Goal: Transaction & Acquisition: Purchase product/service

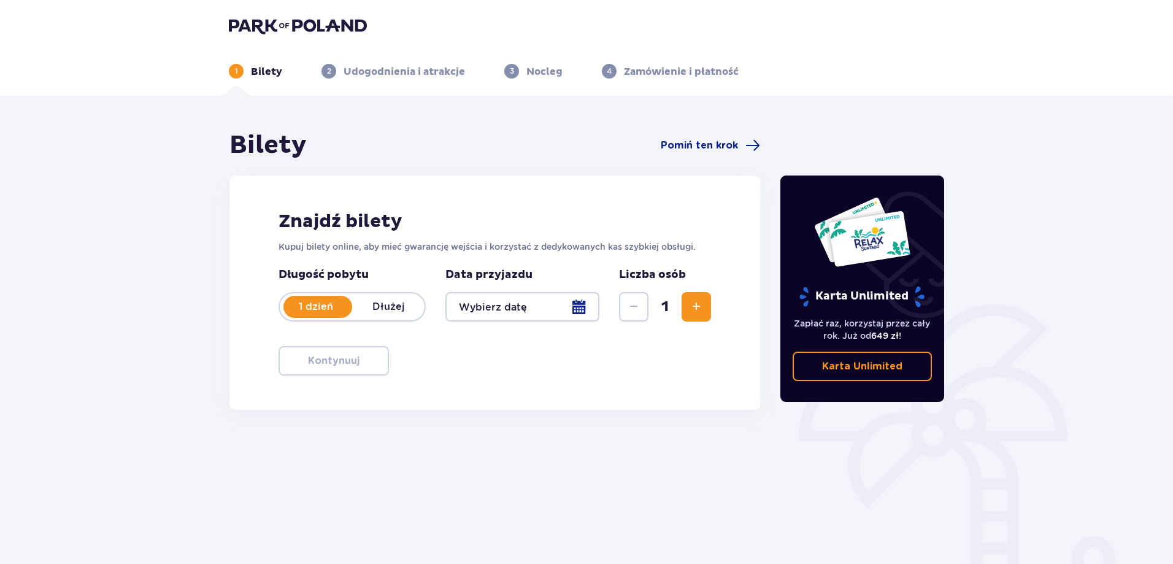
click at [532, 303] on div at bounding box center [522, 306] width 154 height 29
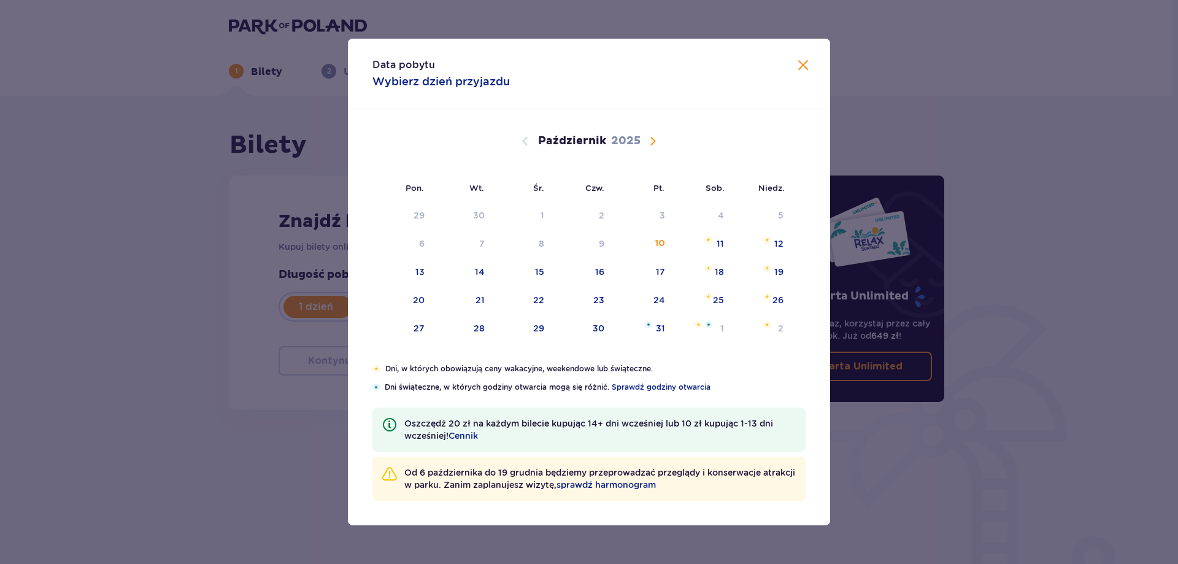
click at [655, 136] on span "Następny miesiąc" at bounding box center [653, 141] width 15 height 15
click at [711, 245] on div "8" at bounding box center [702, 244] width 60 height 27
type input "08.11.25"
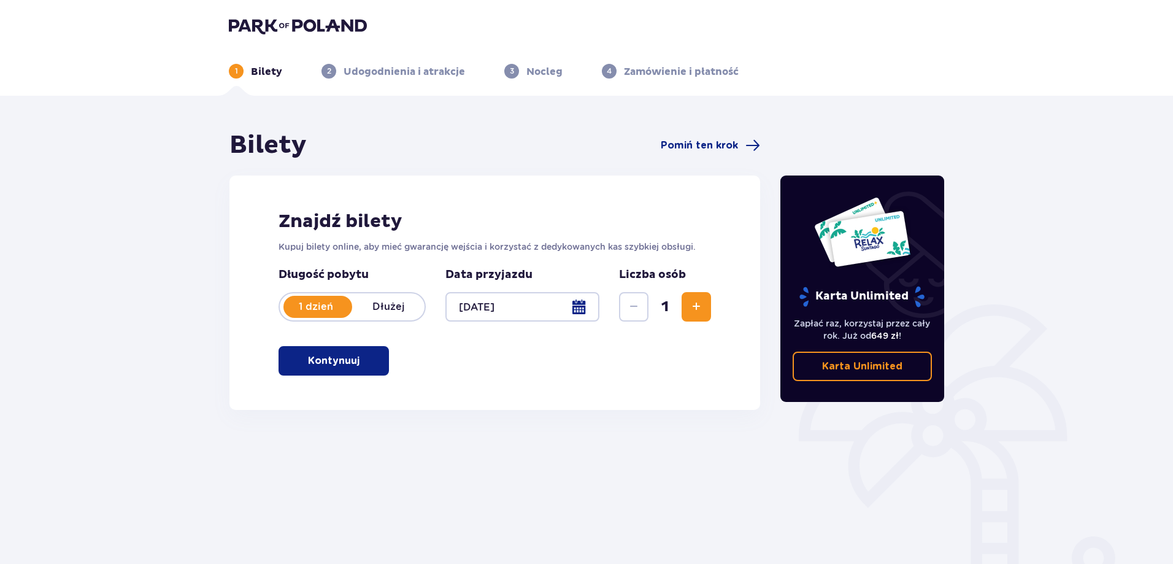
click at [692, 308] on span "Zwiększ" at bounding box center [696, 306] width 15 height 15
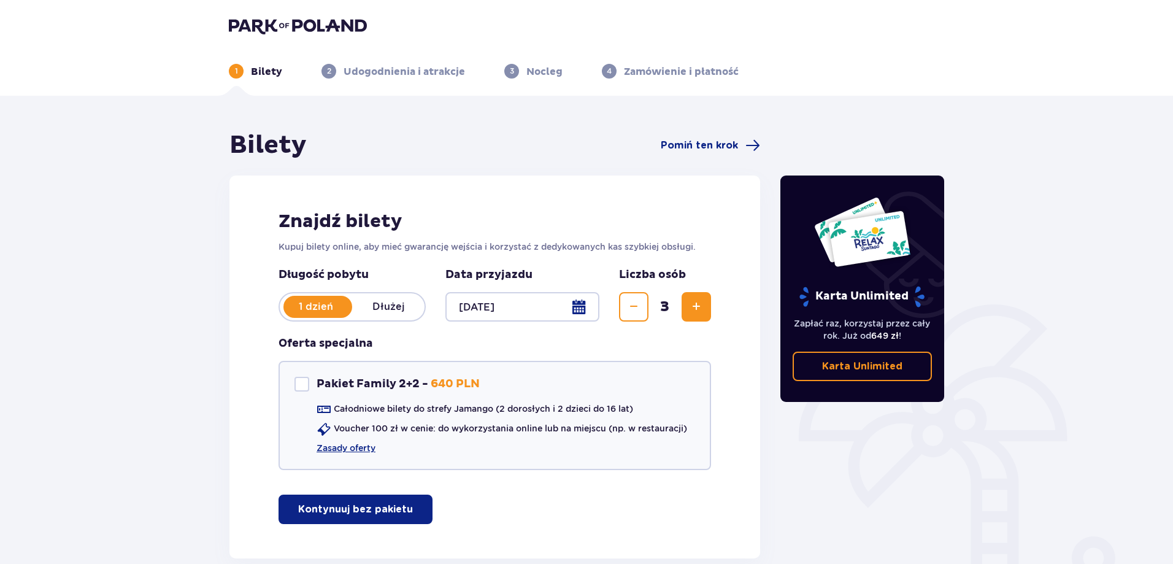
click at [692, 308] on span "Zwiększ" at bounding box center [696, 306] width 15 height 15
click at [299, 387] on div "Pakiet Family 2+2" at bounding box center [302, 384] width 15 height 15
checkbox input "true"
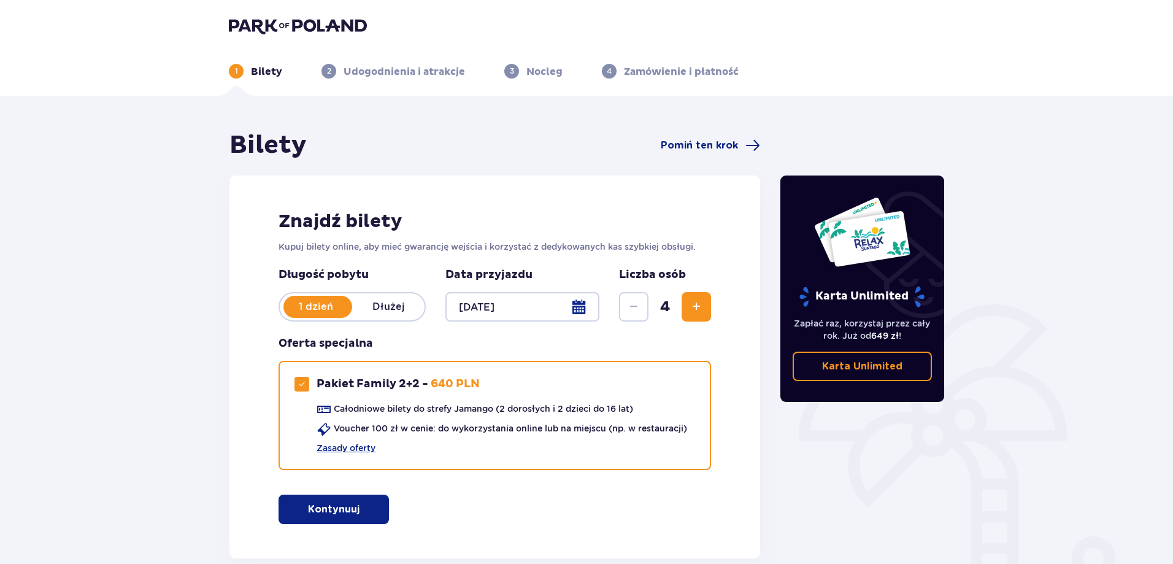
click at [358, 514] on span "button" at bounding box center [362, 509] width 15 height 15
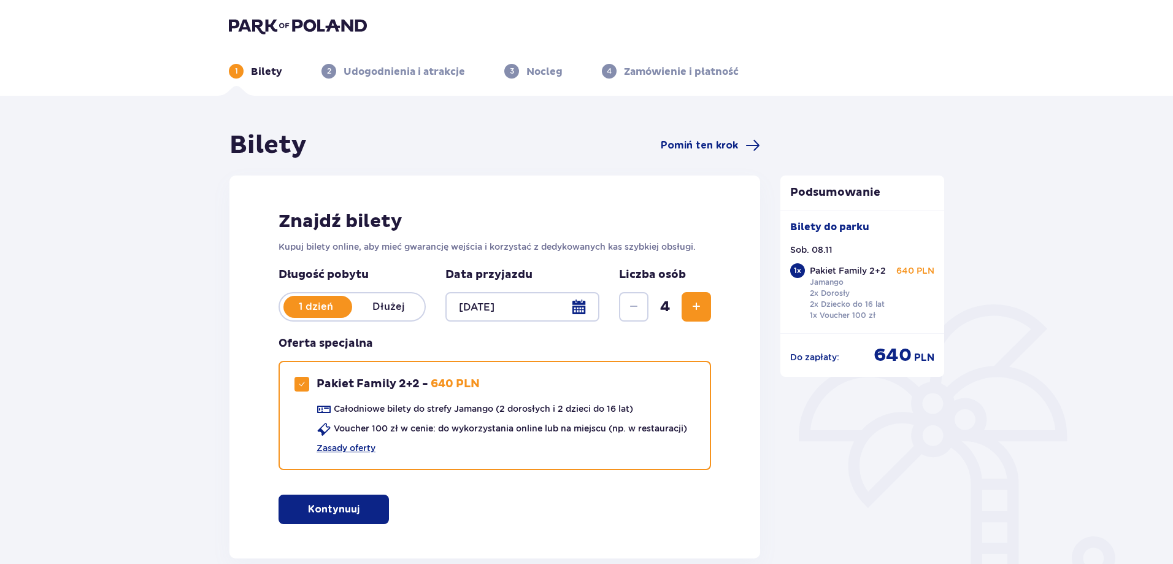
click at [277, 19] on img at bounding box center [298, 25] width 138 height 17
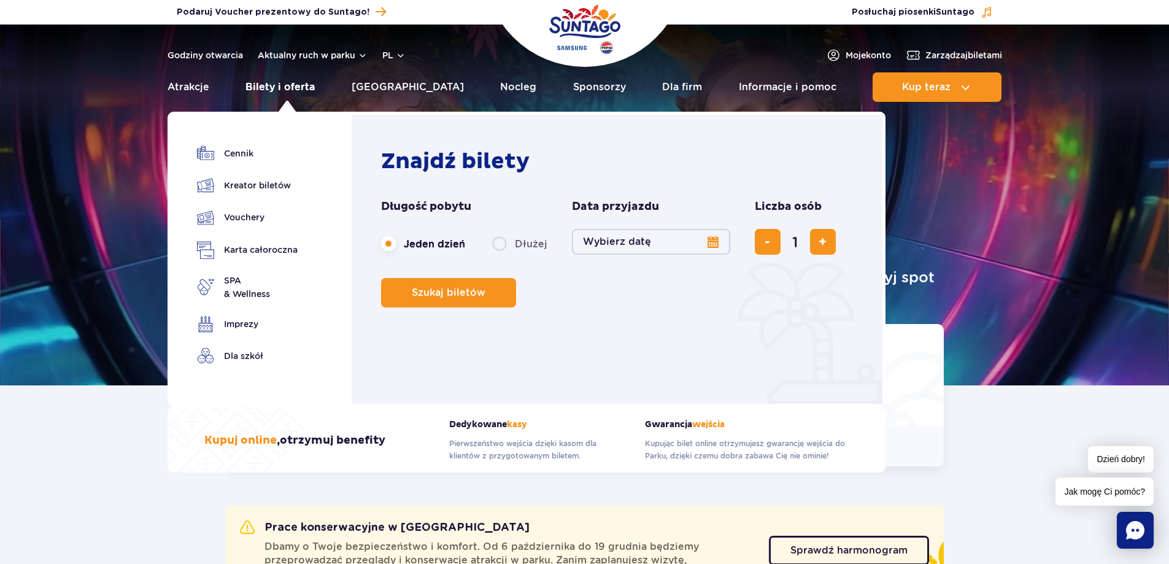
click at [283, 87] on link "Bilety i oferta" at bounding box center [279, 86] width 69 height 29
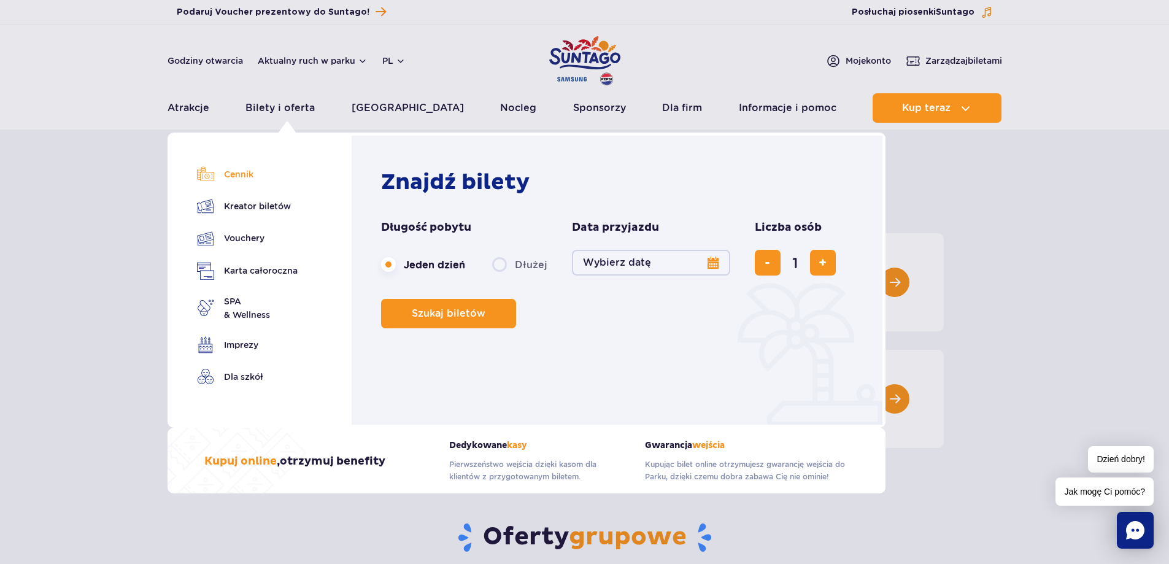
click at [243, 178] on link "Cennik" at bounding box center [247, 174] width 101 height 17
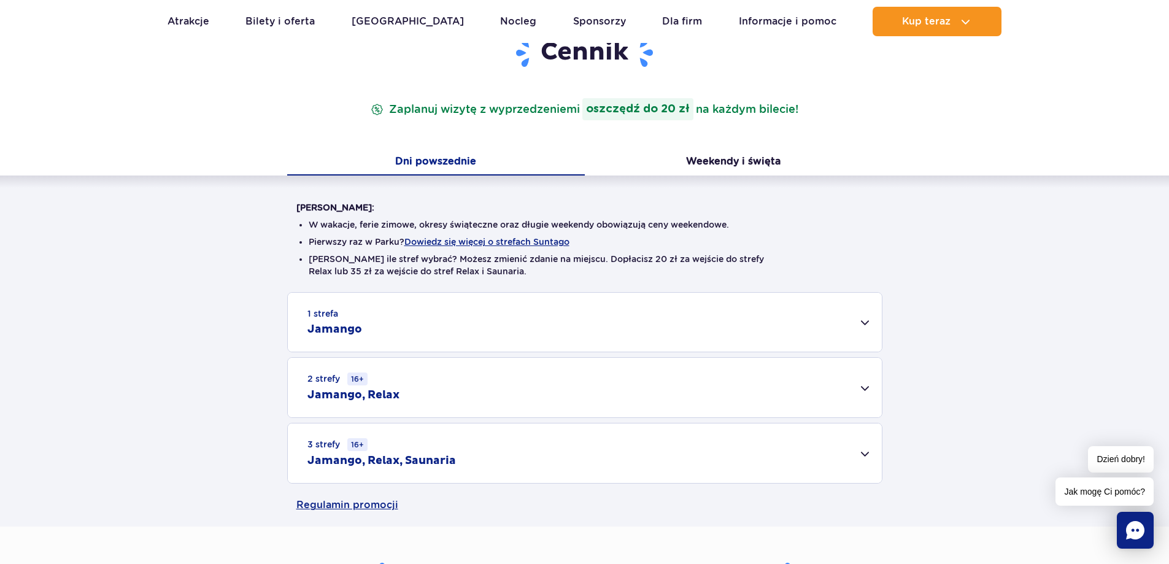
scroll to position [184, 0]
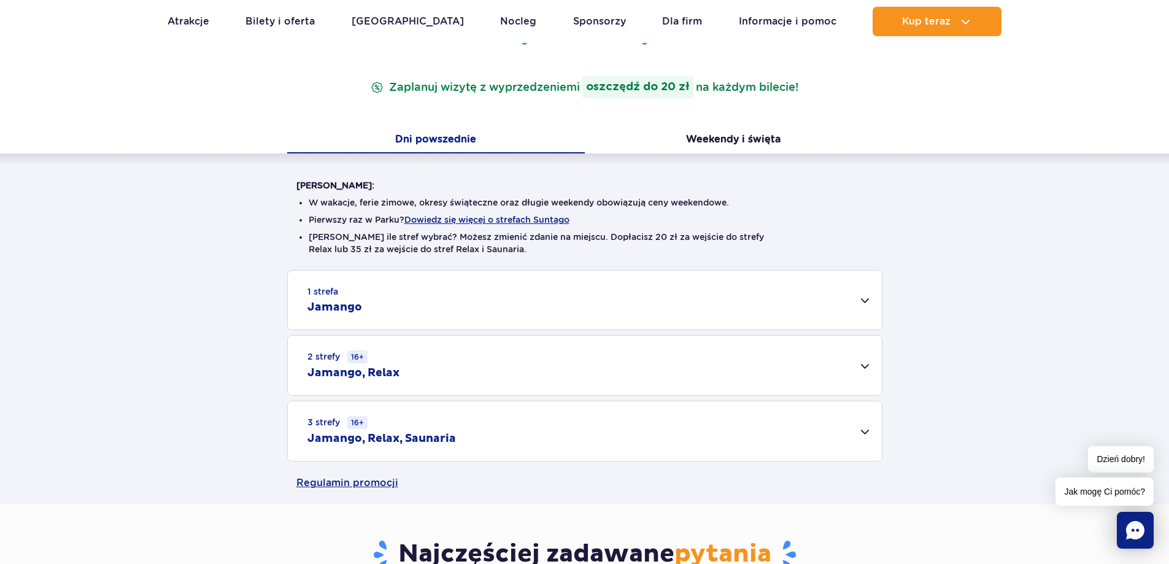
click at [862, 305] on div "1 strefa Jamango" at bounding box center [585, 300] width 594 height 59
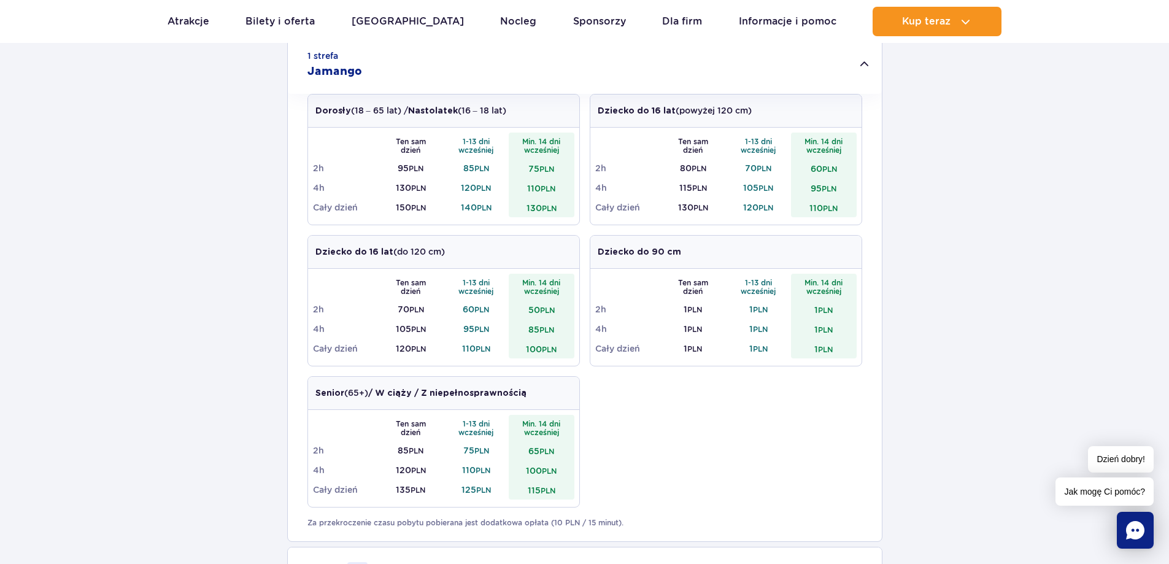
scroll to position [552, 0]
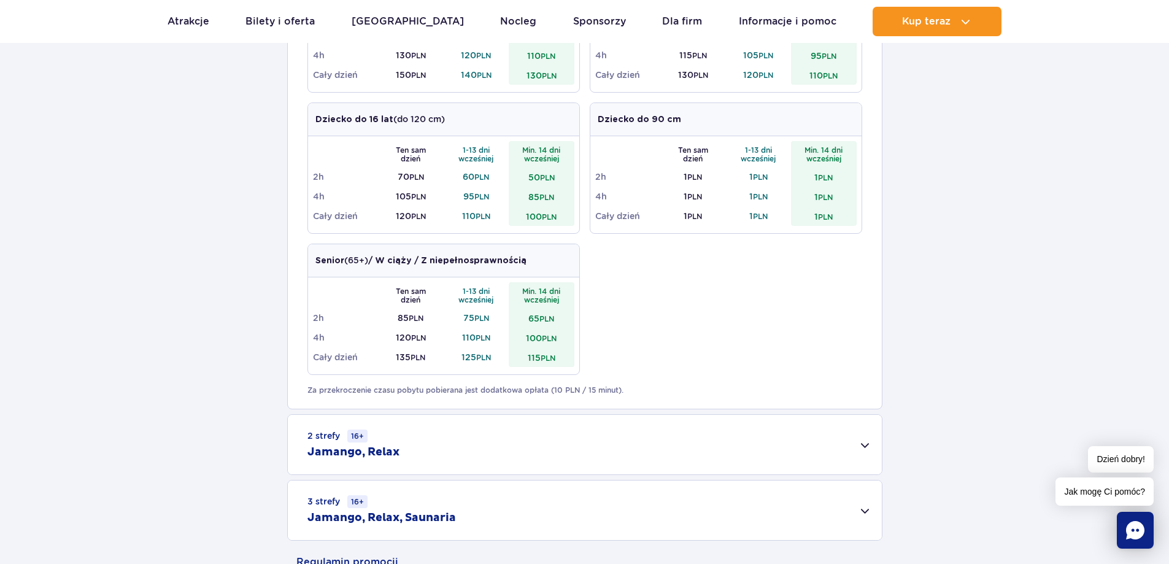
click at [475, 450] on div "2 strefy 16+ Jamango, Relax" at bounding box center [585, 445] width 594 height 60
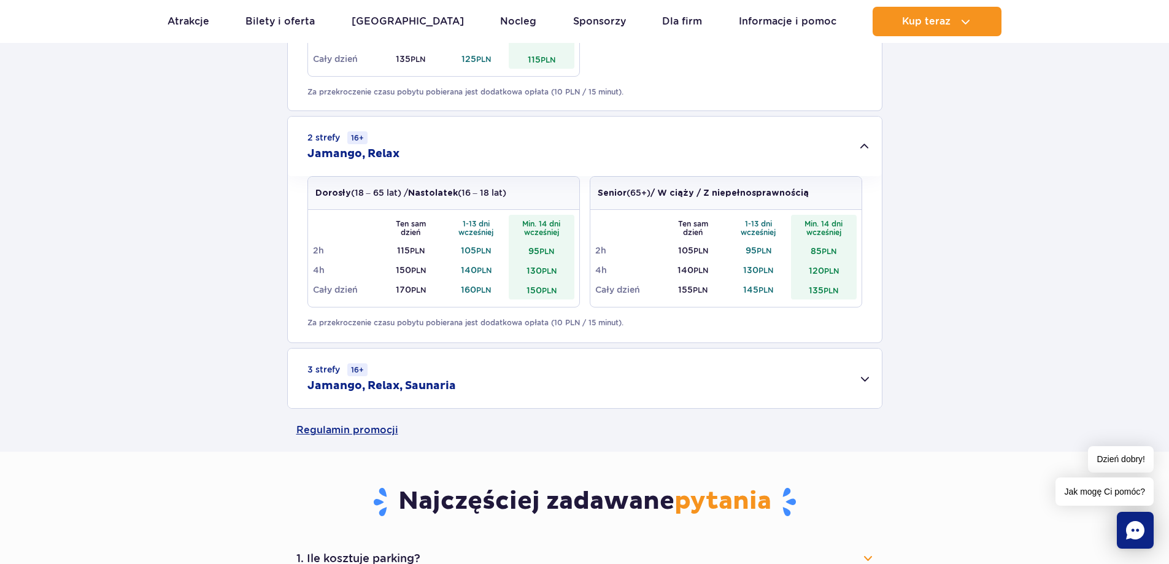
scroll to position [859, 0]
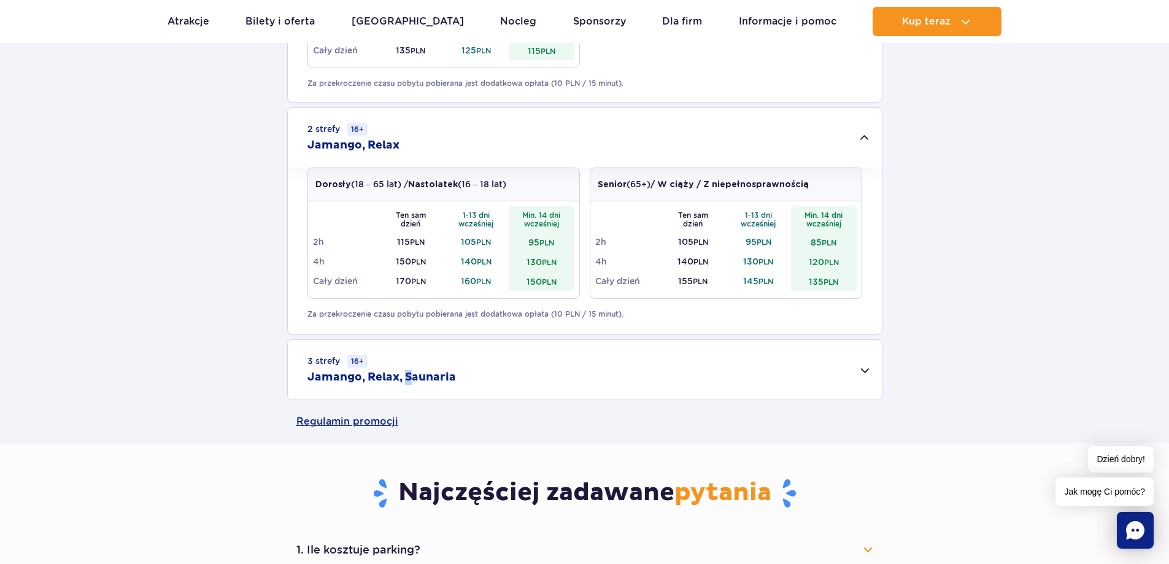
click at [408, 374] on h2 "Jamango, Relax, Saunaria" at bounding box center [381, 377] width 148 height 15
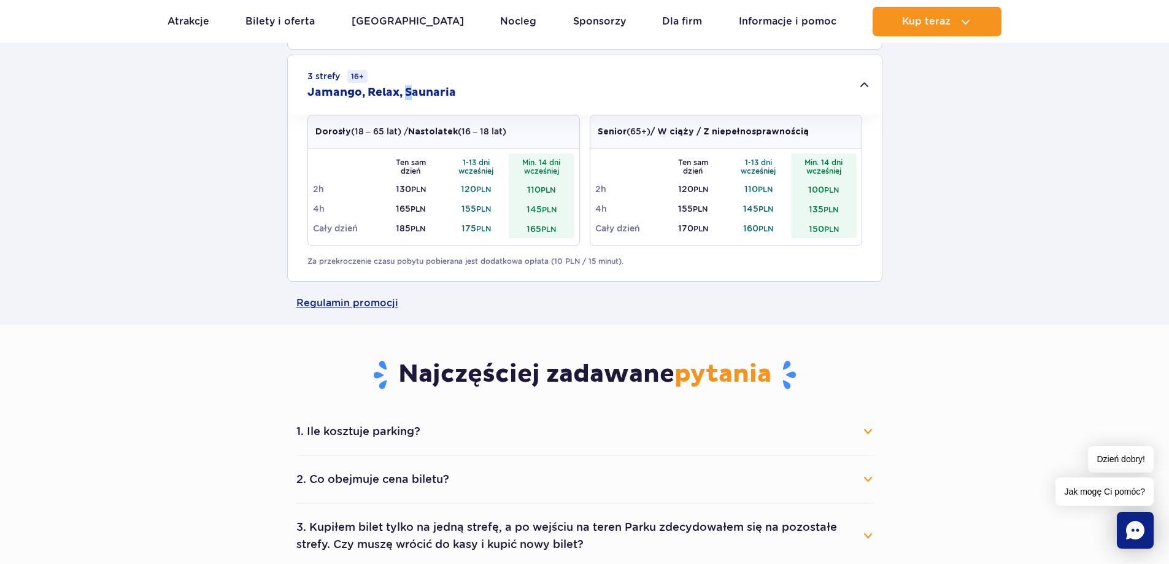
scroll to position [1166, 0]
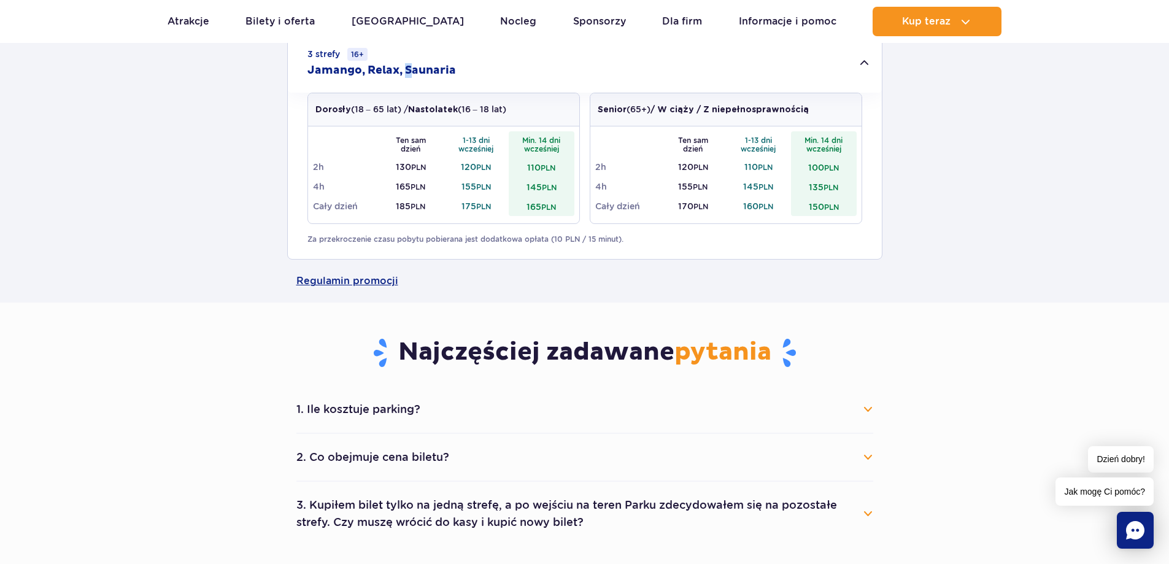
click at [862, 411] on button "1. Ile kosztuje parking?" at bounding box center [584, 409] width 577 height 27
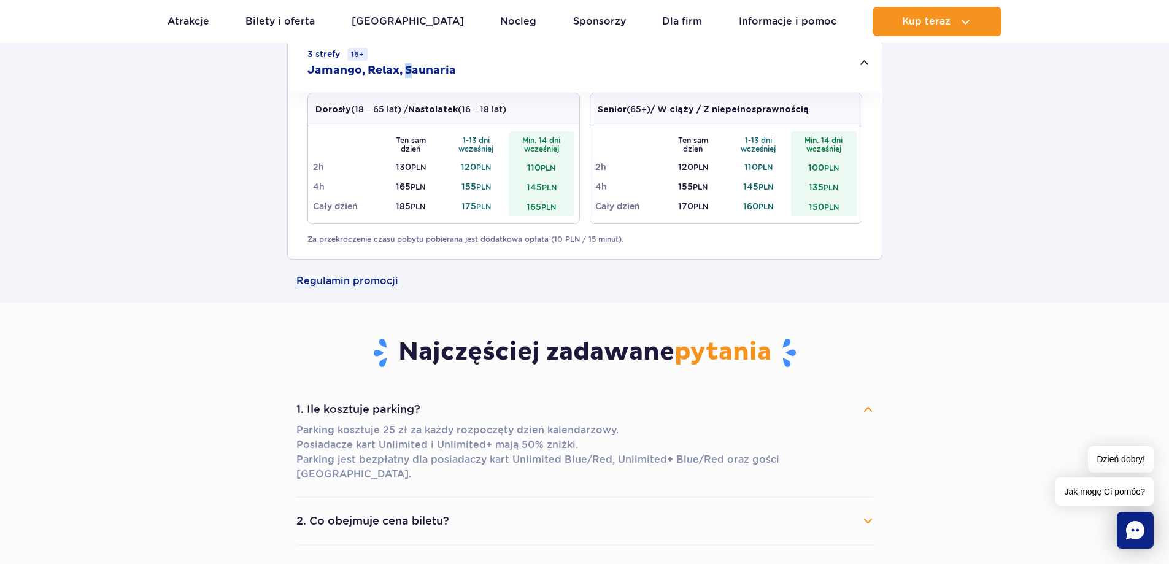
scroll to position [1227, 0]
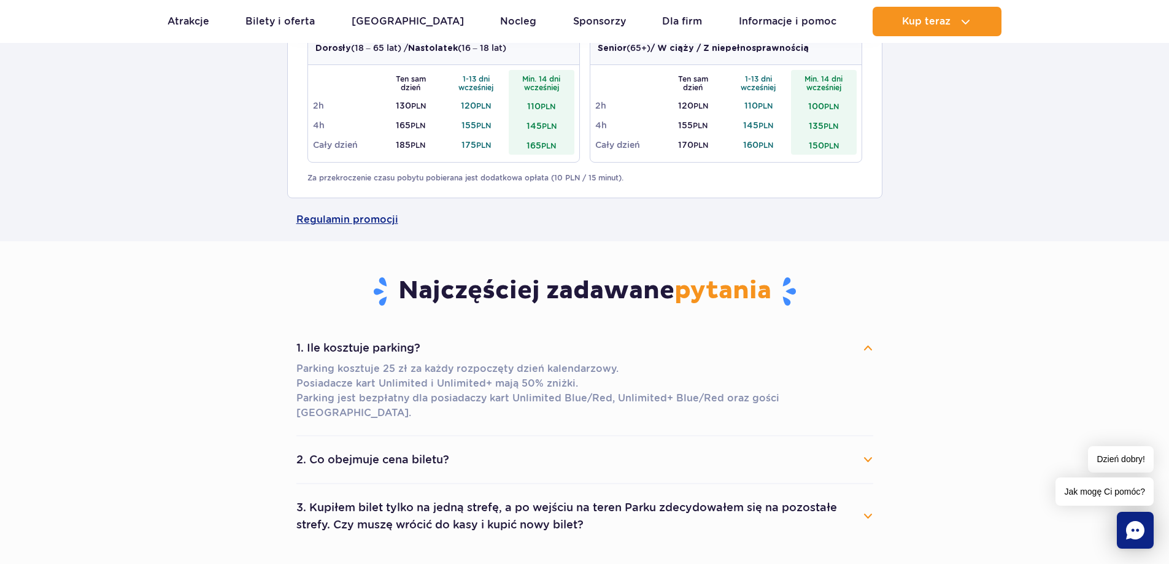
click at [487, 450] on button "2. Co obejmuje cena biletu?" at bounding box center [584, 459] width 577 height 27
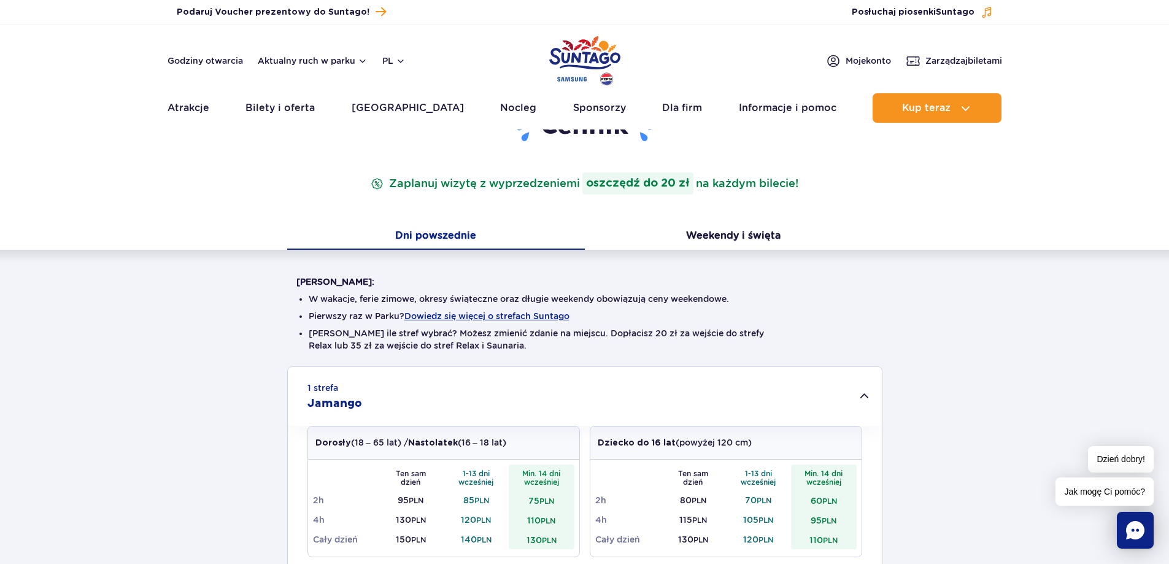
scroll to position [0, 0]
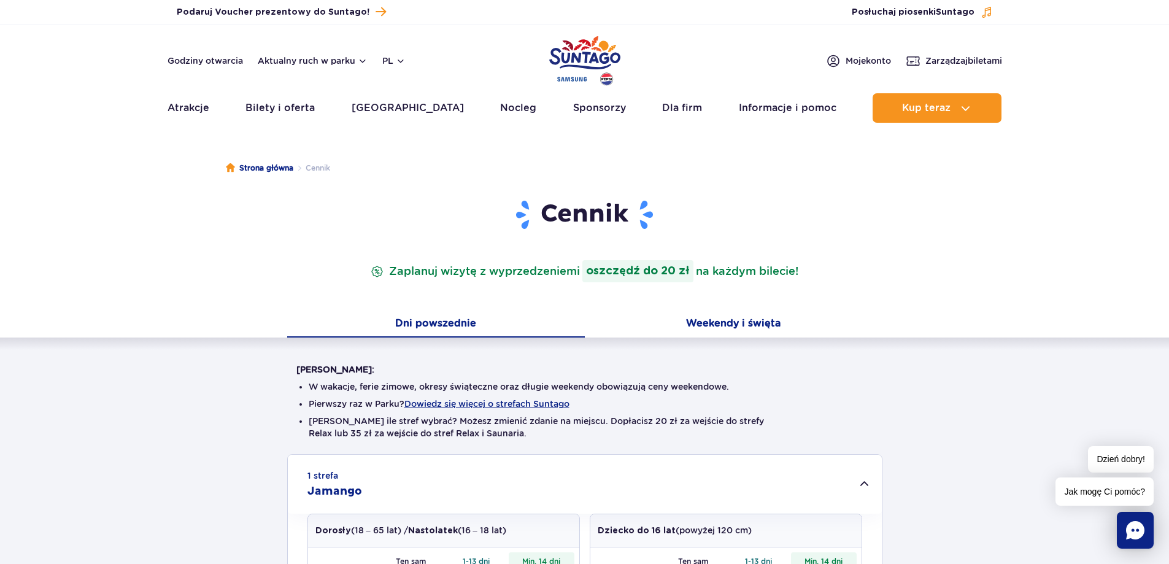
click at [769, 323] on button "Weekendy i święta" at bounding box center [734, 325] width 298 height 26
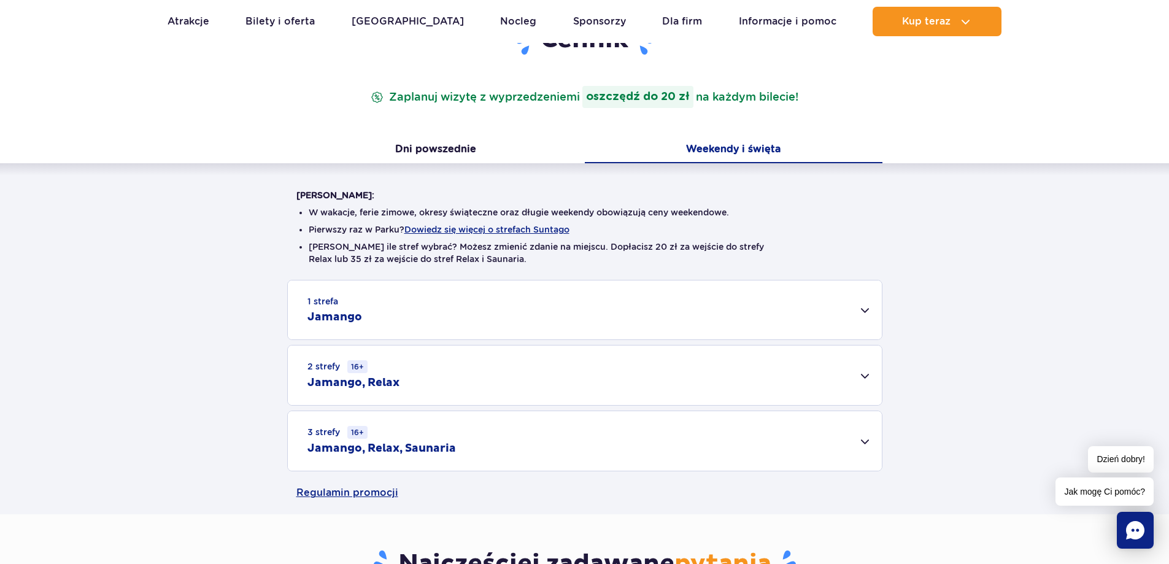
scroll to position [245, 0]
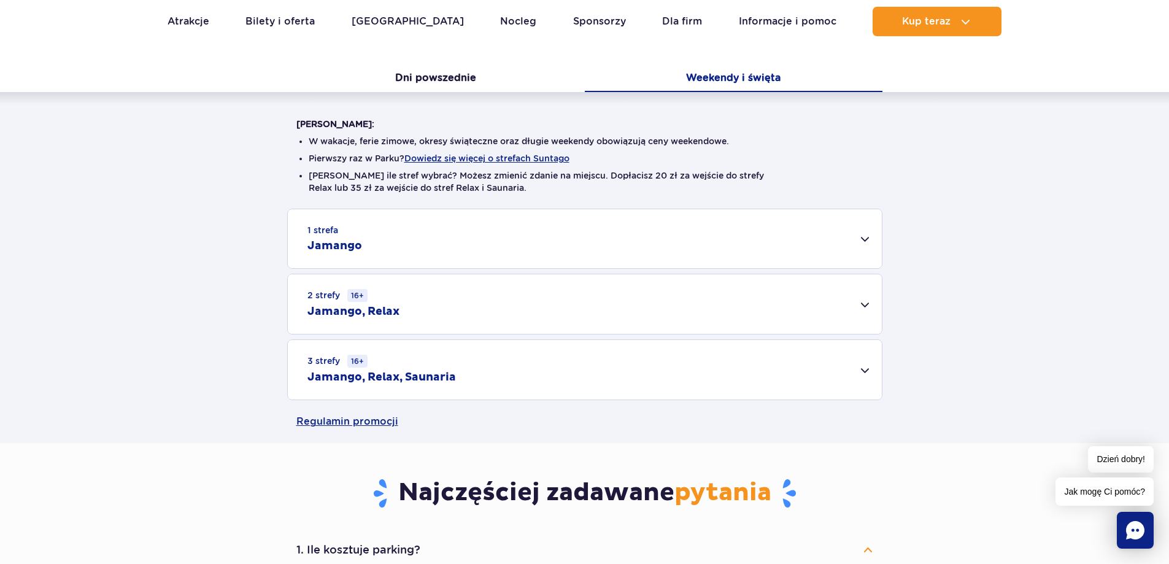
click at [422, 315] on div "2 strefy 16+ Jamango, Relax" at bounding box center [585, 304] width 594 height 60
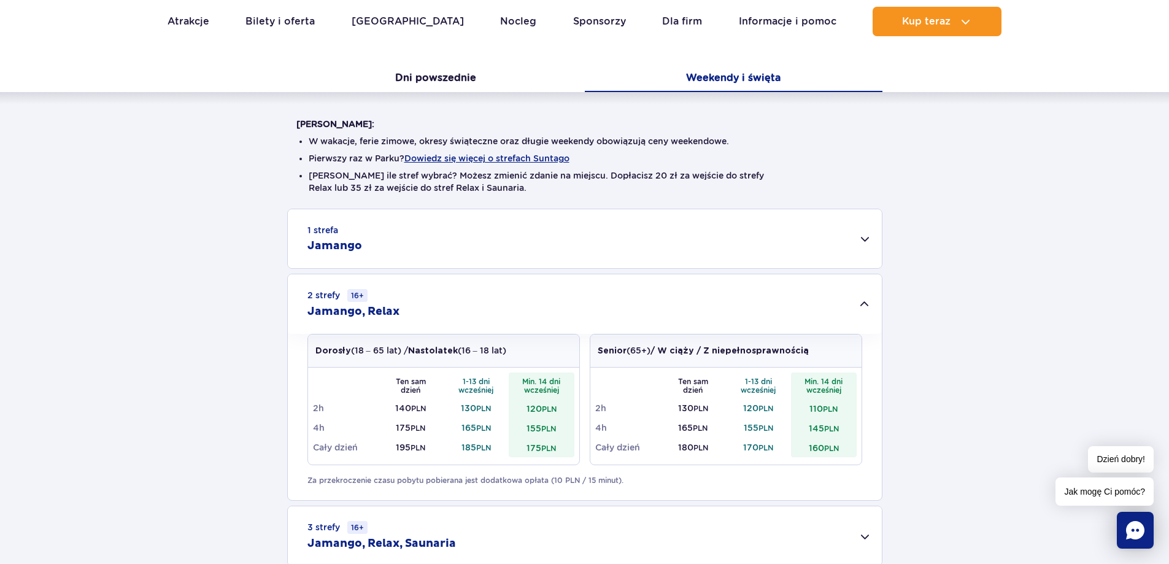
click at [404, 249] on div "1 strefa Jamango" at bounding box center [585, 238] width 594 height 59
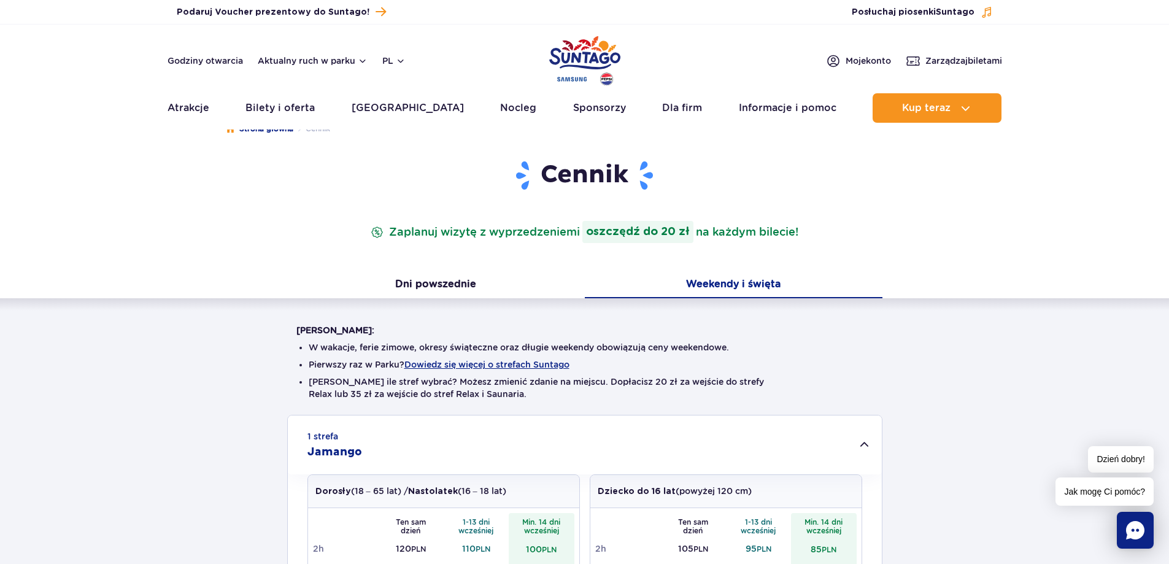
scroll to position [0, 0]
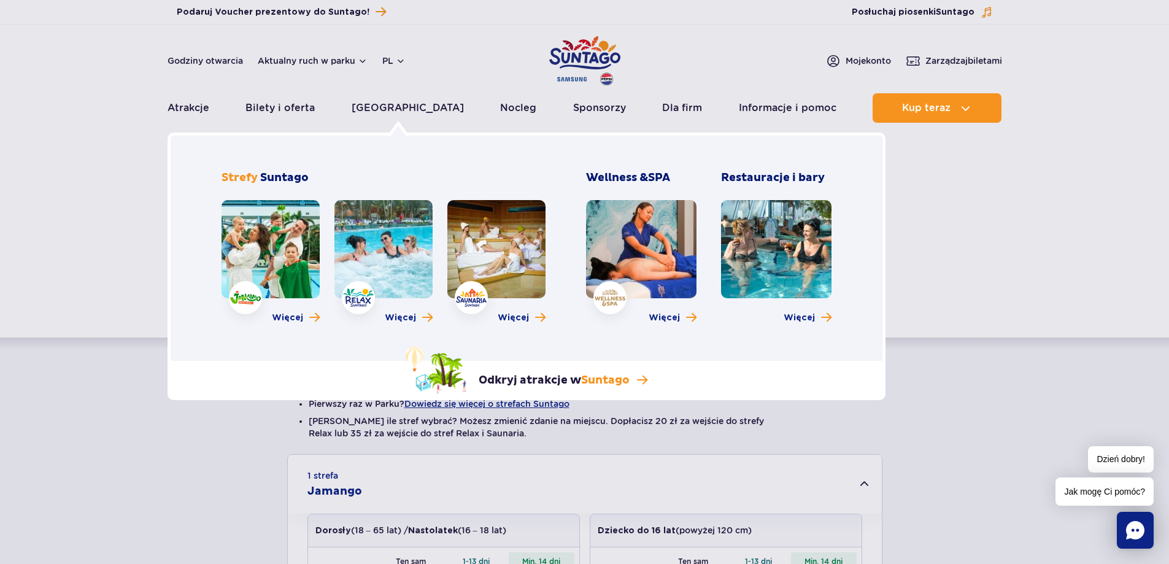
click at [382, 254] on link at bounding box center [383, 249] width 98 height 98
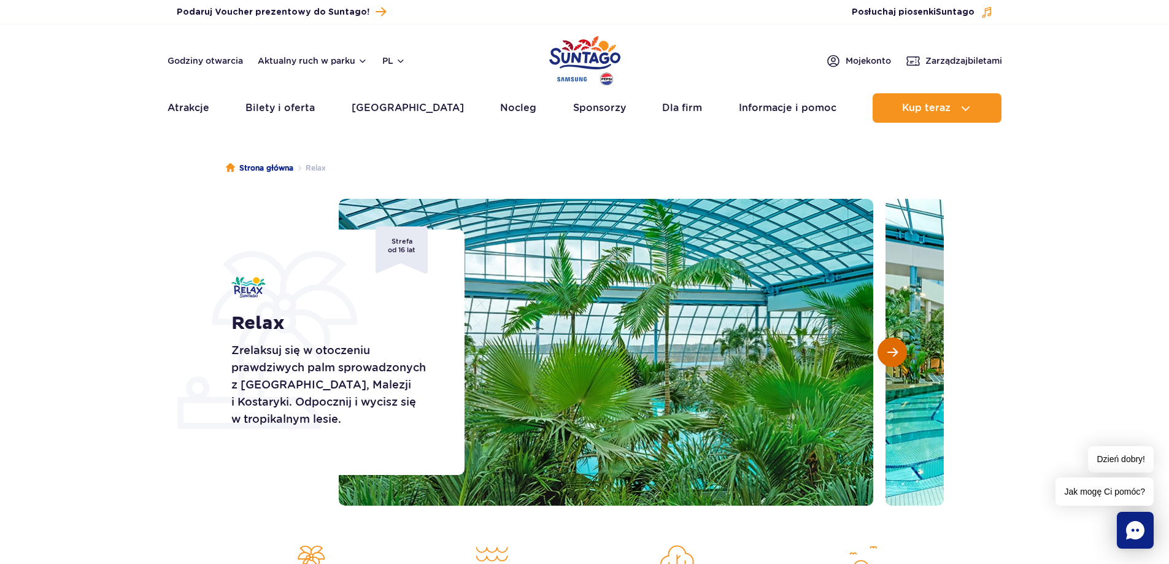
click at [884, 355] on button "Następny slajd" at bounding box center [891, 351] width 29 height 29
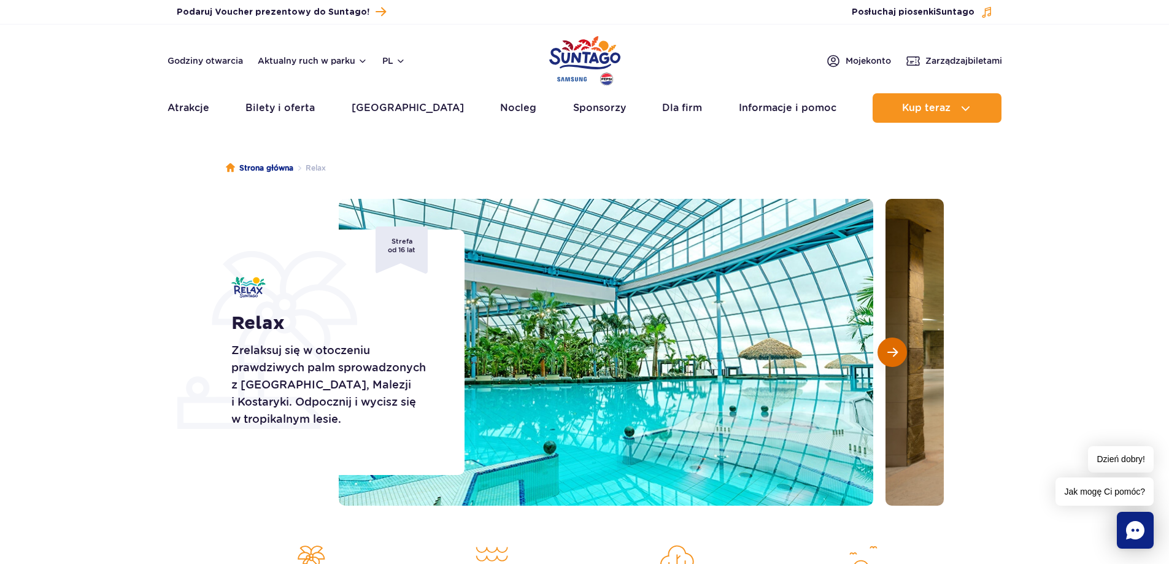
click at [884, 355] on button "Następny slajd" at bounding box center [891, 351] width 29 height 29
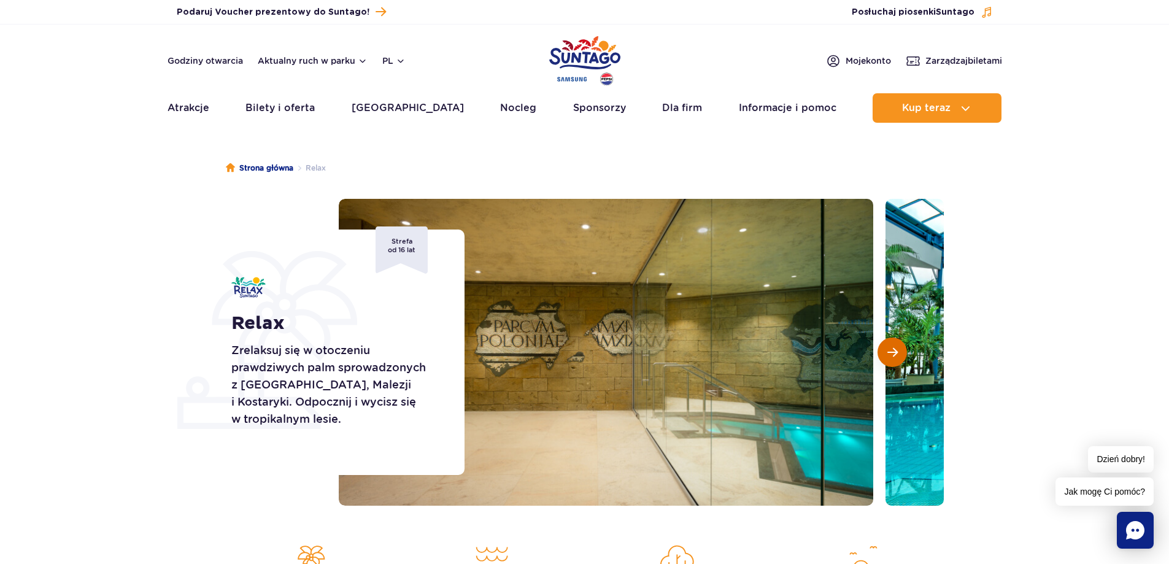
click at [884, 355] on button "Następny slajd" at bounding box center [891, 351] width 29 height 29
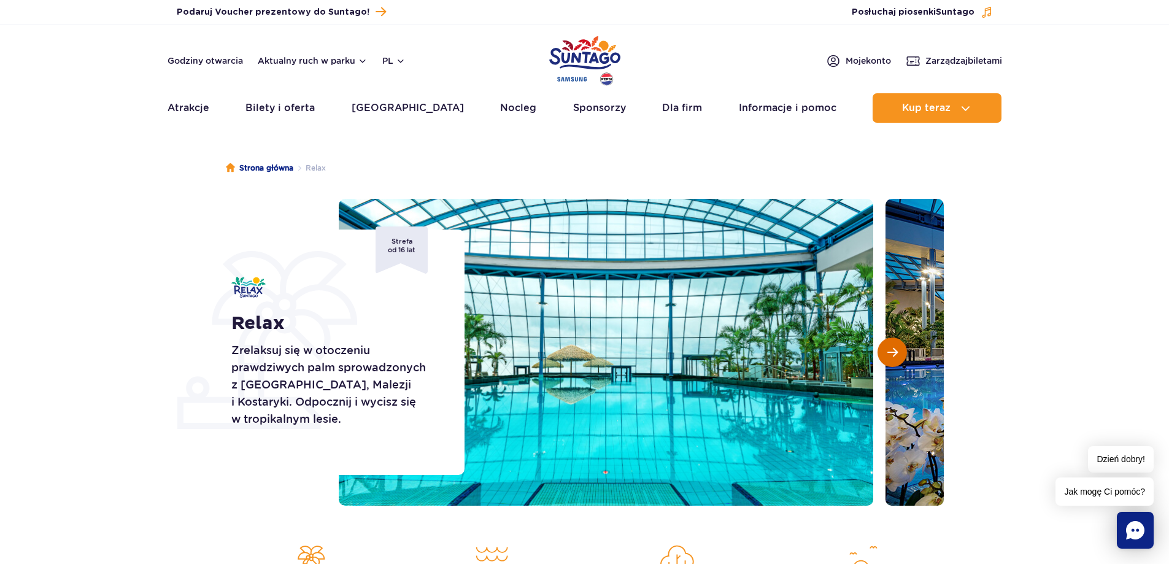
click at [884, 355] on button "Następny slajd" at bounding box center [891, 351] width 29 height 29
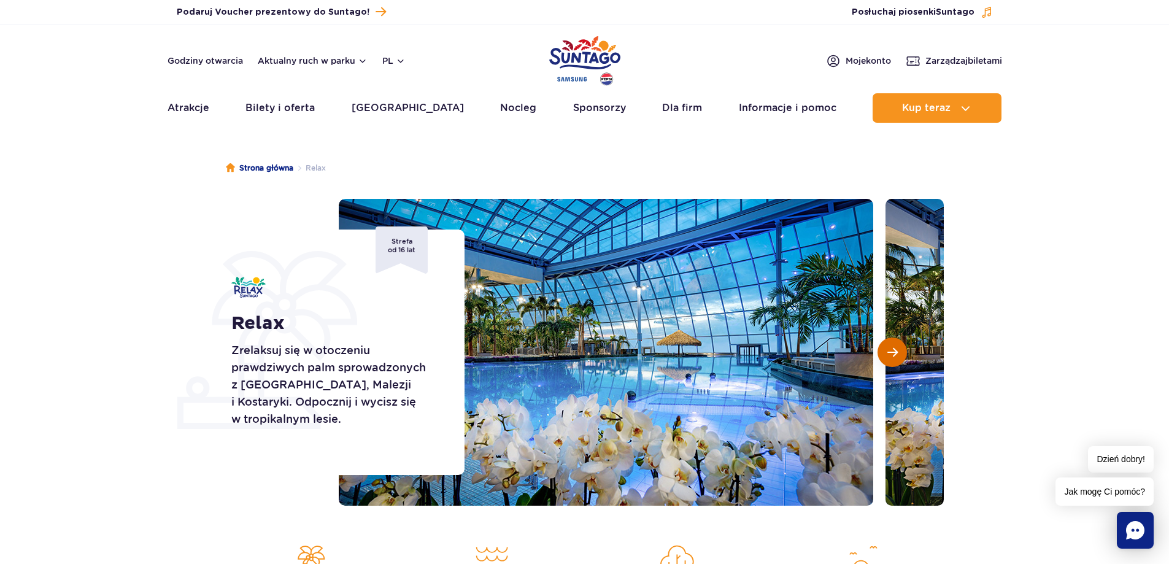
click at [885, 355] on button "Następny slajd" at bounding box center [891, 351] width 29 height 29
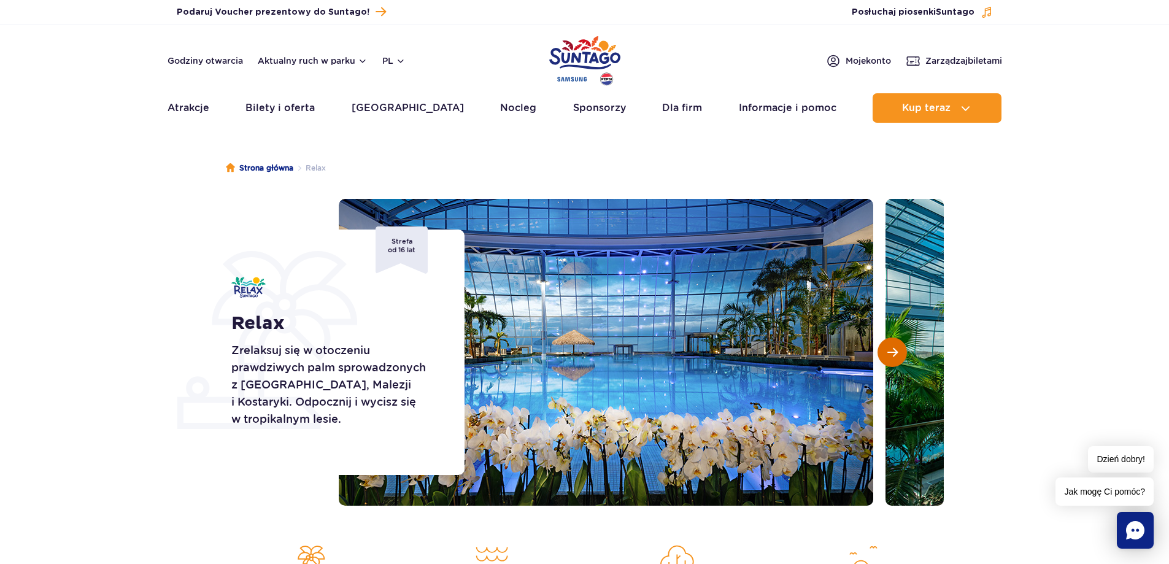
click at [886, 357] on button "Następny slajd" at bounding box center [891, 351] width 29 height 29
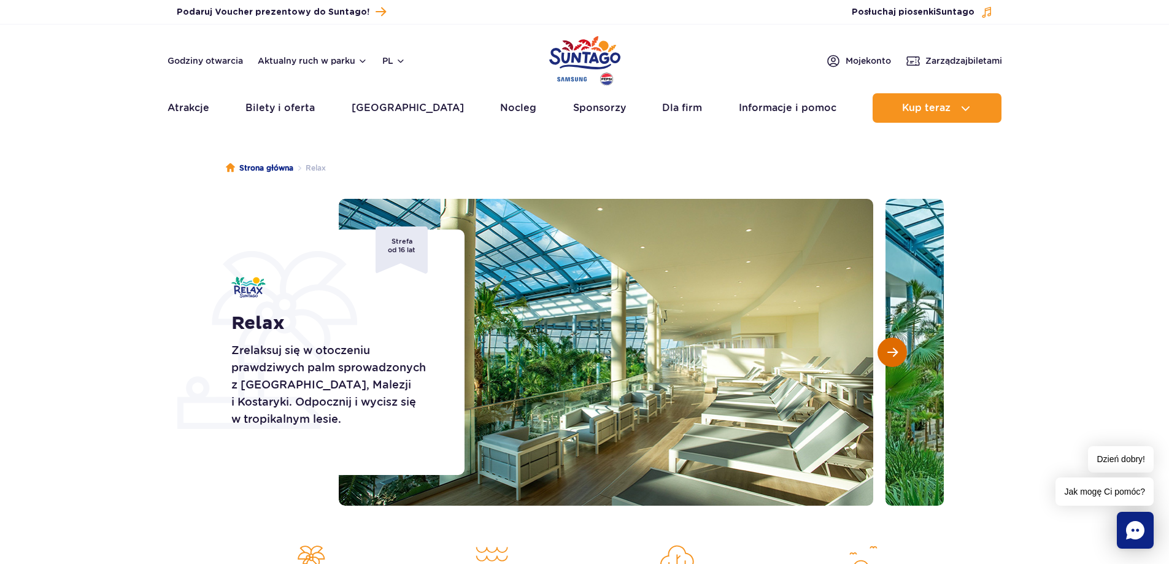
click at [886, 357] on button "Następny slajd" at bounding box center [891, 351] width 29 height 29
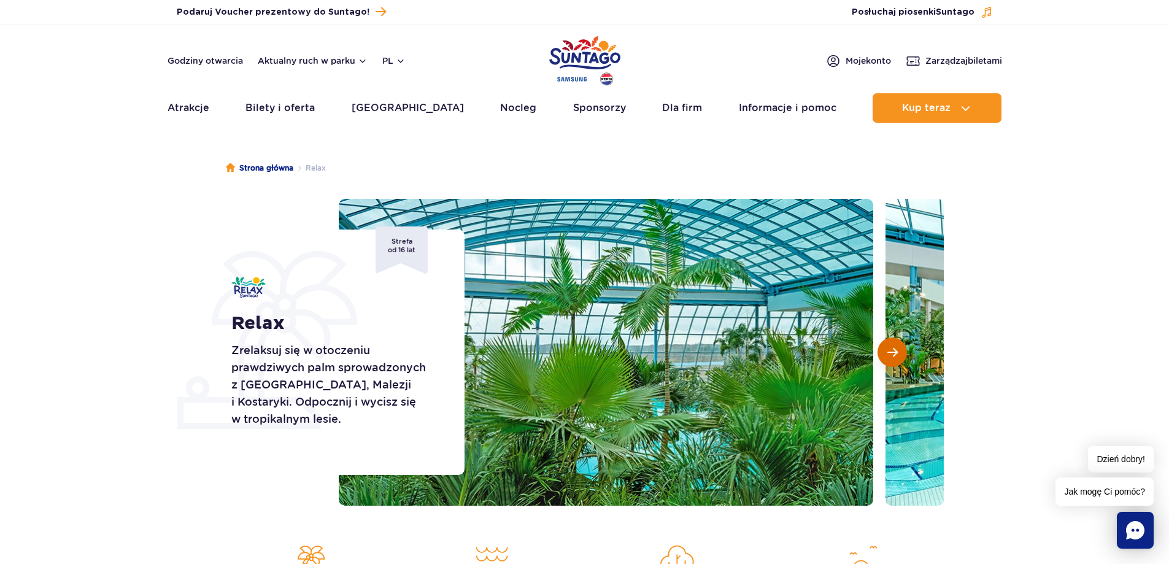
click at [886, 358] on button "Następny slajd" at bounding box center [891, 351] width 29 height 29
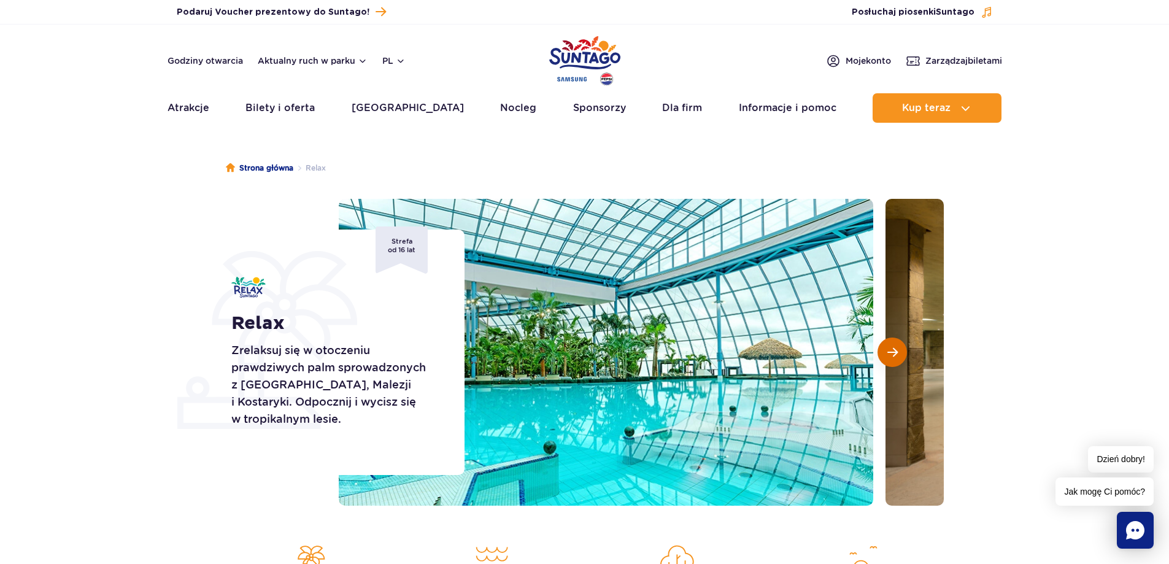
click at [886, 359] on button "Następny slajd" at bounding box center [891, 351] width 29 height 29
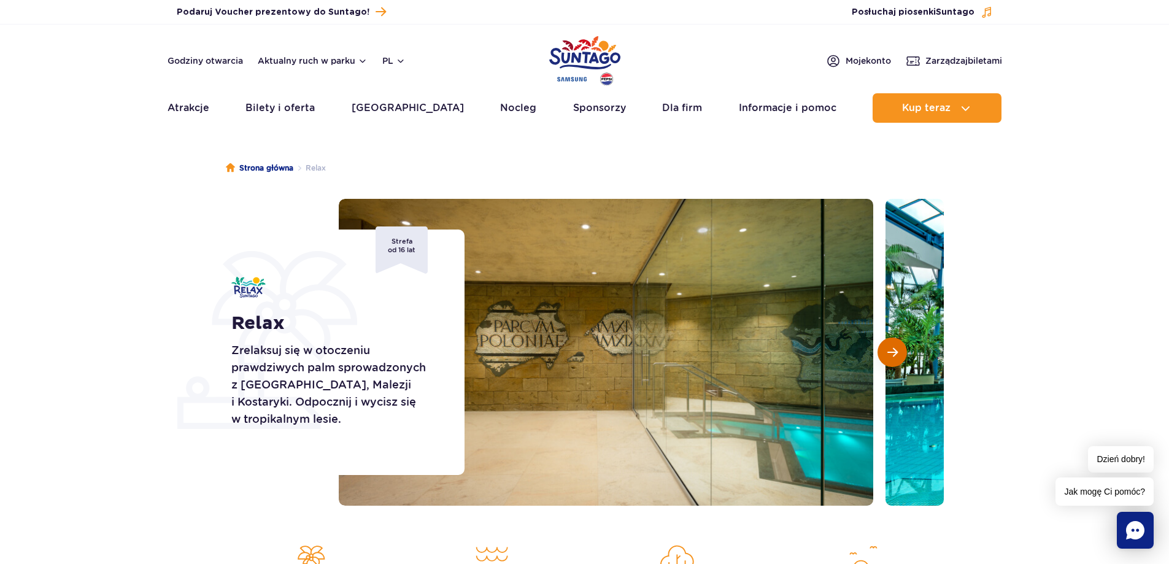
click at [886, 359] on button "Następny slajd" at bounding box center [891, 351] width 29 height 29
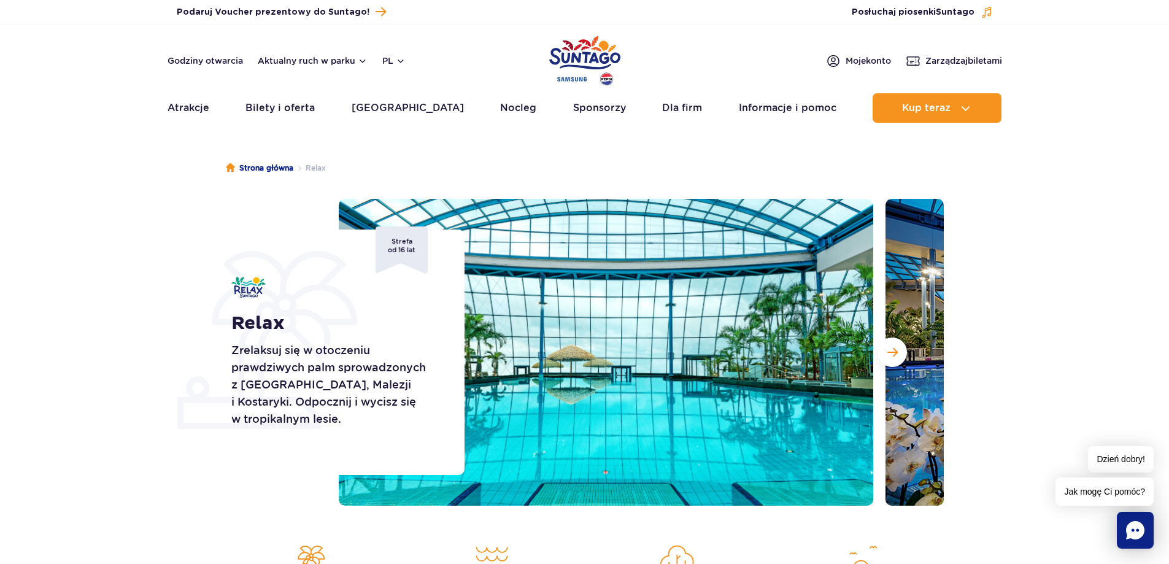
click at [541, 138] on ul "Strona główna Relax" at bounding box center [585, 167] width 718 height 61
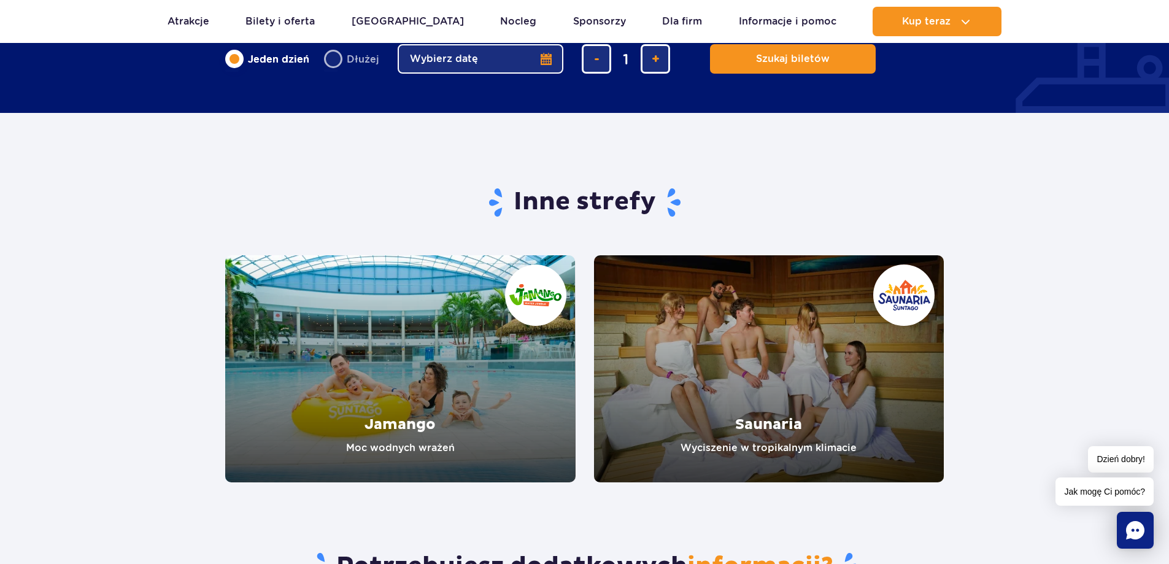
scroll to position [1841, 0]
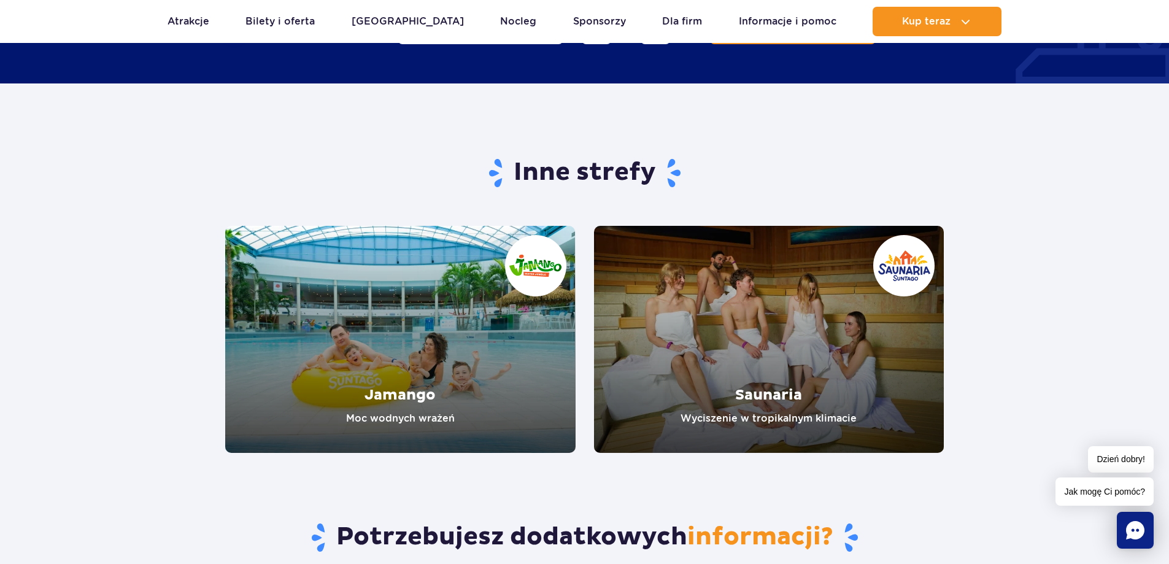
click at [461, 366] on link "Jamango" at bounding box center [400, 339] width 350 height 227
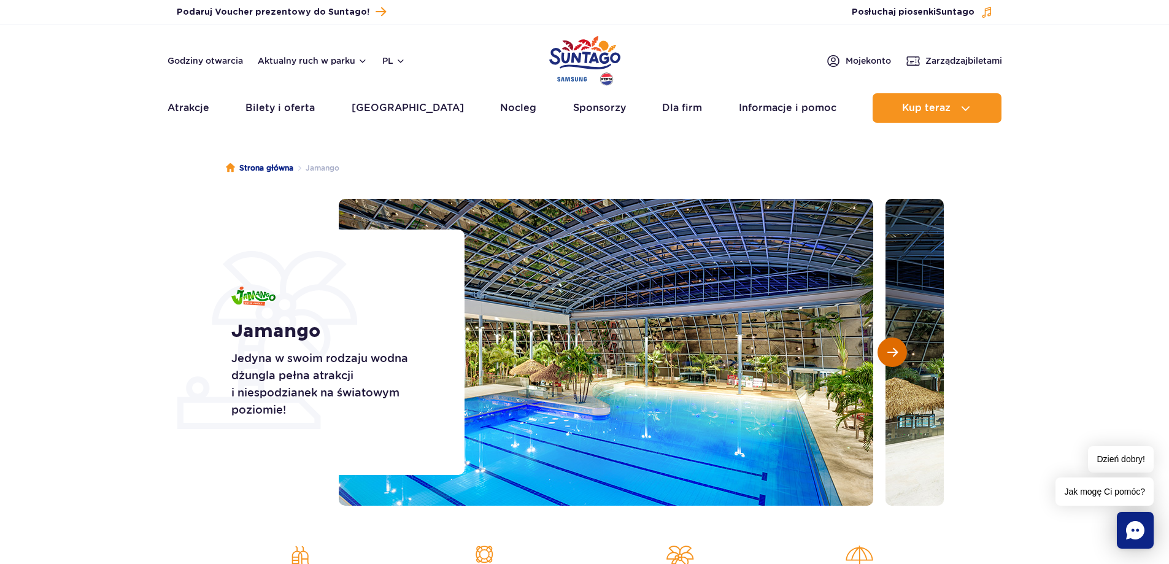
click at [884, 349] on button "Następny slajd" at bounding box center [891, 351] width 29 height 29
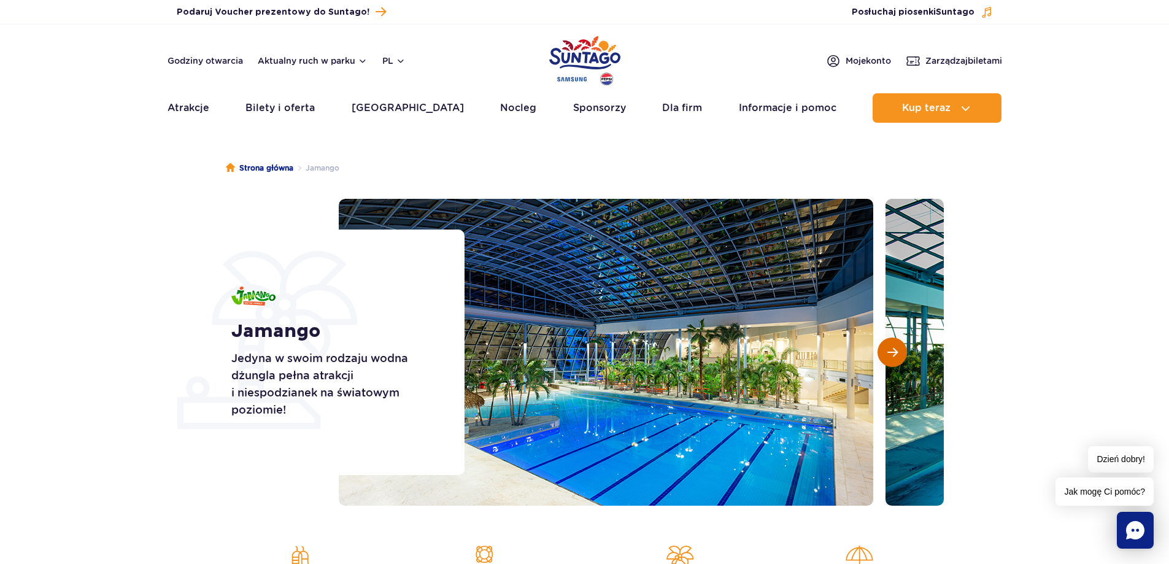
click at [884, 349] on button "Następny slajd" at bounding box center [891, 351] width 29 height 29
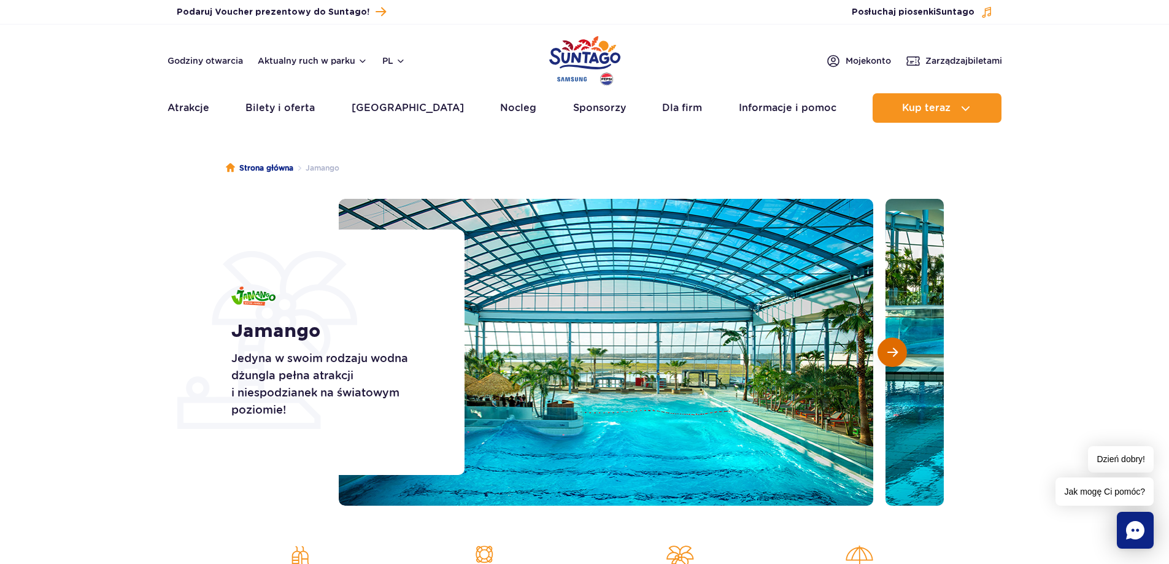
click at [884, 349] on button "Następny slajd" at bounding box center [891, 351] width 29 height 29
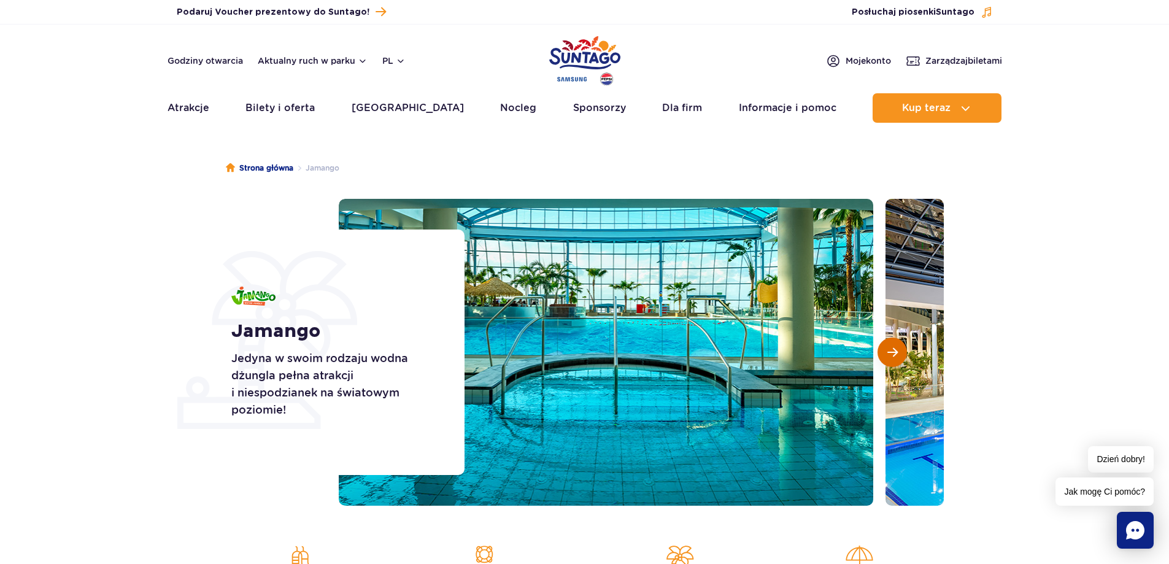
click at [884, 349] on button "Następny slajd" at bounding box center [891, 351] width 29 height 29
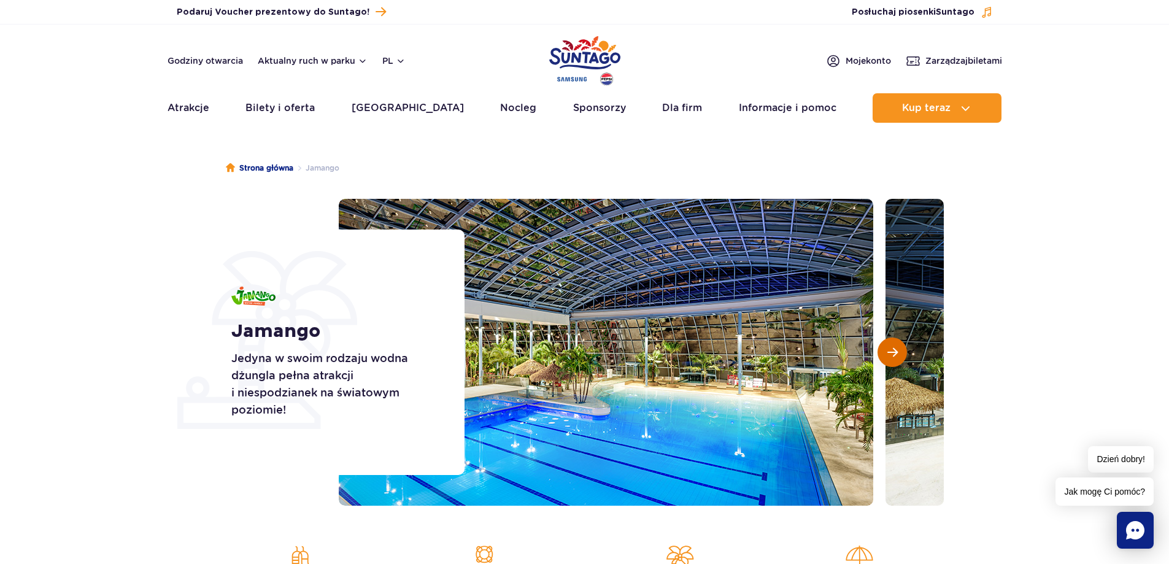
click at [884, 349] on button "Następny slajd" at bounding box center [891, 351] width 29 height 29
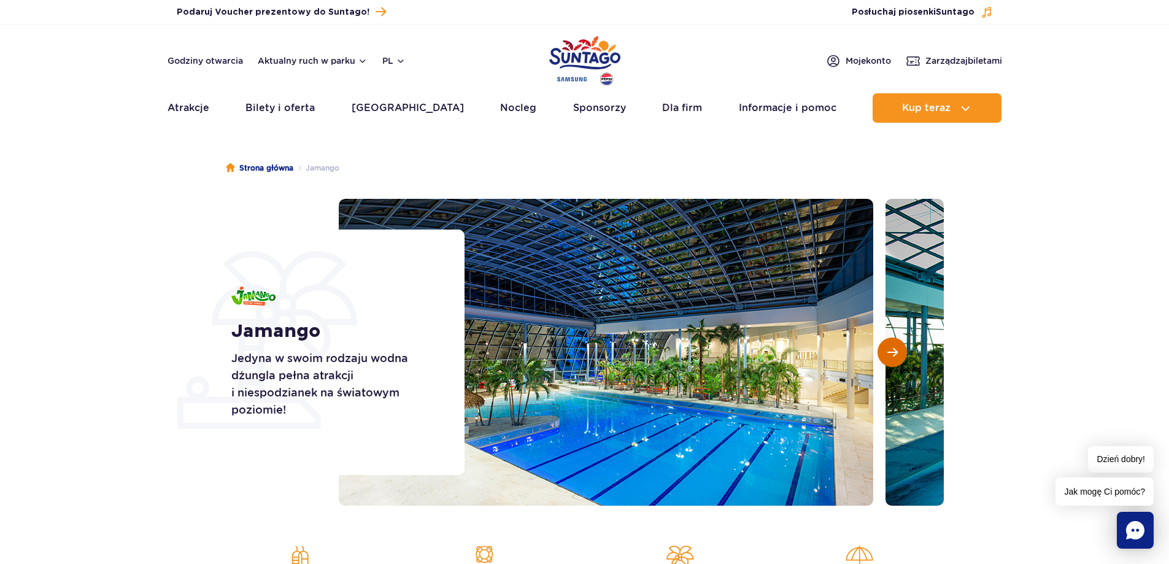
click at [884, 349] on button "Następny slajd" at bounding box center [891, 351] width 29 height 29
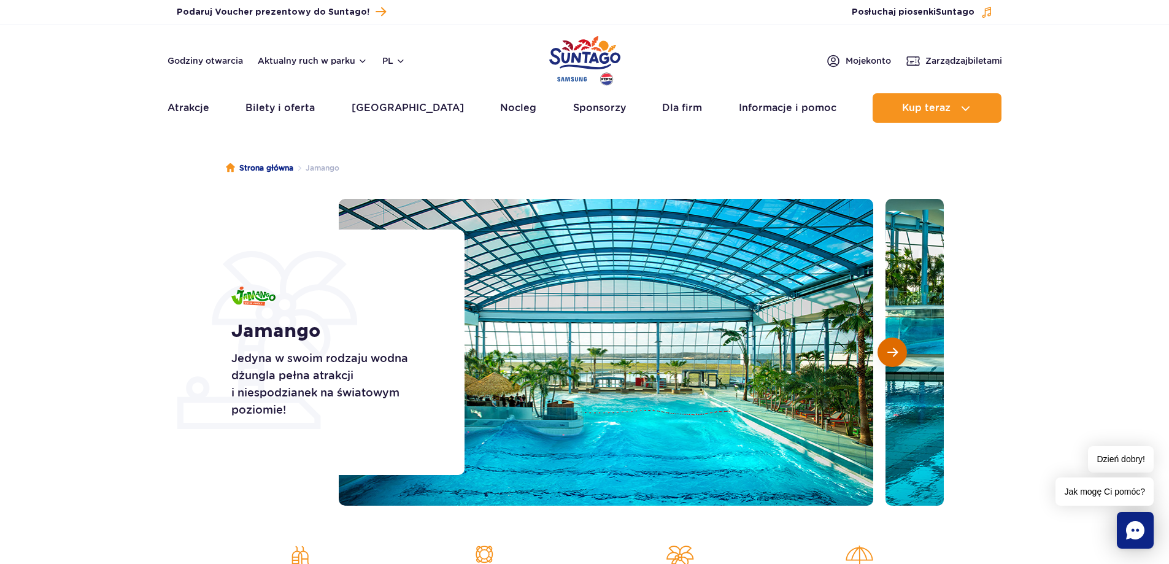
click at [884, 349] on button "Następny slajd" at bounding box center [891, 351] width 29 height 29
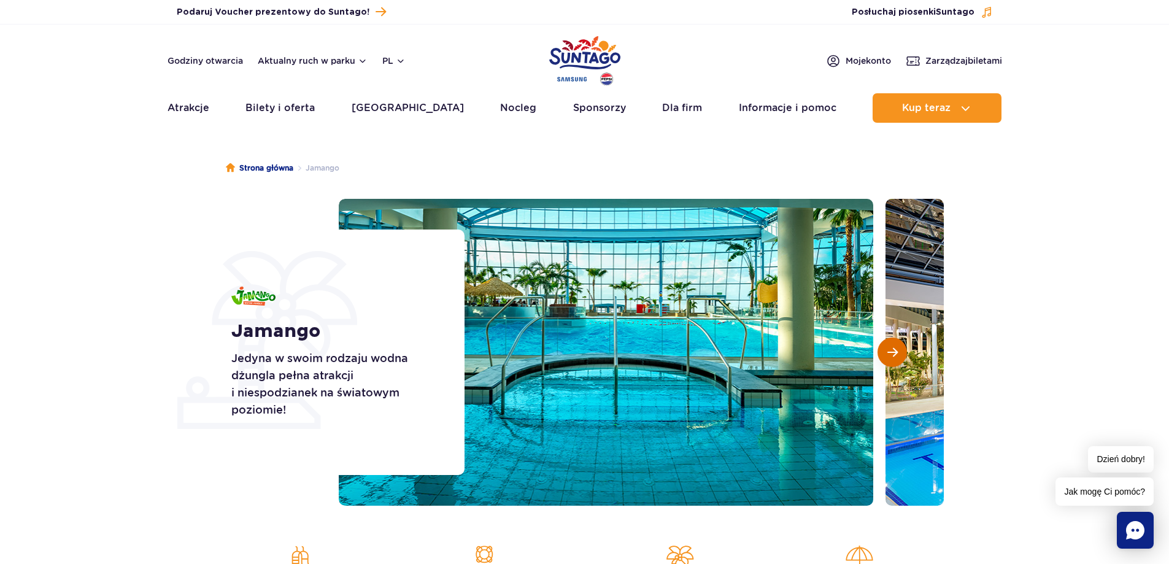
click at [884, 349] on button "Następny slajd" at bounding box center [891, 351] width 29 height 29
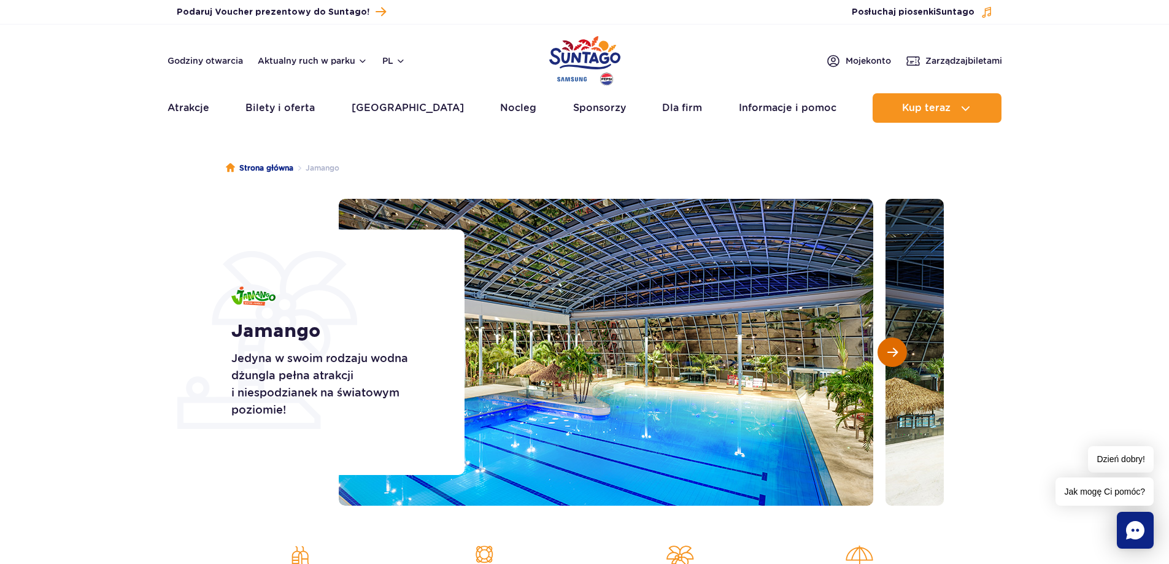
click at [885, 349] on button "Następny slajd" at bounding box center [891, 351] width 29 height 29
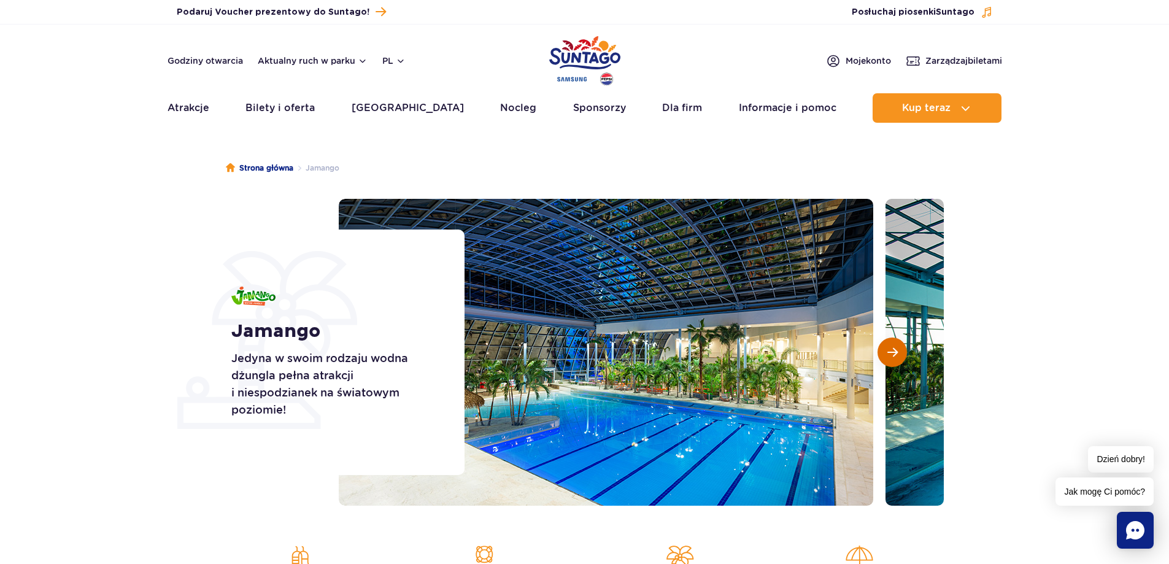
click at [885, 349] on button "Następny slajd" at bounding box center [891, 351] width 29 height 29
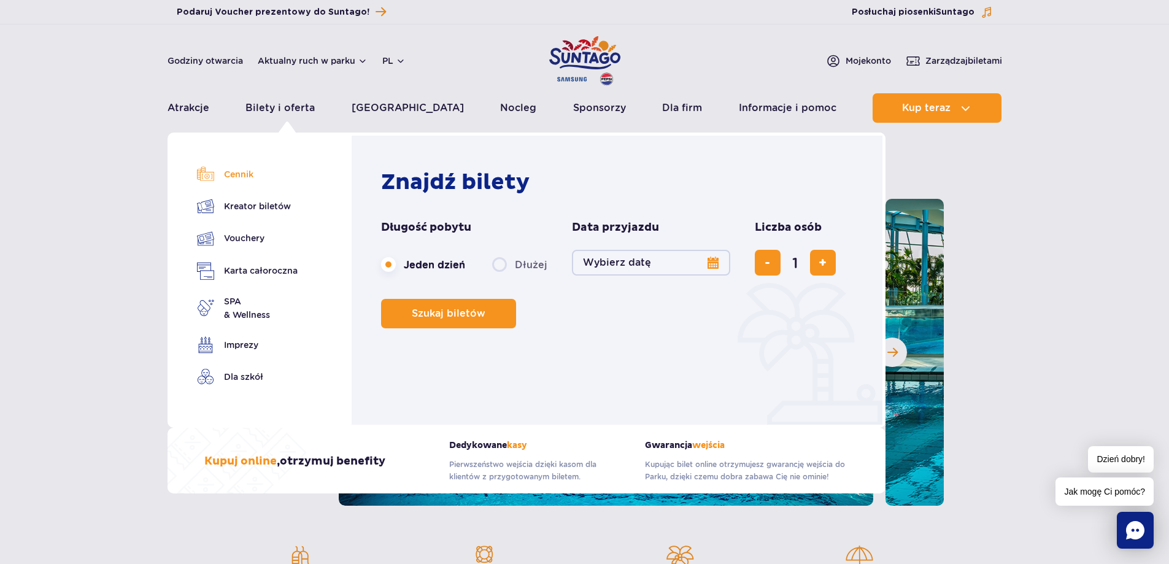
click at [239, 176] on link "Cennik" at bounding box center [247, 174] width 101 height 17
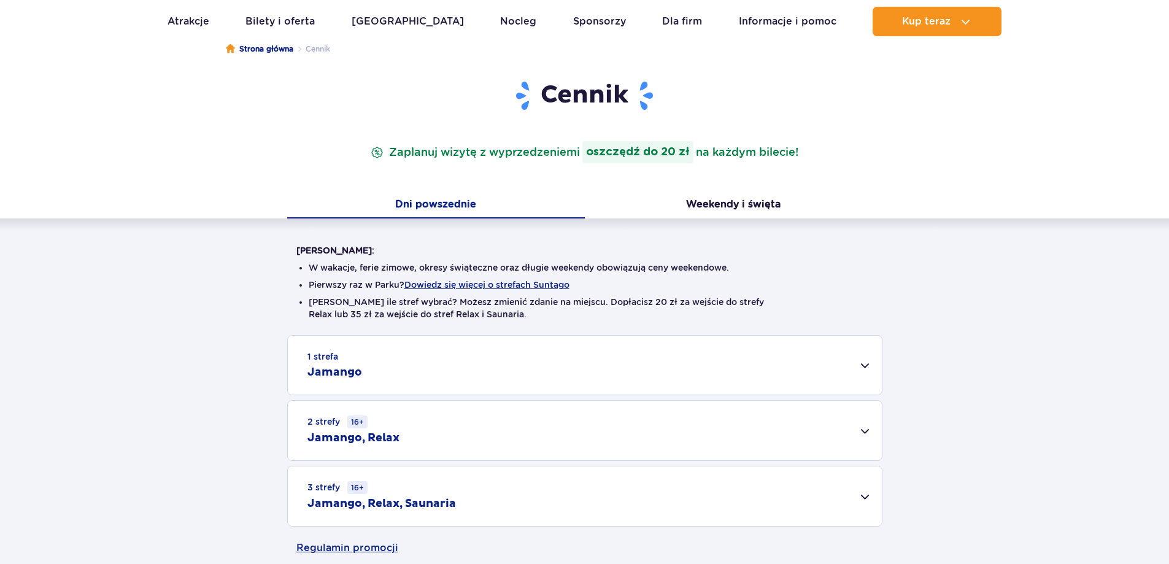
scroll to position [123, 0]
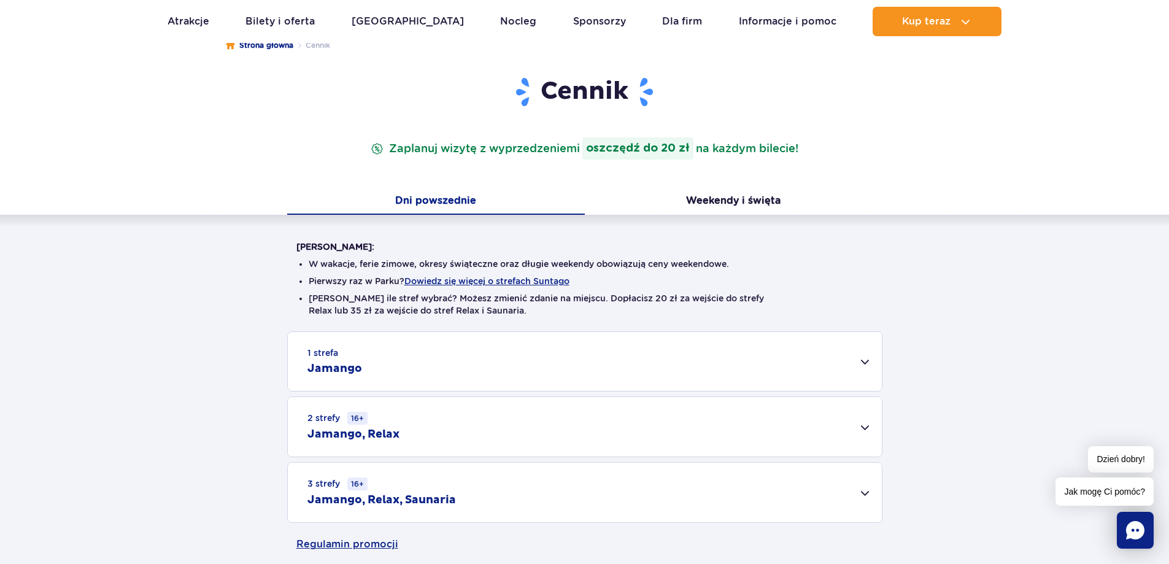
click at [340, 440] on h2 "Jamango, Relax" at bounding box center [353, 434] width 92 height 15
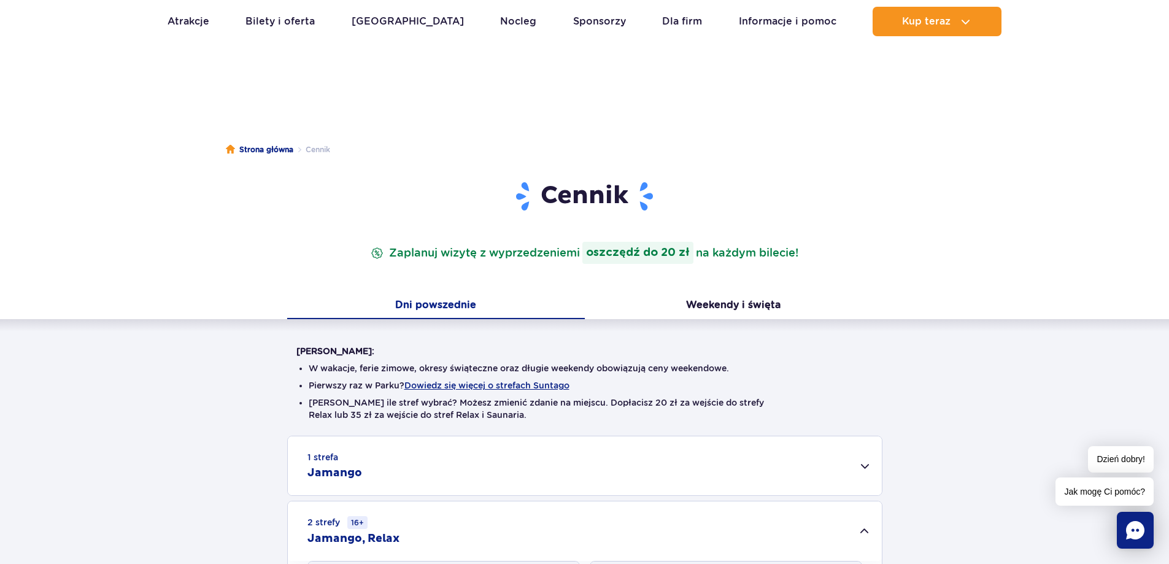
scroll to position [0, 0]
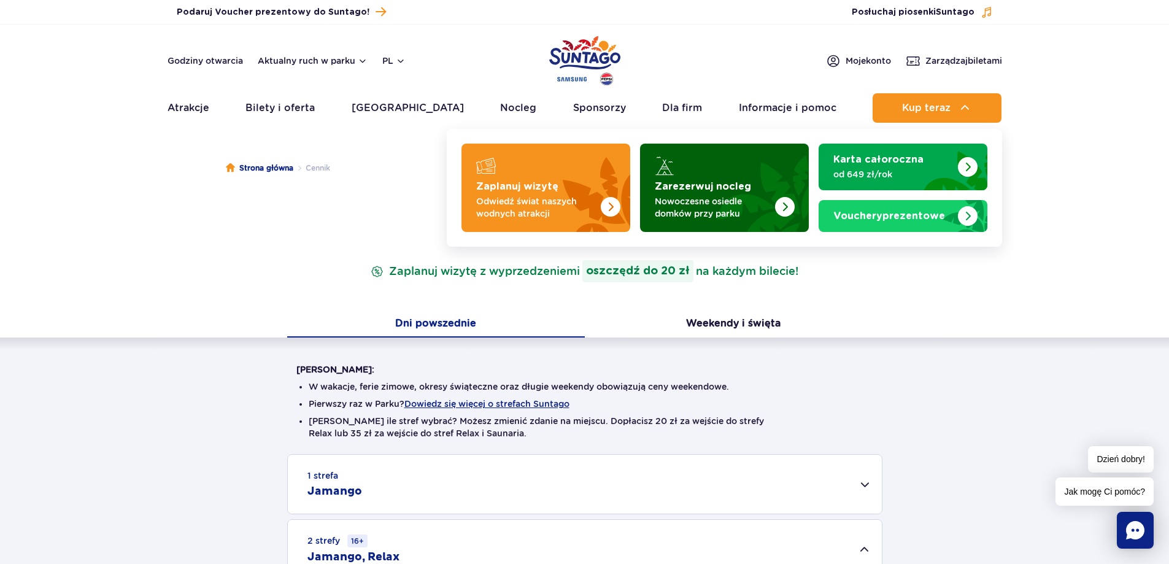
click at [739, 214] on p "Nowoczesne osiedle domków przy parku" at bounding box center [715, 207] width 120 height 25
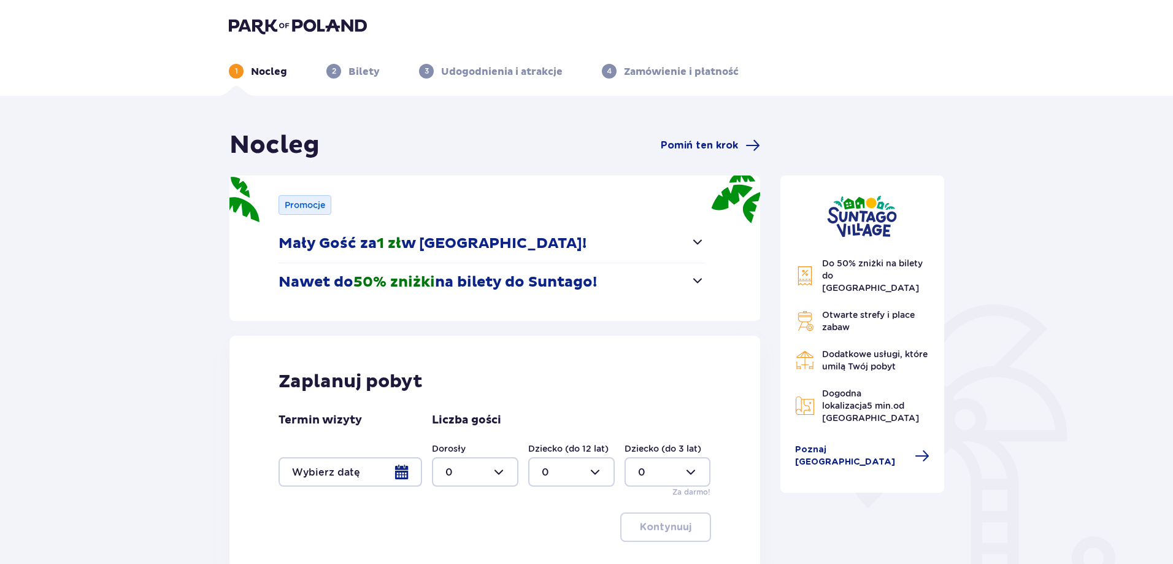
click at [573, 235] on button "Mały Gość za 1 zł w [GEOGRAPHIC_DATA]!" at bounding box center [492, 244] width 426 height 38
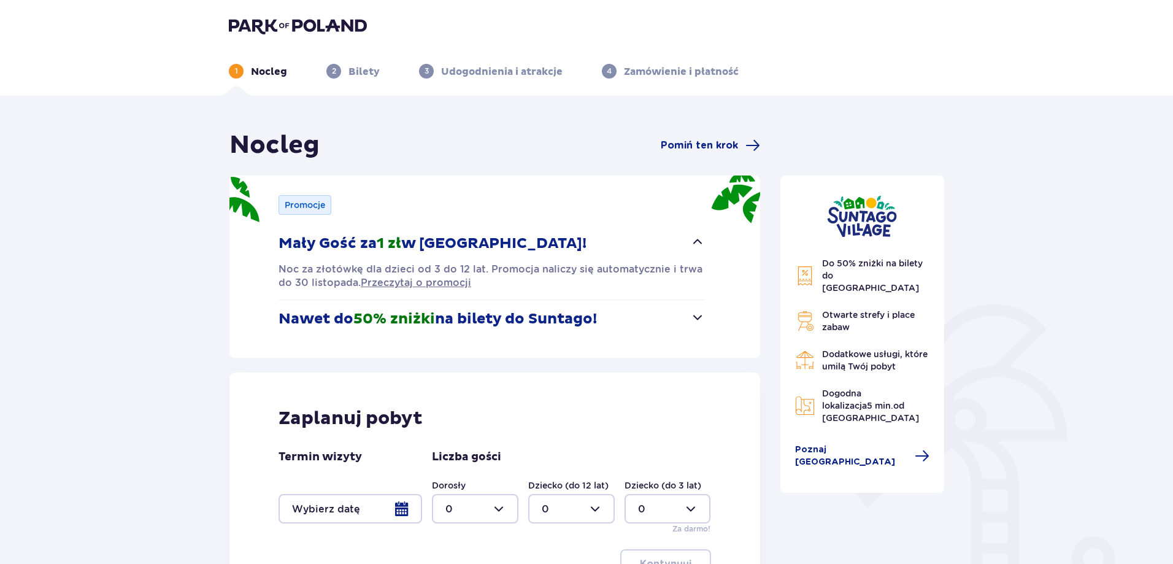
click at [579, 326] on p "Nawet do 50% zniżki na bilety do Suntago!" at bounding box center [438, 319] width 318 height 18
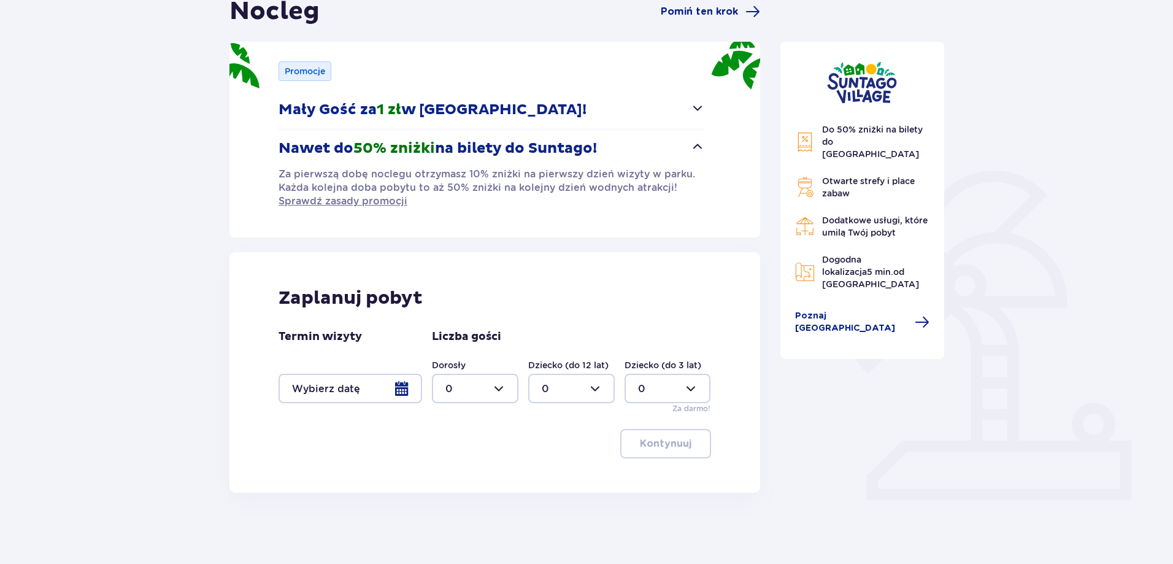
scroll to position [136, 0]
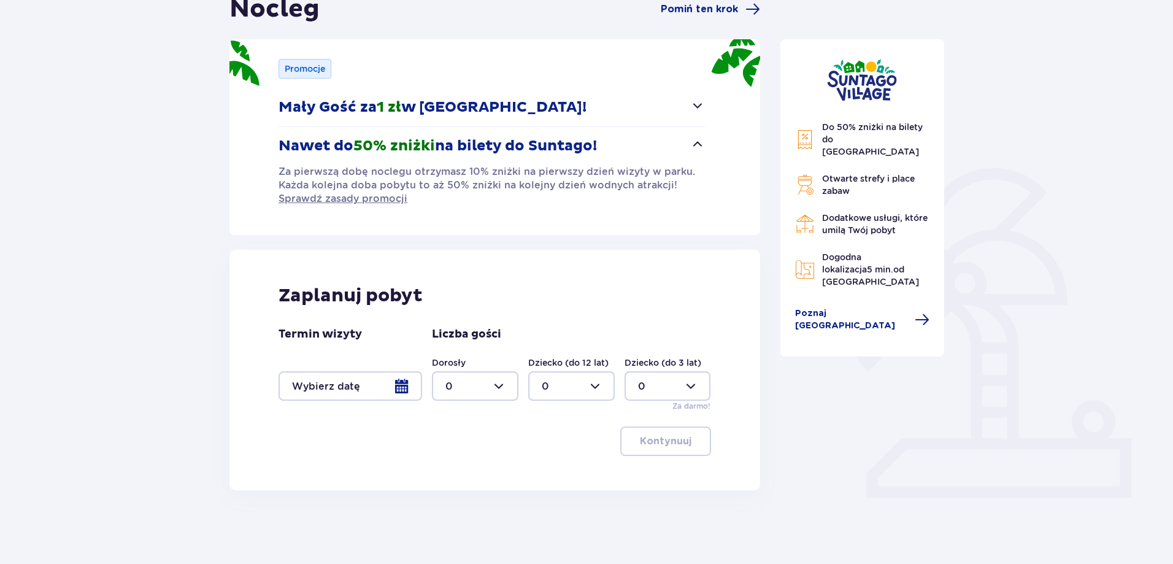
click at [407, 391] on div at bounding box center [351, 385] width 144 height 29
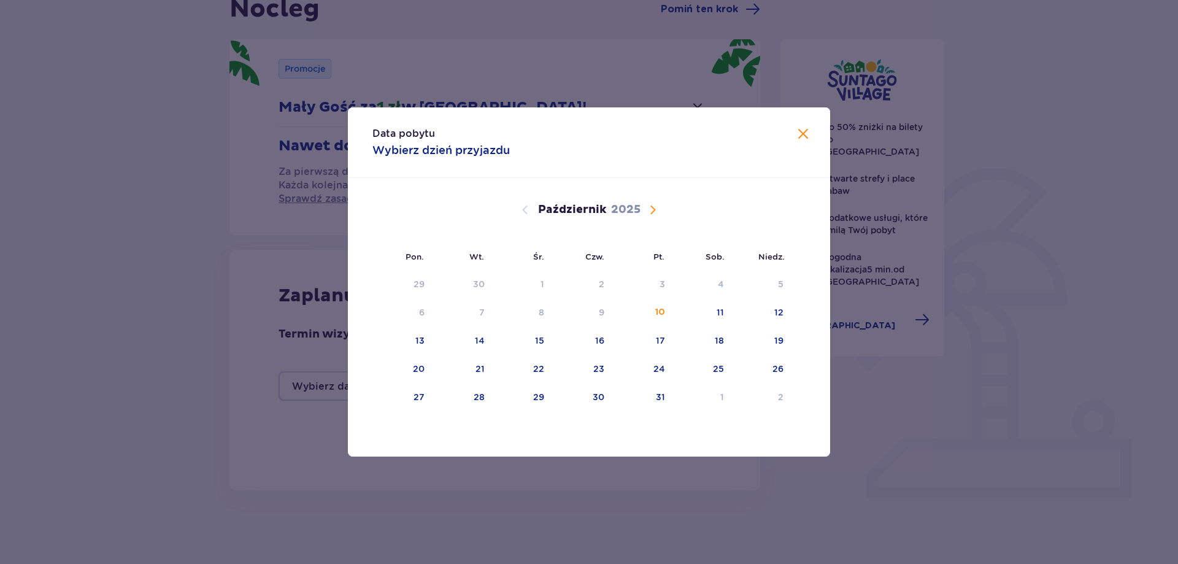
click at [651, 213] on span "Następny miesiąc" at bounding box center [653, 209] width 15 height 15
click at [707, 315] on div "8" at bounding box center [702, 312] width 60 height 27
click at [777, 307] on div "9" at bounding box center [761, 312] width 61 height 27
type input "08.11.25 - 09.11.25"
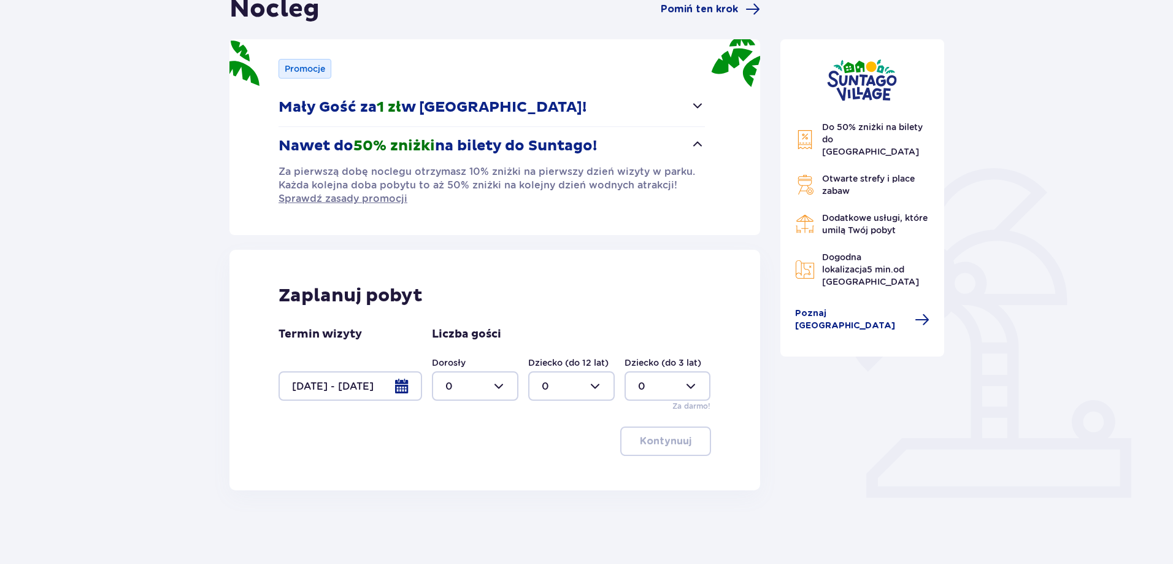
click at [474, 390] on div at bounding box center [475, 385] width 87 height 29
click at [457, 472] on div "2" at bounding box center [475, 474] width 60 height 13
type input "2"
click at [574, 390] on div at bounding box center [571, 385] width 87 height 29
click at [542, 471] on p "2" at bounding box center [545, 474] width 6 height 13
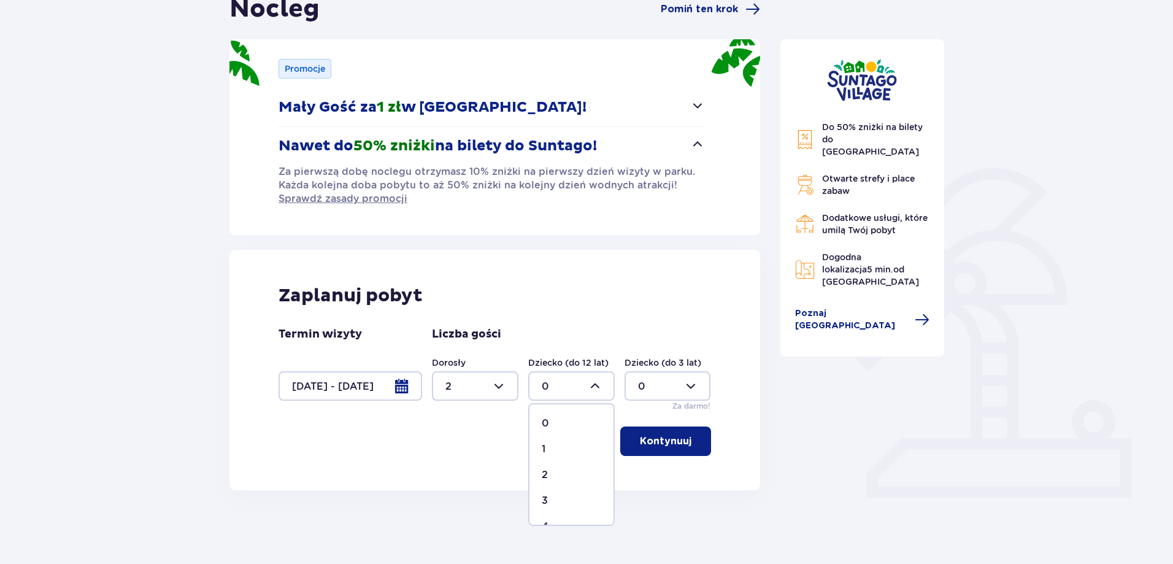
type input "2"
click at [669, 441] on p "Kontynuuj" at bounding box center [666, 440] width 52 height 13
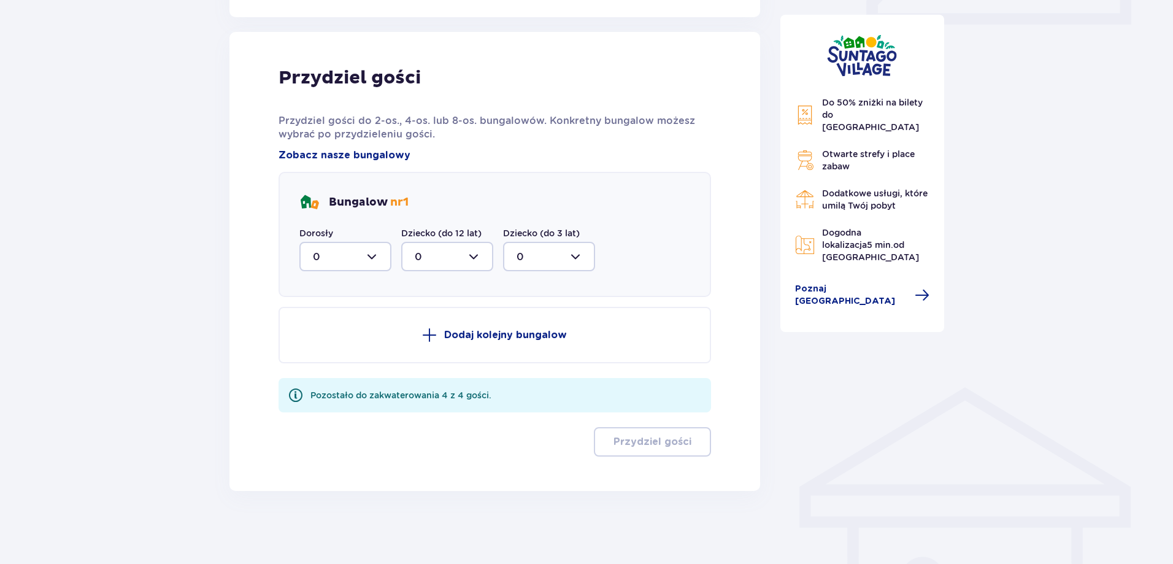
scroll to position [610, 0]
click at [380, 257] on div at bounding box center [345, 255] width 92 height 29
click at [329, 344] on div "2" at bounding box center [345, 344] width 65 height 13
type input "2"
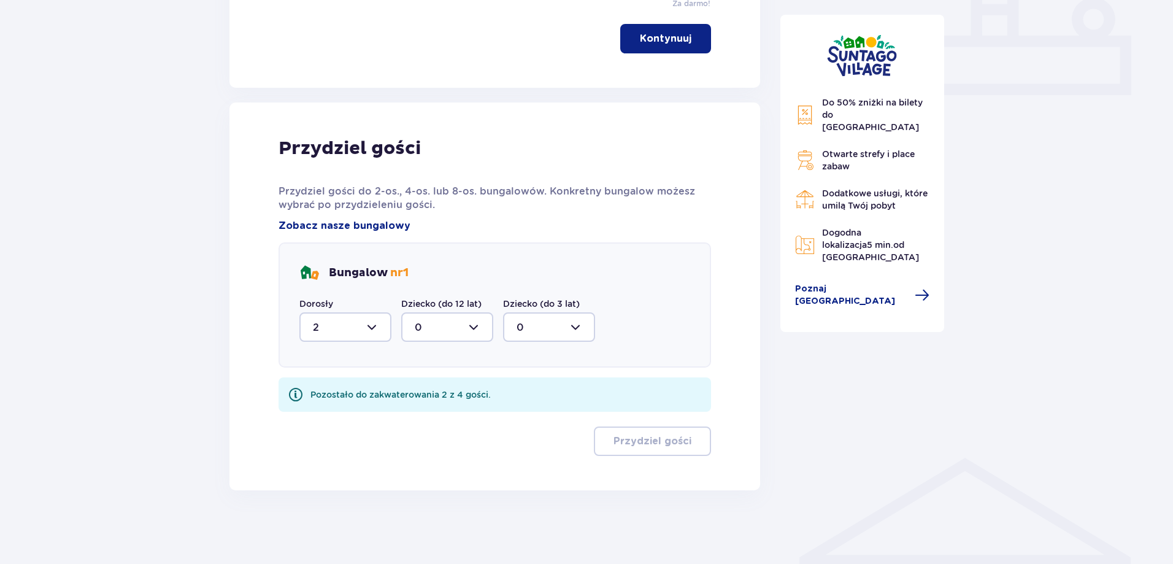
click at [460, 327] on div at bounding box center [447, 326] width 92 height 29
click at [422, 414] on div "2" at bounding box center [447, 415] width 65 height 13
type input "2"
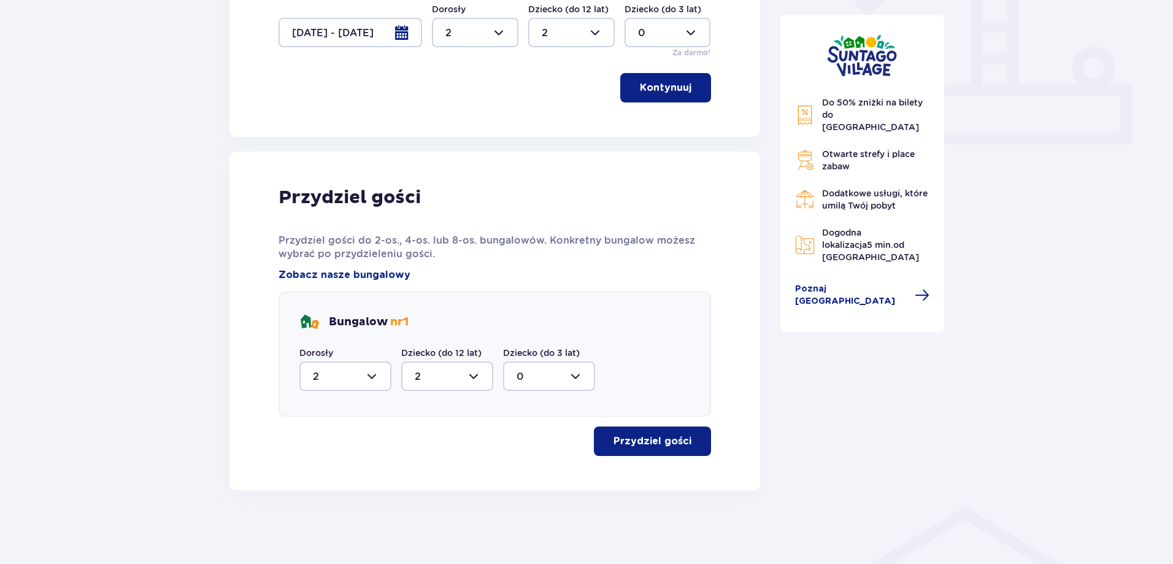
click at [676, 445] on p "Przydziel gości" at bounding box center [653, 440] width 78 height 13
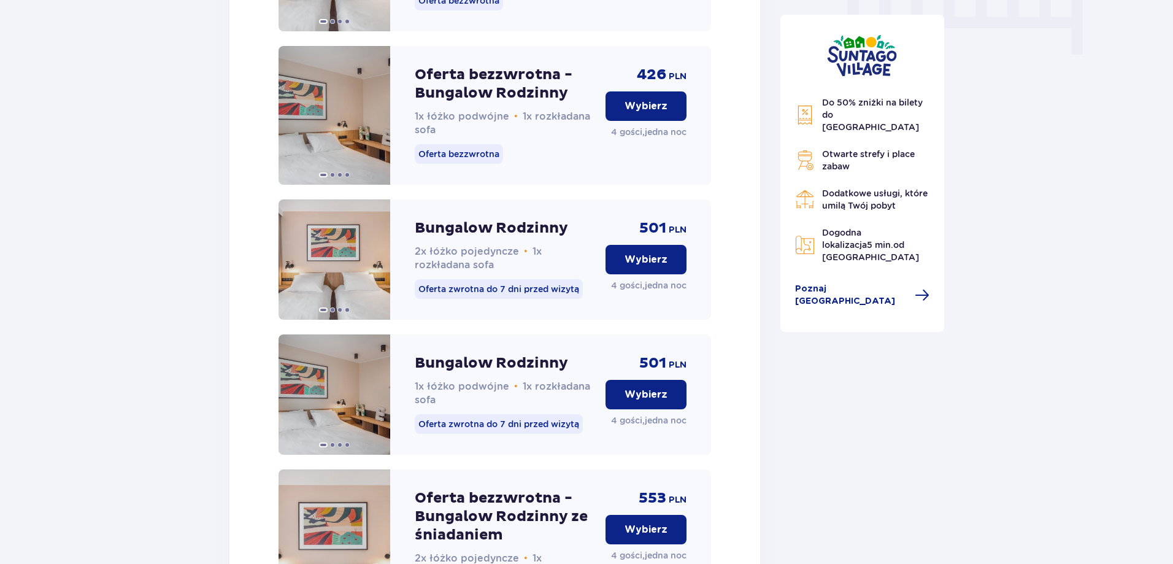
scroll to position [1225, 0]
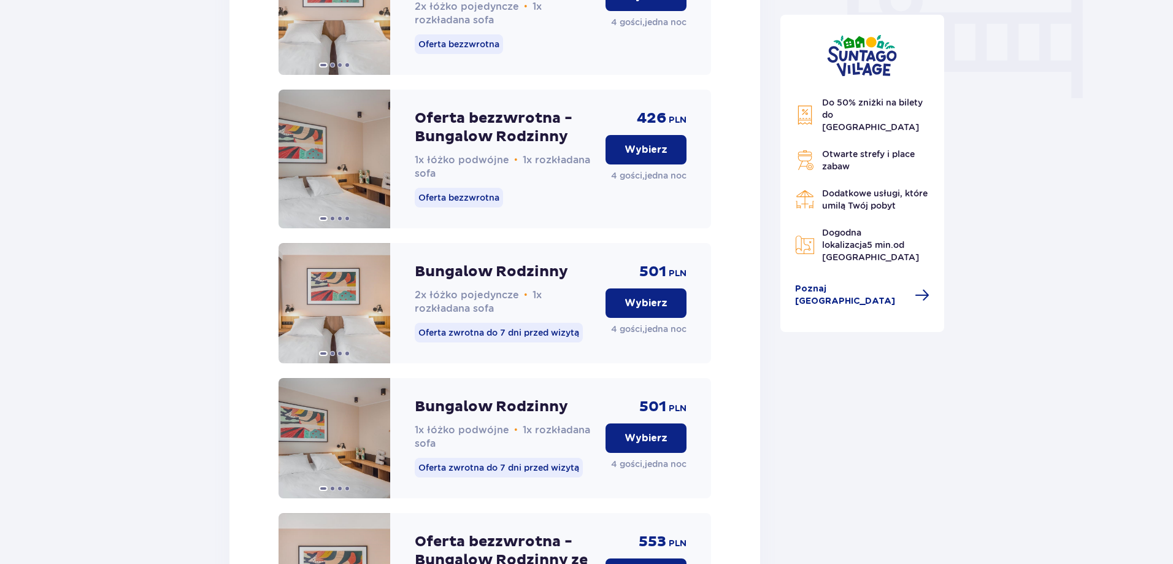
click at [646, 156] on p "Wybierz" at bounding box center [646, 149] width 43 height 13
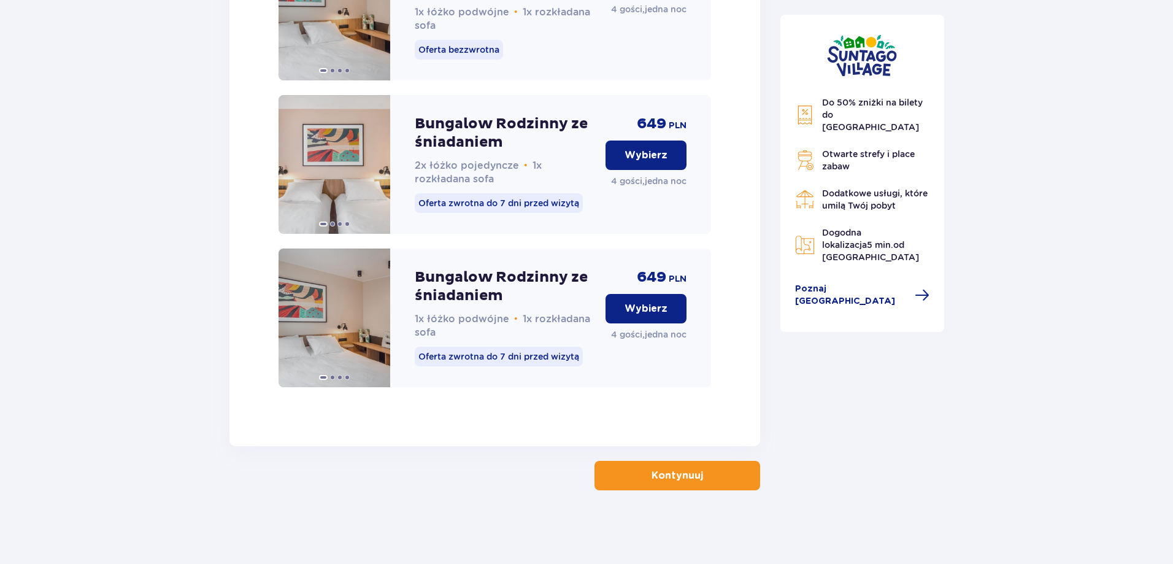
scroll to position [1999, 0]
click at [688, 485] on button "Kontynuuj" at bounding box center [678, 475] width 166 height 29
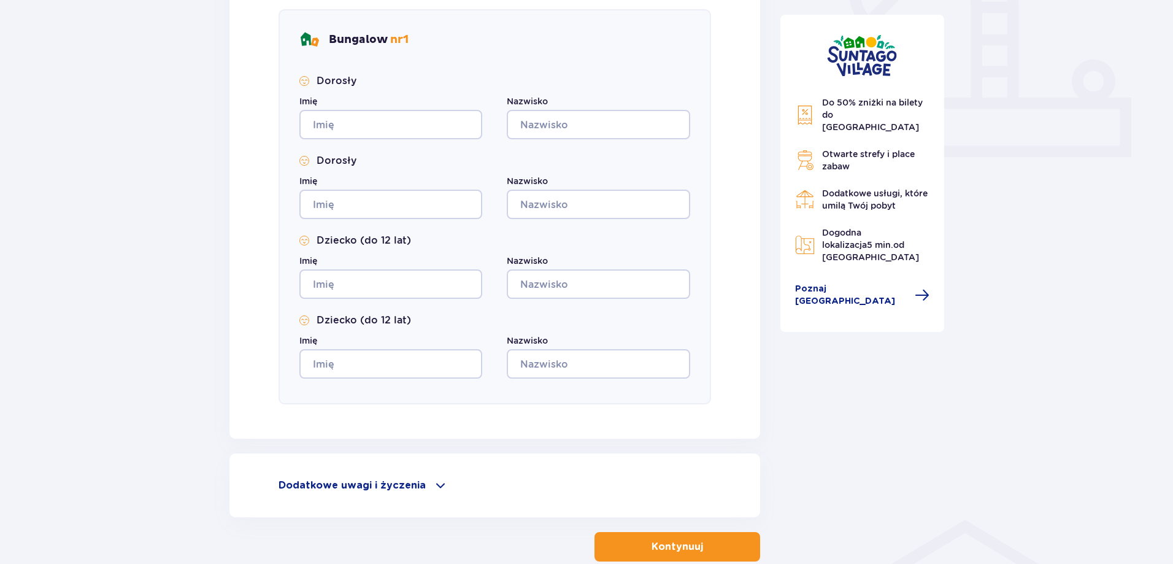
scroll to position [548, 0]
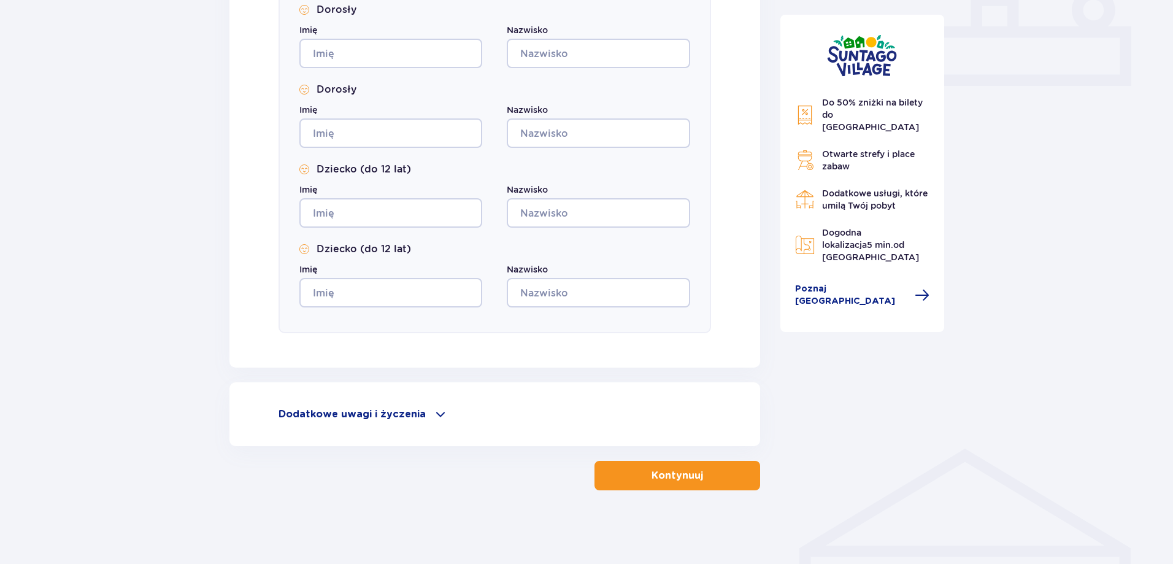
click at [396, 417] on p "Dodatkowe uwagi i życzenia" at bounding box center [352, 413] width 147 height 13
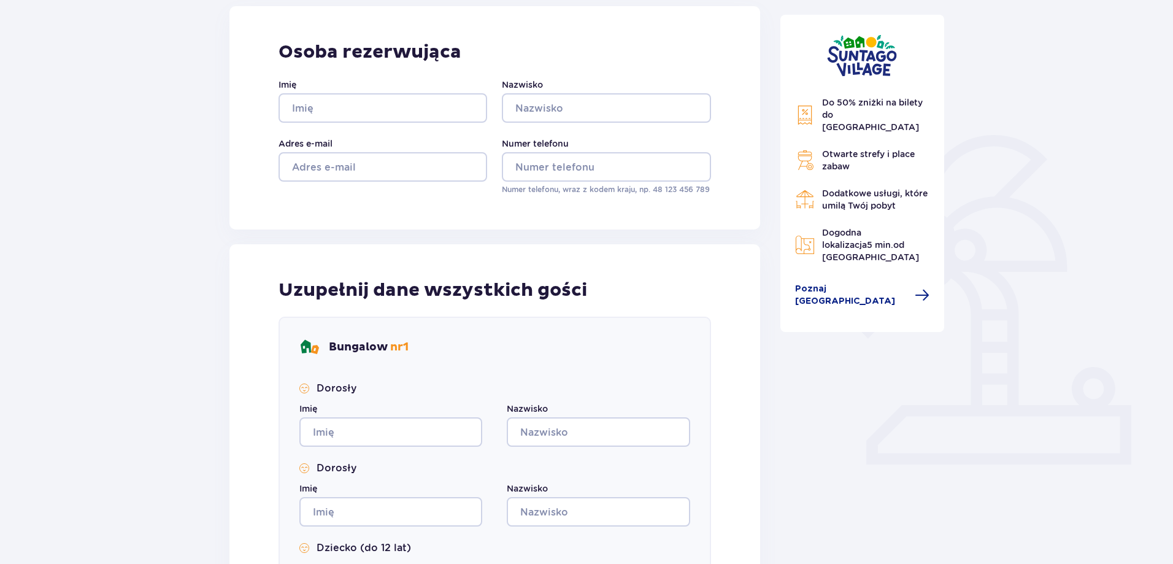
scroll to position [0, 0]
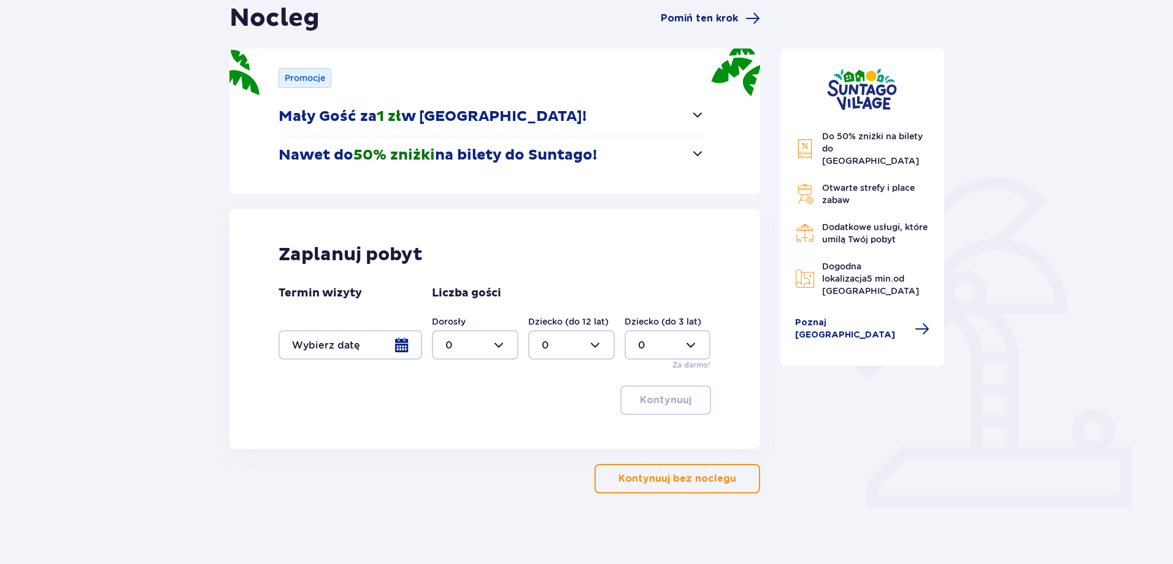
scroll to position [130, 0]
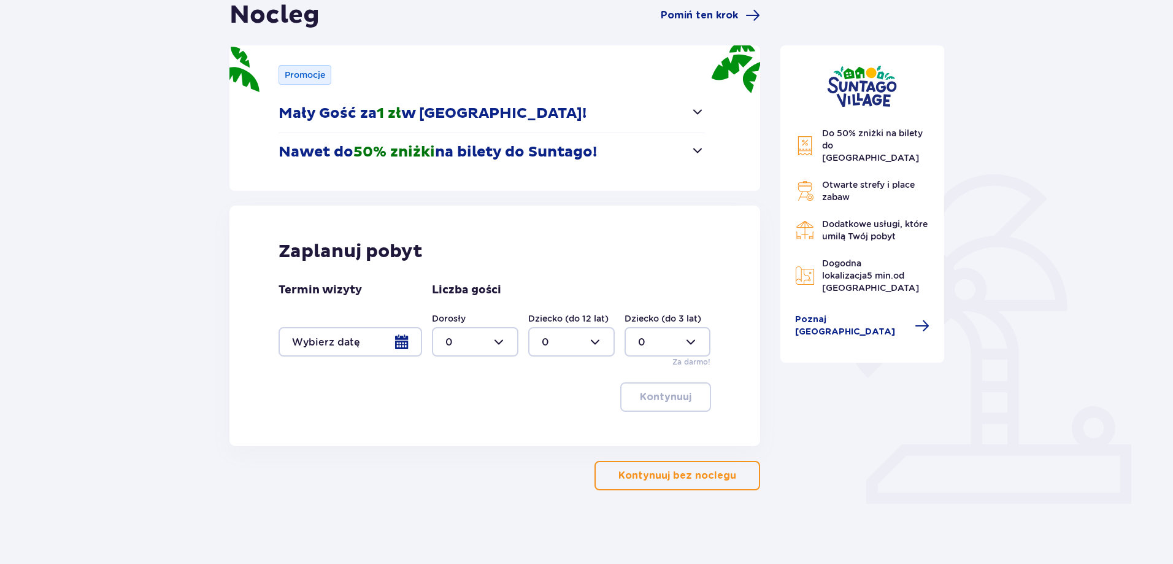
click at [699, 152] on span "button" at bounding box center [697, 150] width 15 height 15
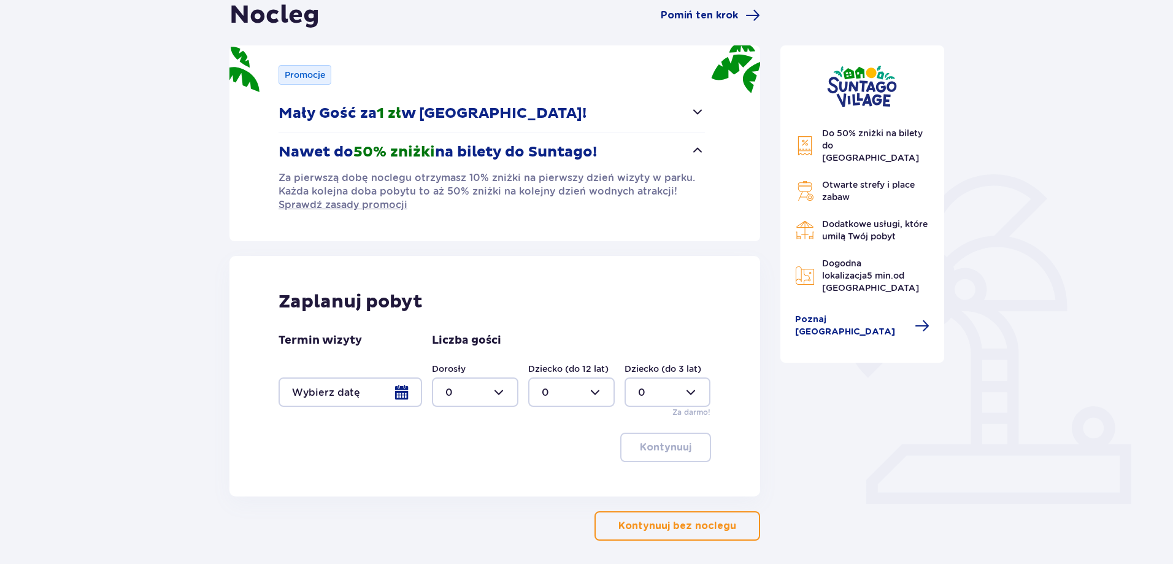
click at [282, 16] on h1 "Nocleg" at bounding box center [274, 15] width 90 height 31
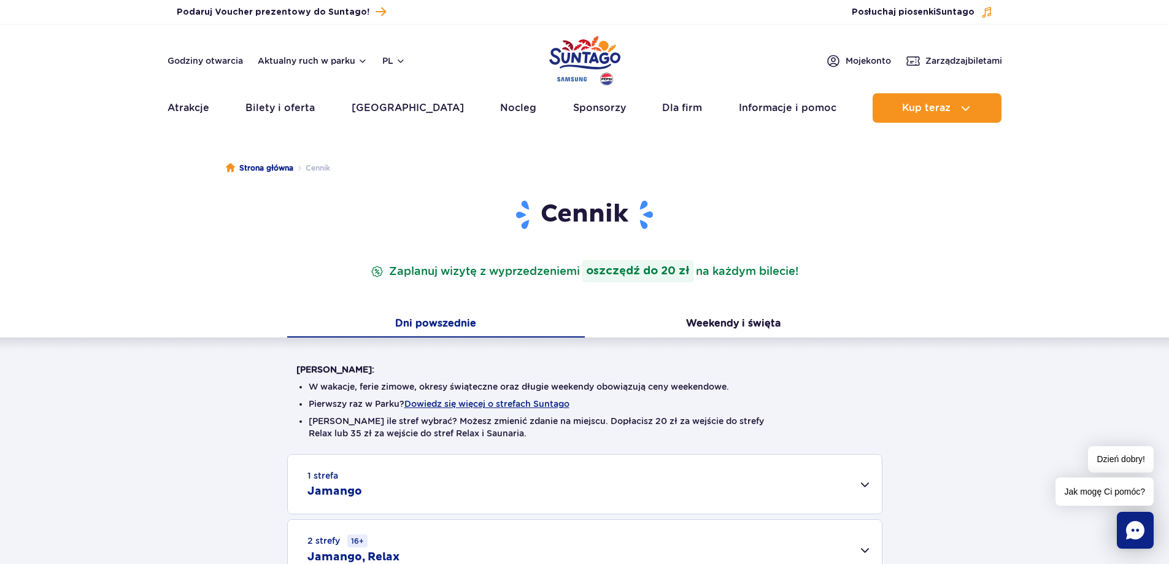
click at [573, 52] on img "Park of Poland" at bounding box center [584, 61] width 71 height 56
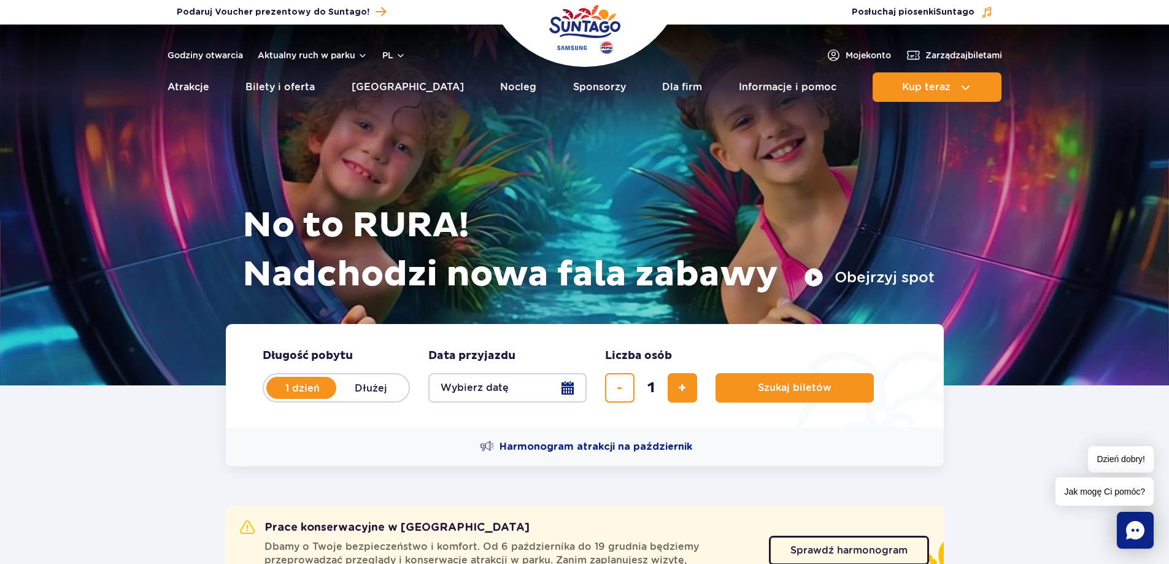
click at [302, 393] on label "1 dzień" at bounding box center [303, 388] width 70 height 26
click at [281, 398] on input "1 dzień" at bounding box center [274, 399] width 13 height 2
click at [496, 390] on button "Wybierz datę" at bounding box center [507, 387] width 158 height 29
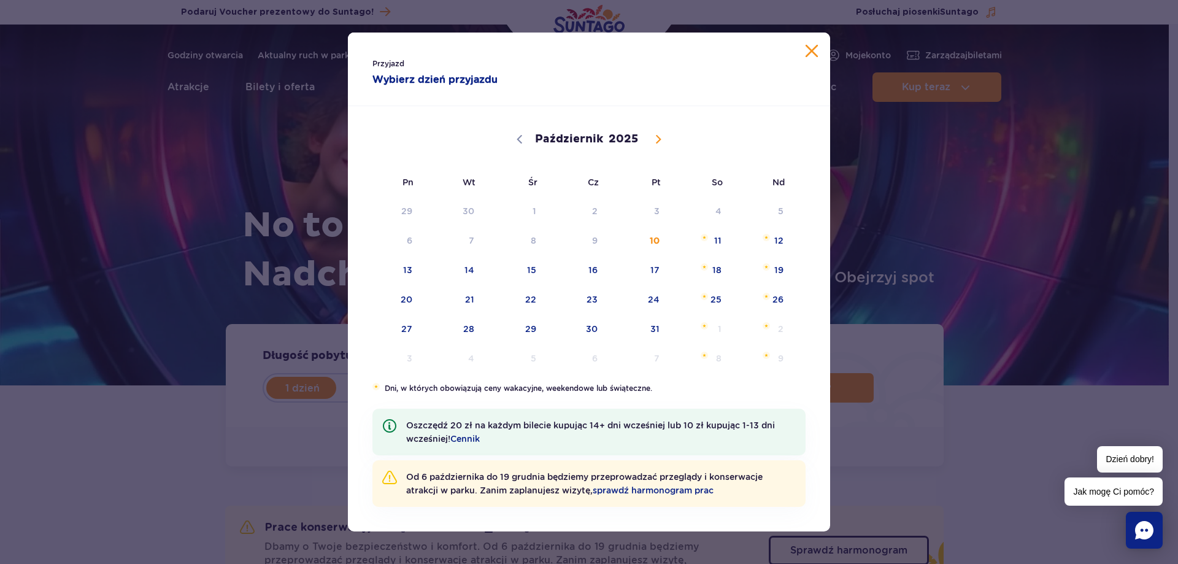
click at [659, 137] on icon at bounding box center [658, 139] width 9 height 9
select select "10"
click at [721, 241] on span "8" at bounding box center [700, 240] width 62 height 28
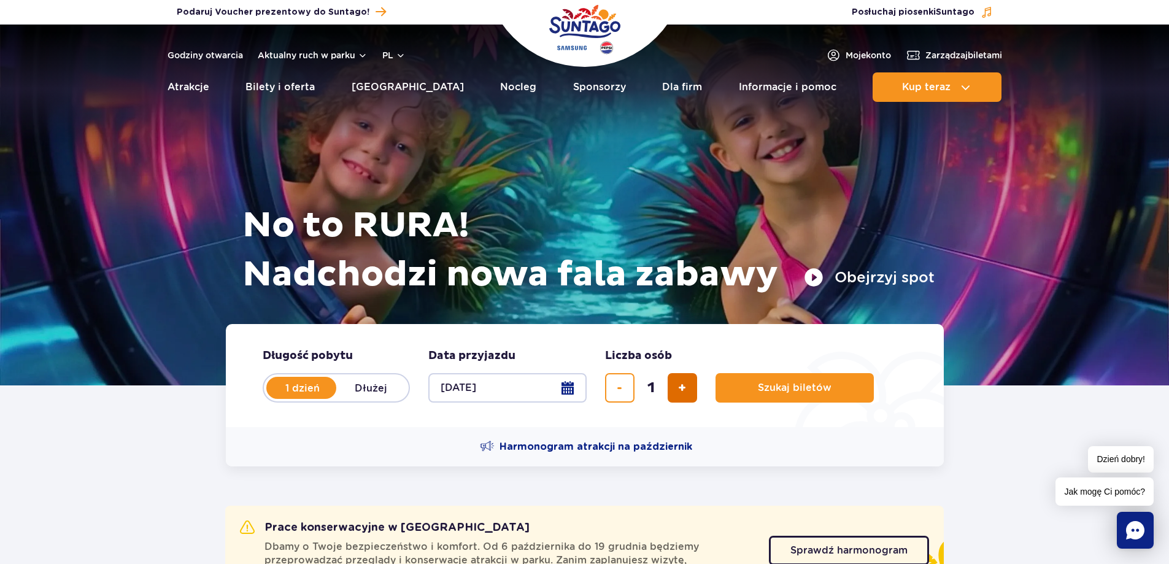
click at [687, 381] on button "dodaj bilet" at bounding box center [682, 387] width 29 height 29
type input "4"
click at [573, 387] on button "[DATE]" at bounding box center [507, 387] width 158 height 29
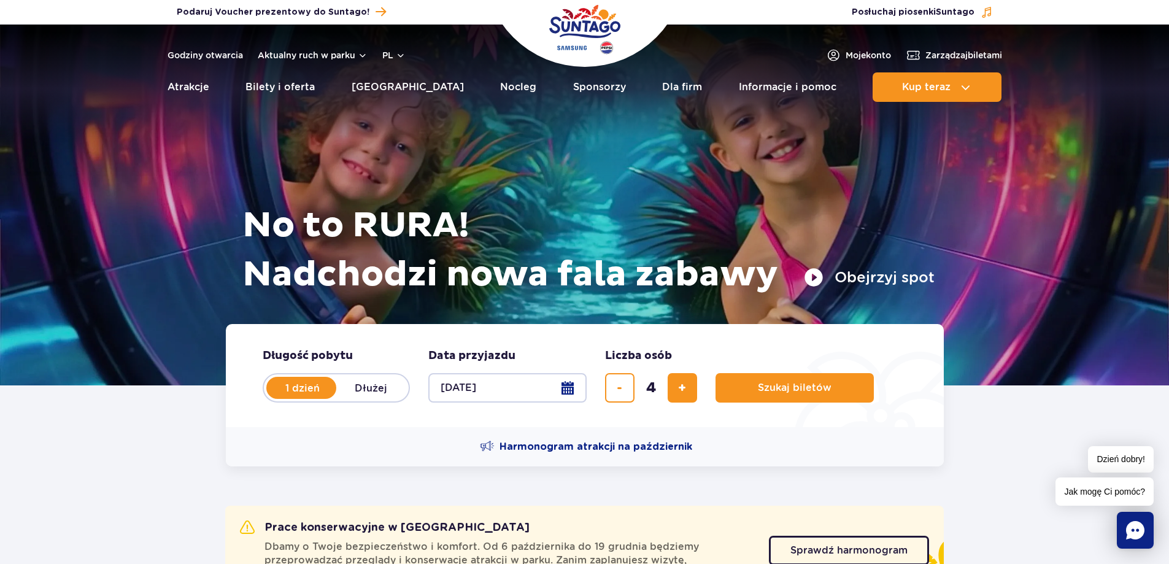
select select "10"
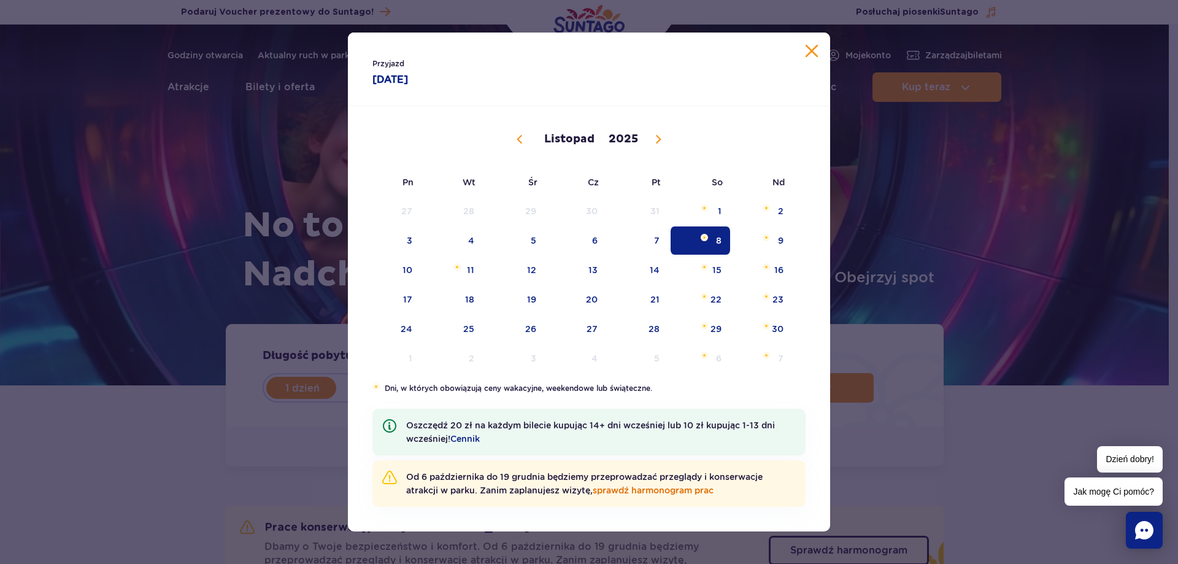
click at [636, 492] on link "sprawdź harmonogram prac" at bounding box center [653, 490] width 121 height 10
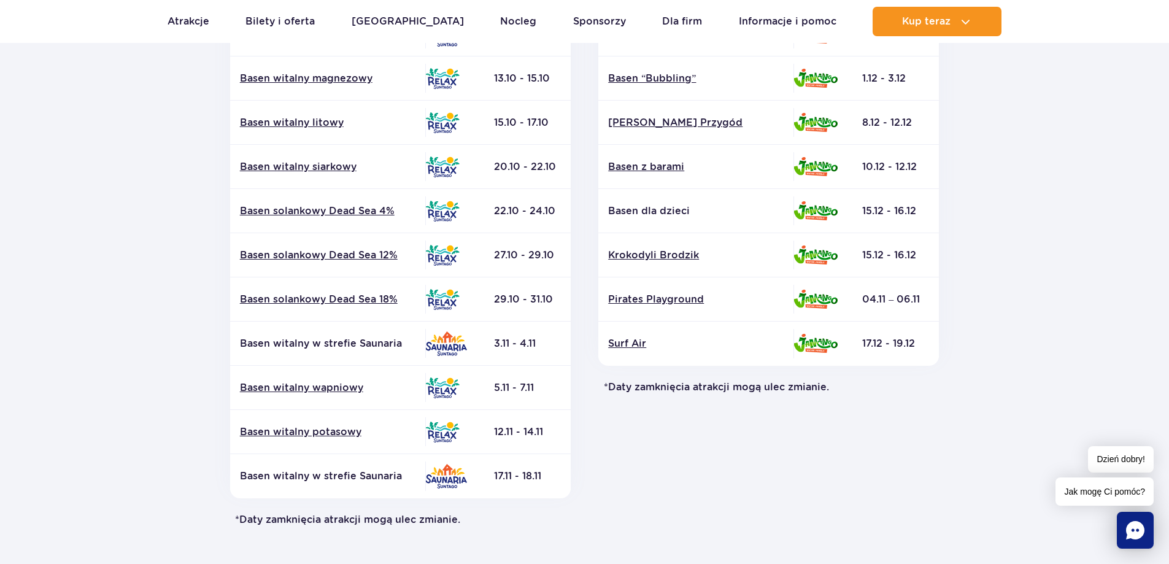
scroll to position [430, 0]
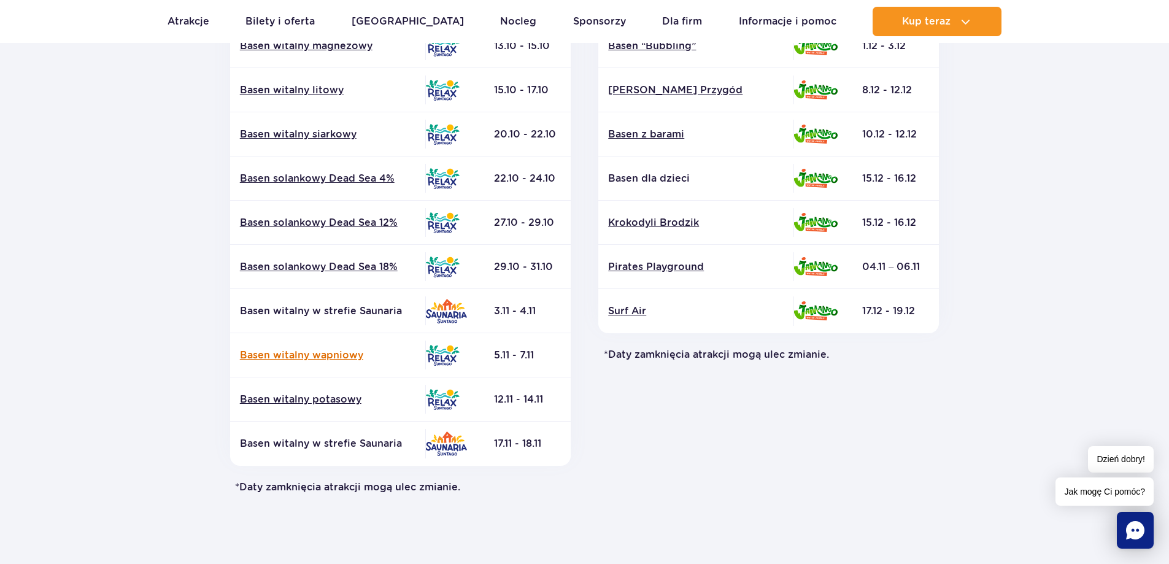
click at [333, 352] on link "Basen witalny wapniowy" at bounding box center [327, 355] width 175 height 13
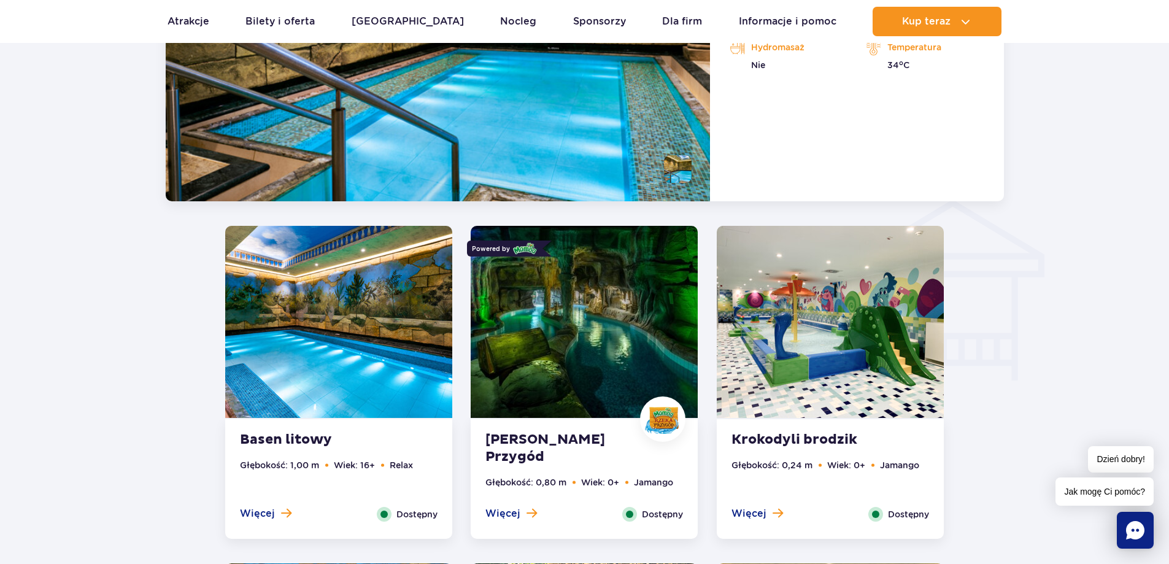
scroll to position [1448, 0]
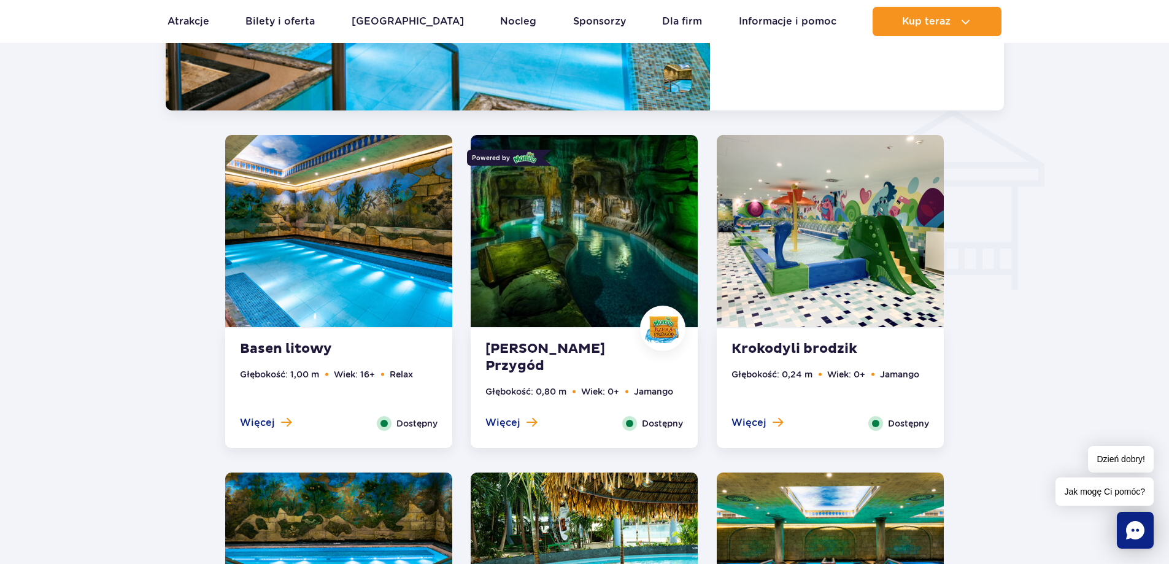
click at [572, 268] on img at bounding box center [584, 231] width 227 height 192
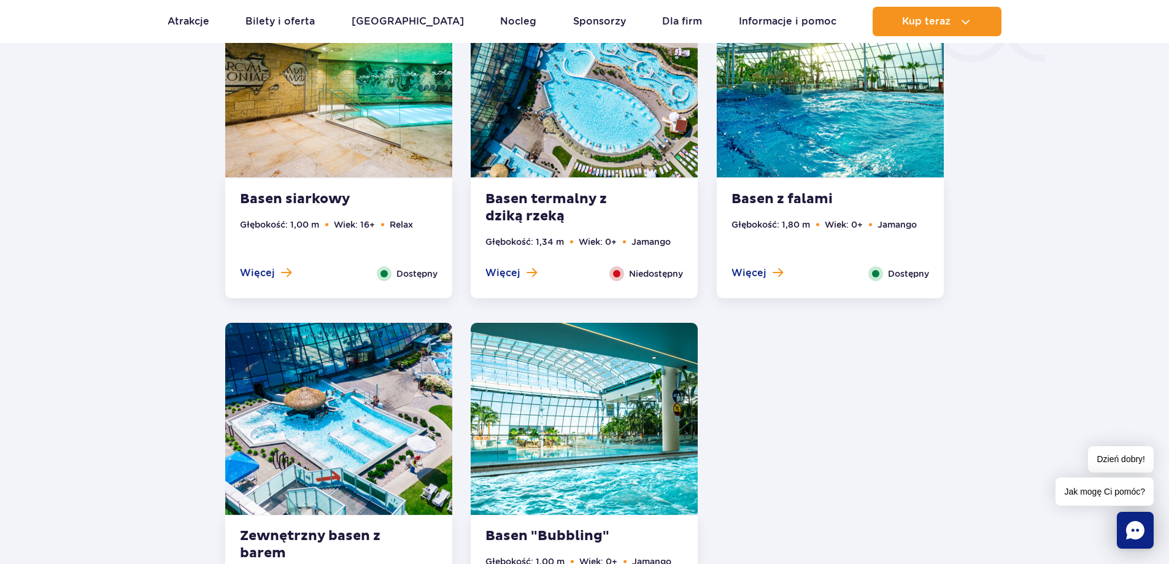
scroll to position [2215, 0]
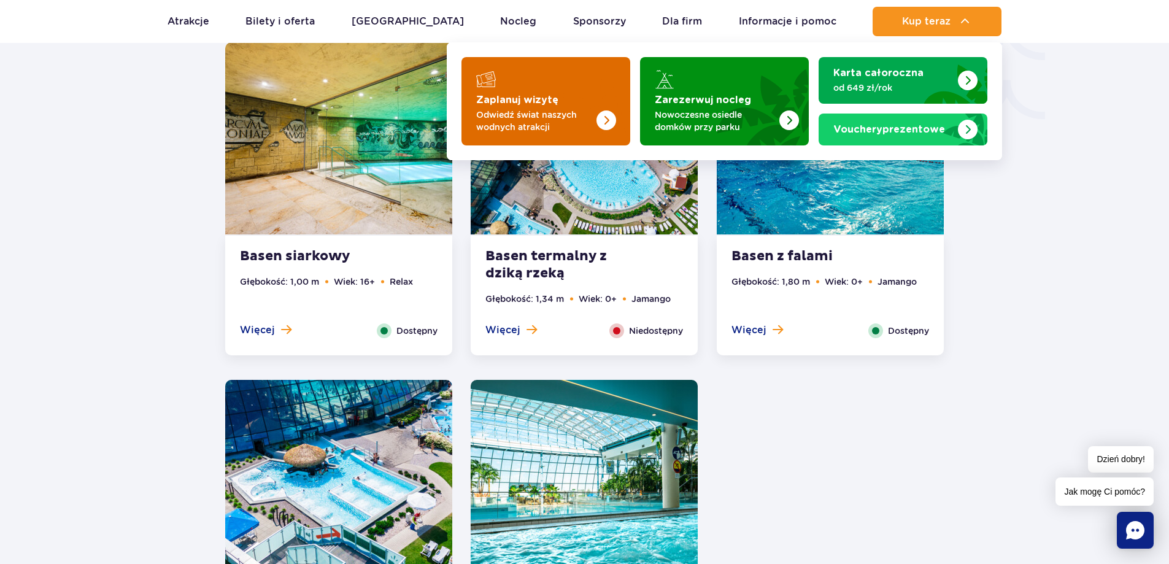
click at [553, 125] on p "Odwiedź świat naszych wodnych atrakcji" at bounding box center [536, 121] width 120 height 25
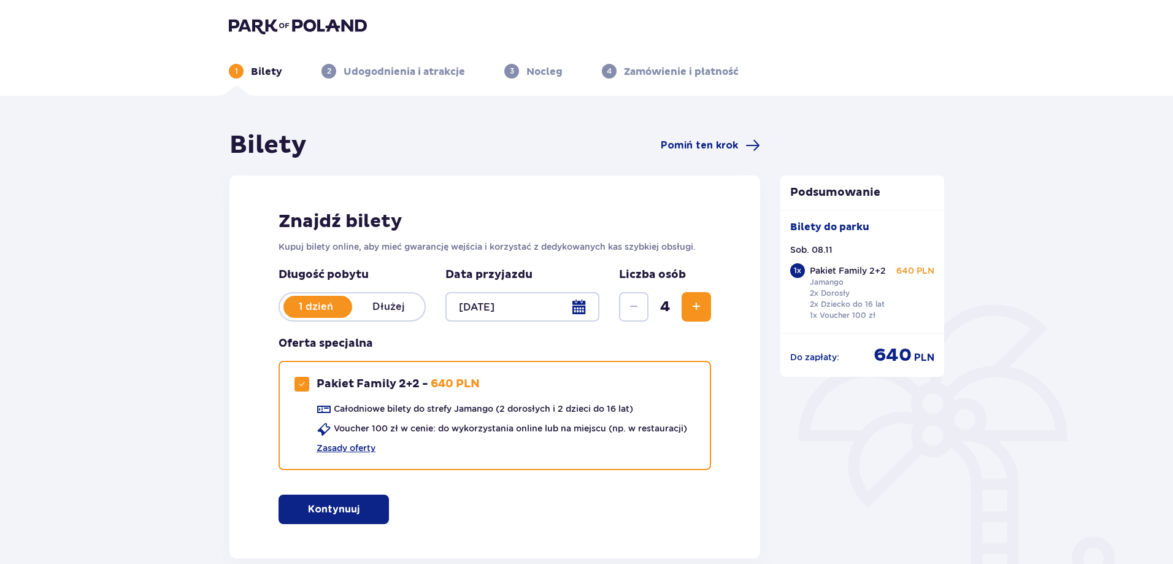
click at [331, 501] on button "Kontynuuj" at bounding box center [334, 509] width 110 height 29
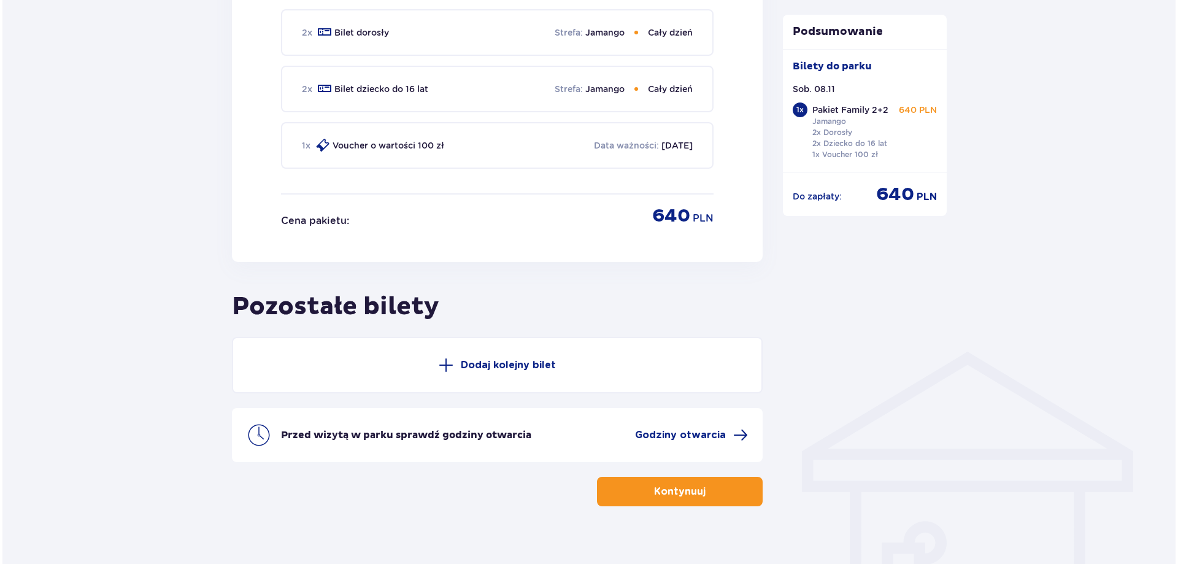
scroll to position [661, 0]
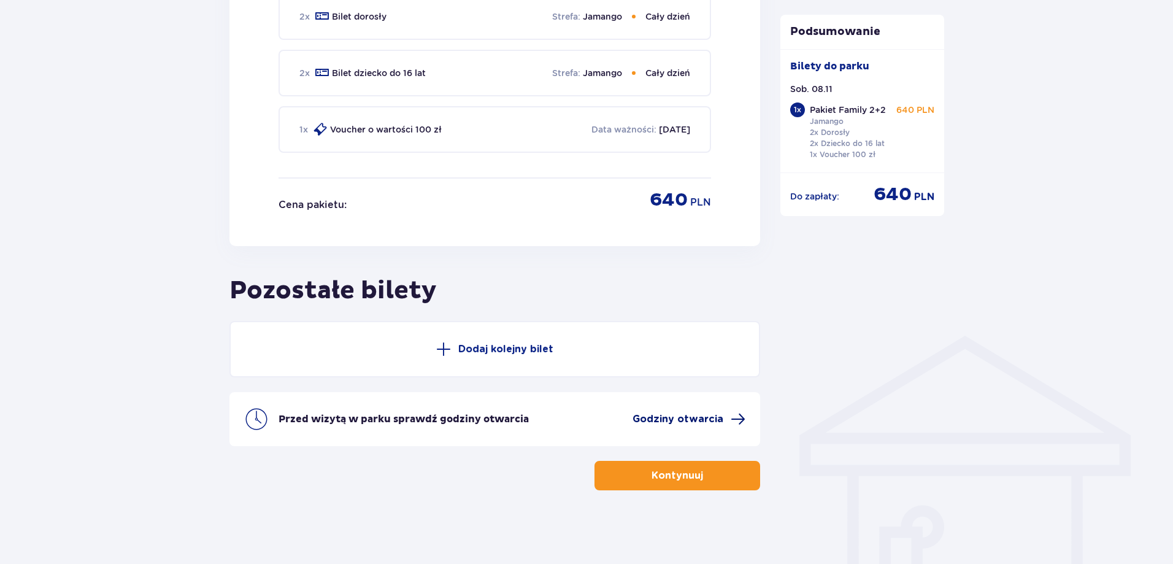
click at [701, 417] on span "Godziny otwarcia" at bounding box center [678, 418] width 91 height 13
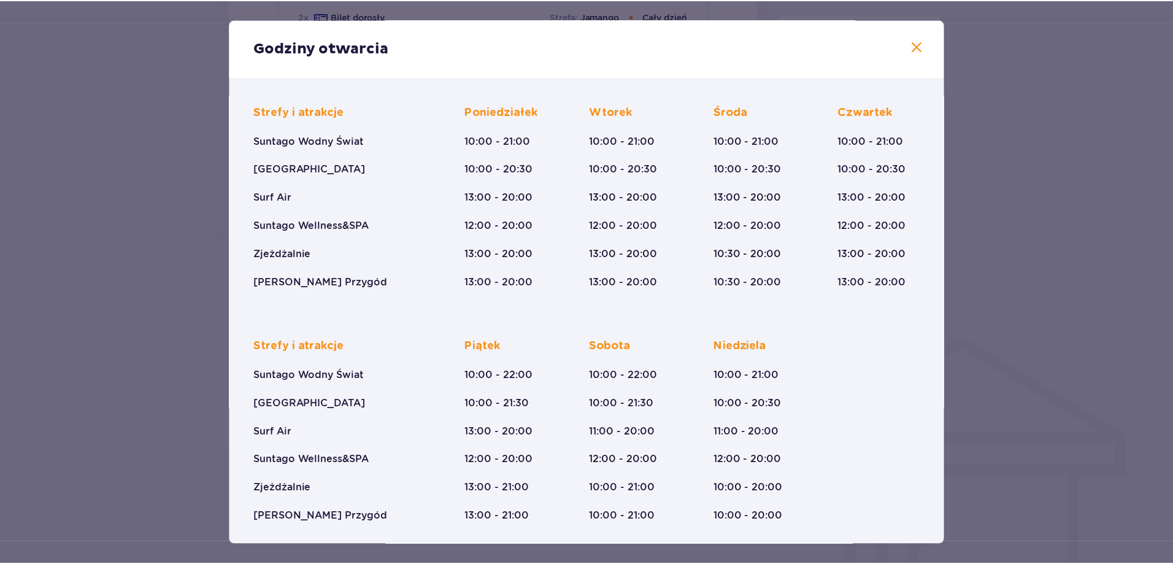
scroll to position [85, 0]
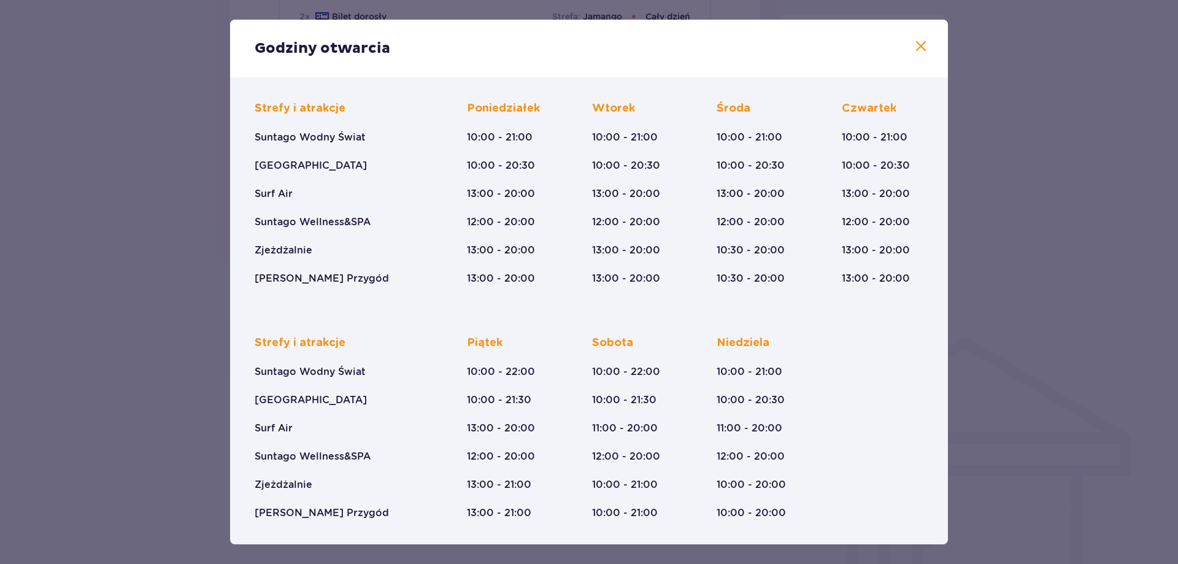
click at [919, 48] on span at bounding box center [921, 46] width 15 height 15
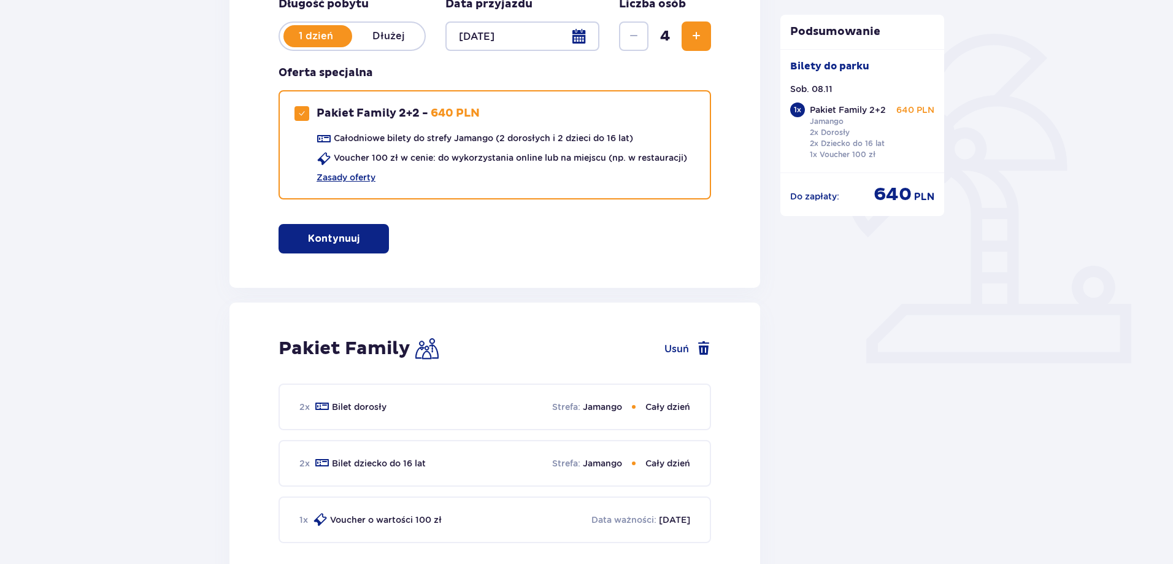
scroll to position [231, 0]
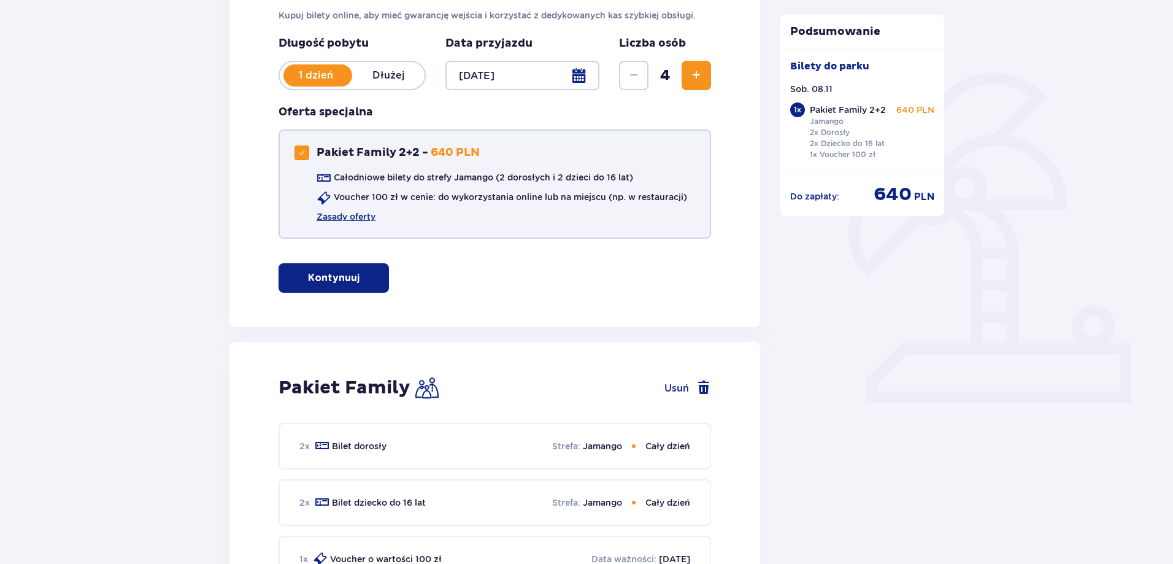
click at [449, 149] on p "640 PLN" at bounding box center [455, 152] width 49 height 15
checkbox input "false"
click at [401, 277] on button "Kontynuuj bez pakietu" at bounding box center [356, 277] width 154 height 29
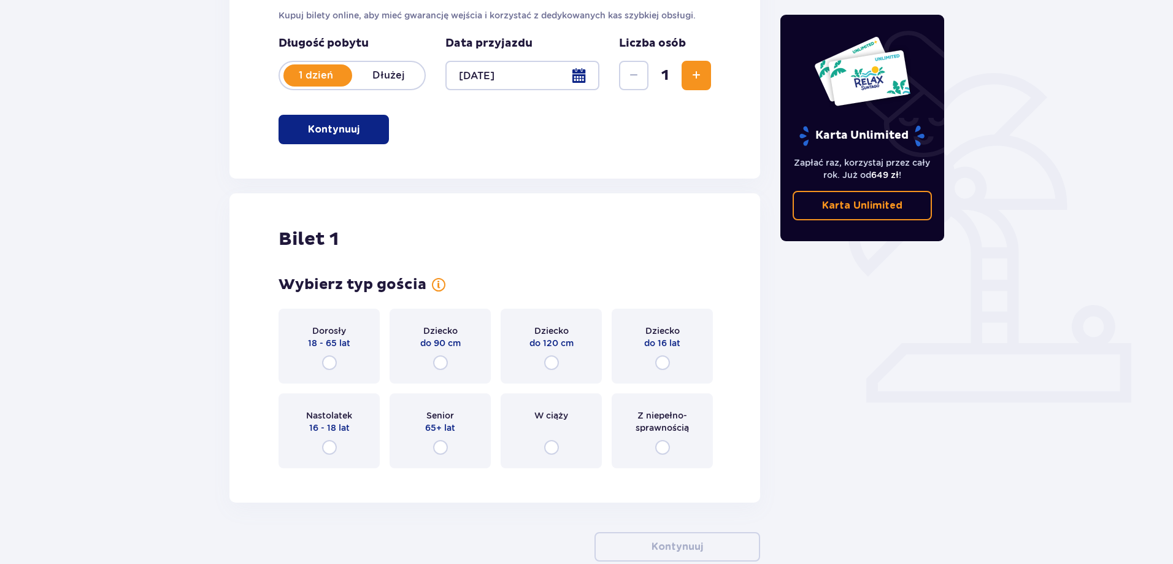
click at [550, 366] on input "radio" at bounding box center [551, 362] width 15 height 15
radio input "true"
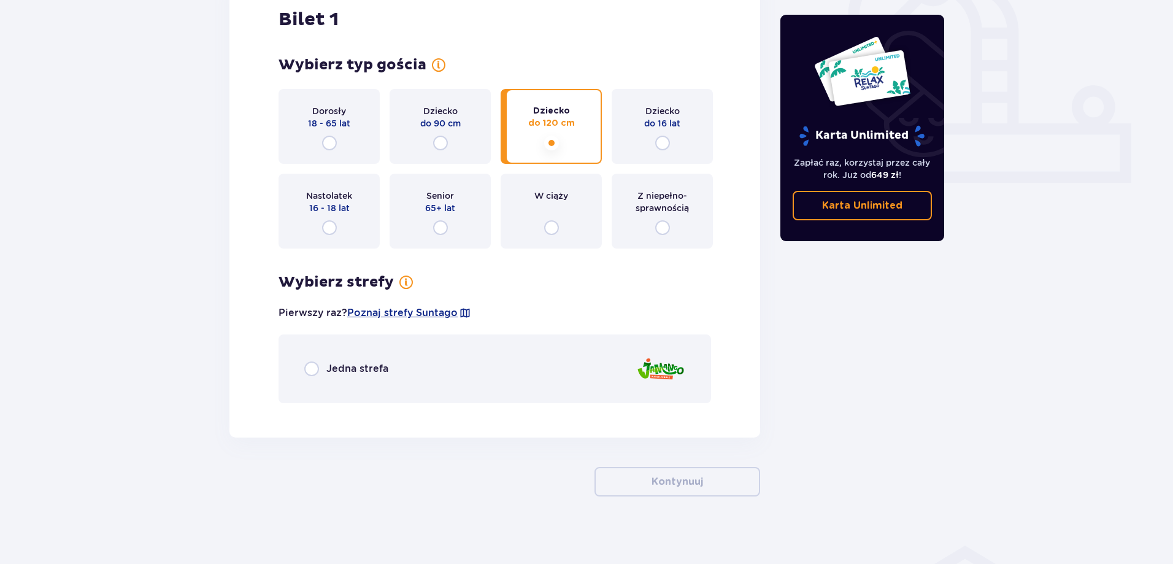
scroll to position [457, 0]
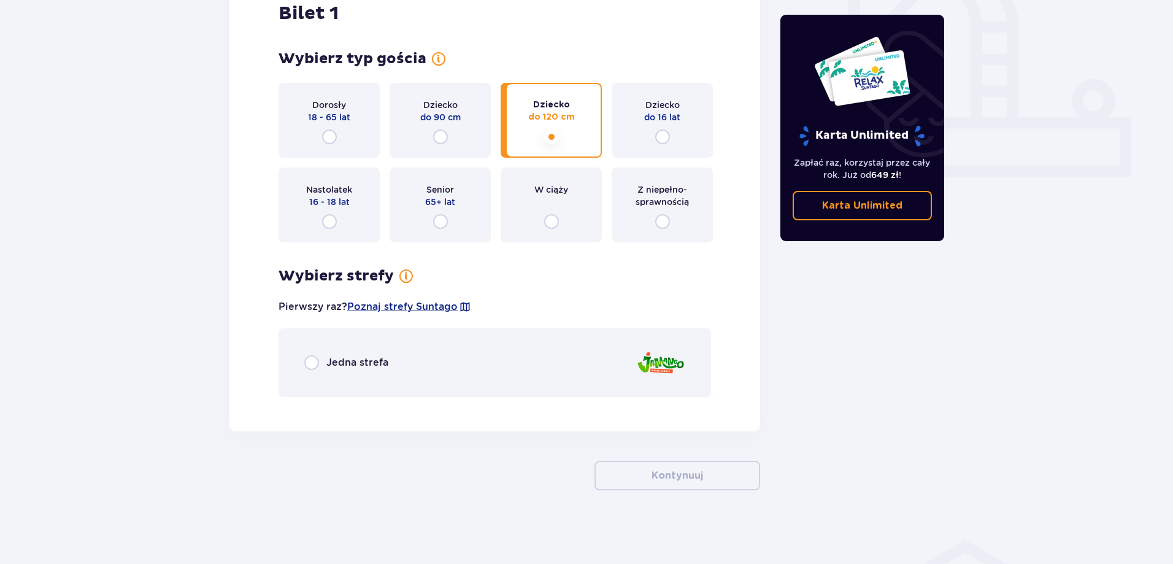
click at [665, 142] on input "radio" at bounding box center [662, 136] width 15 height 15
radio input "true"
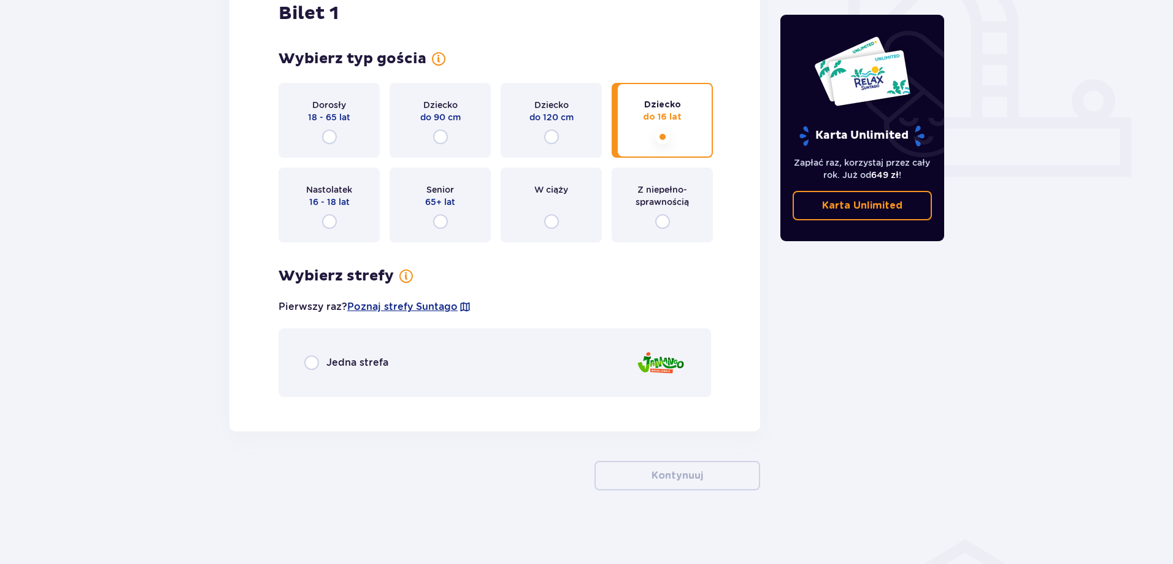
click at [547, 139] on input "radio" at bounding box center [551, 136] width 15 height 15
radio input "true"
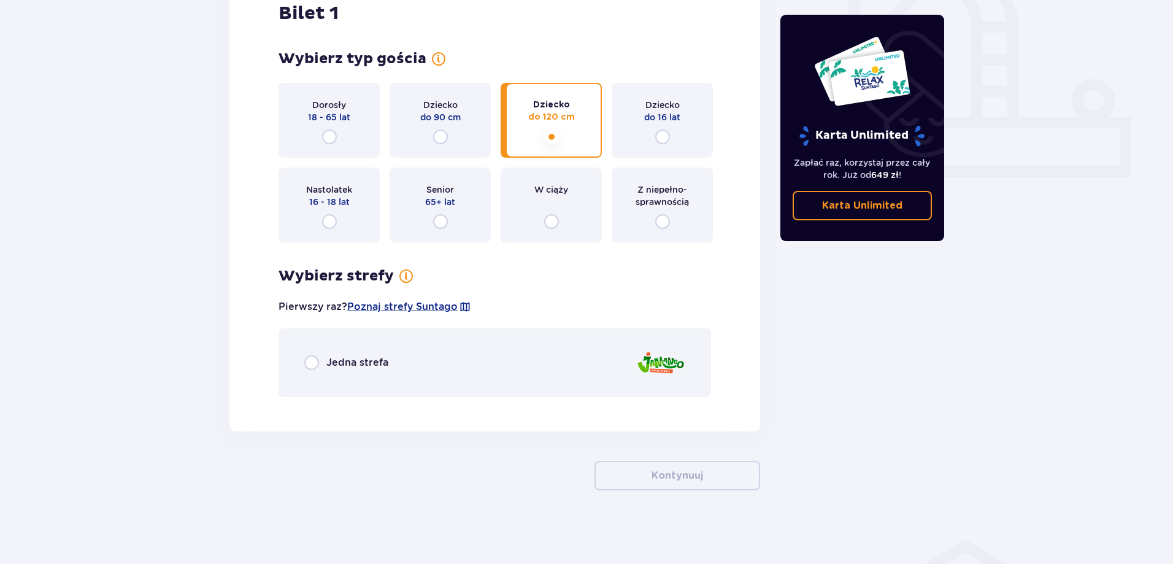
click at [304, 368] on div "Jedna strefa" at bounding box center [495, 362] width 433 height 69
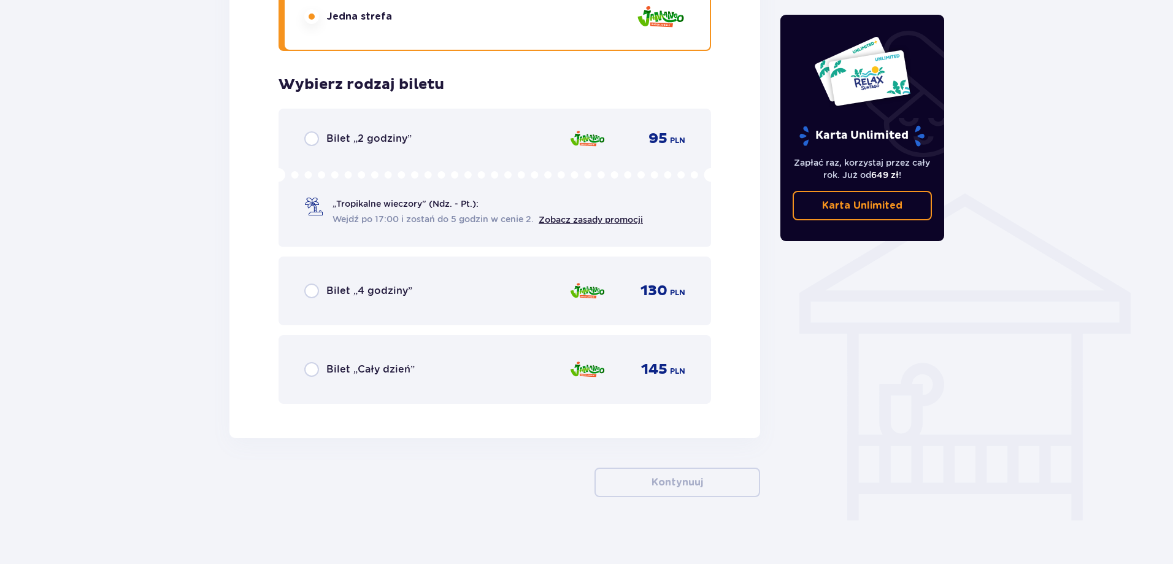
scroll to position [810, 0]
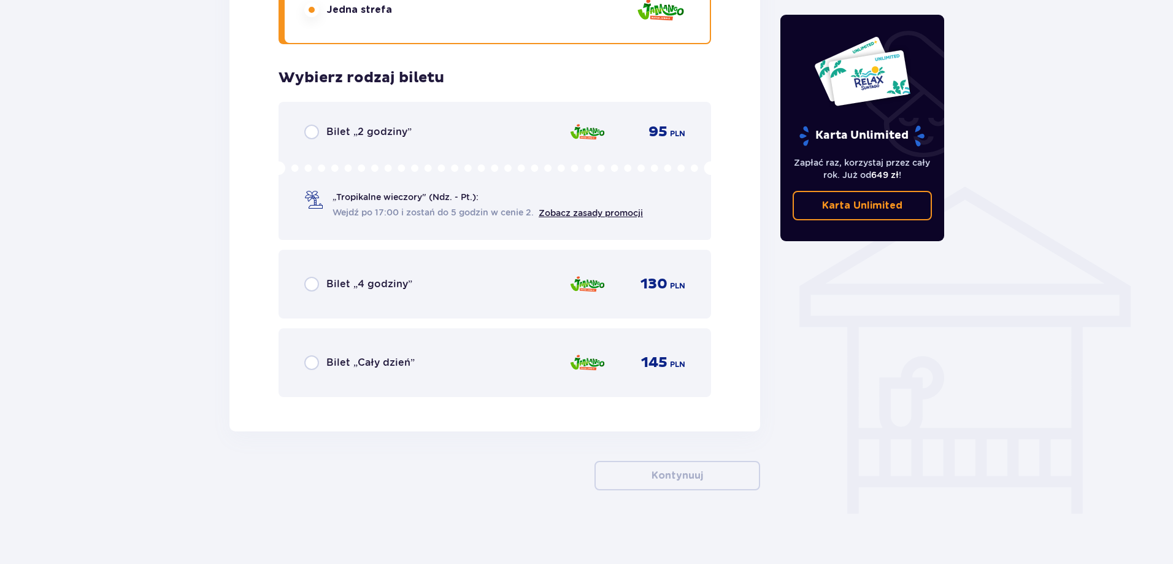
click at [420, 288] on div "Bilet „4 godziny” 130 PLN" at bounding box center [494, 284] width 381 height 26
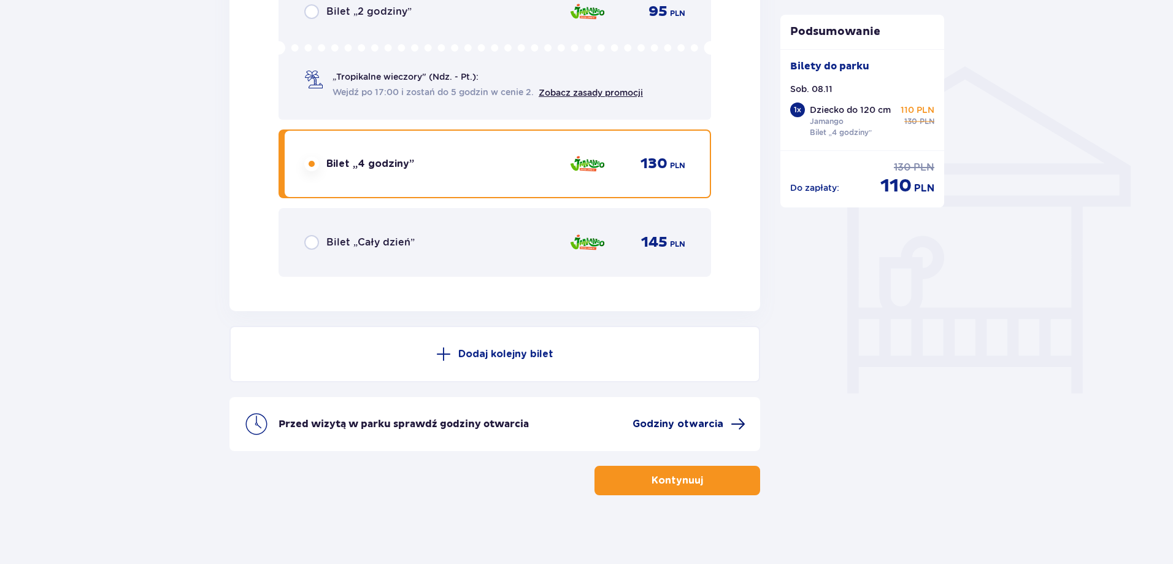
scroll to position [935, 0]
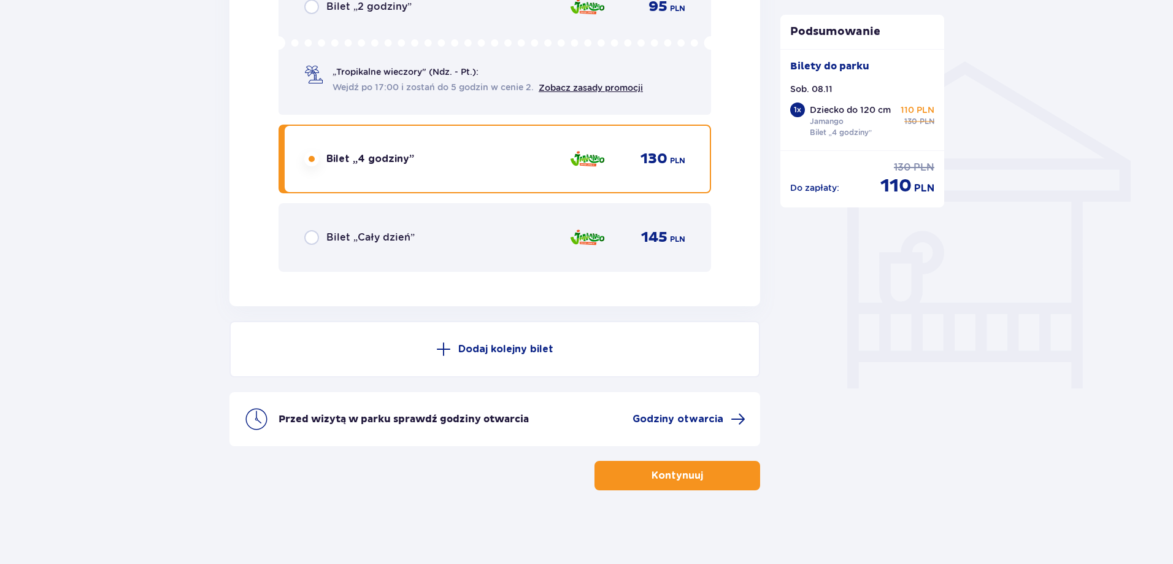
click at [503, 355] on p "Dodaj kolejny bilet" at bounding box center [505, 348] width 95 height 13
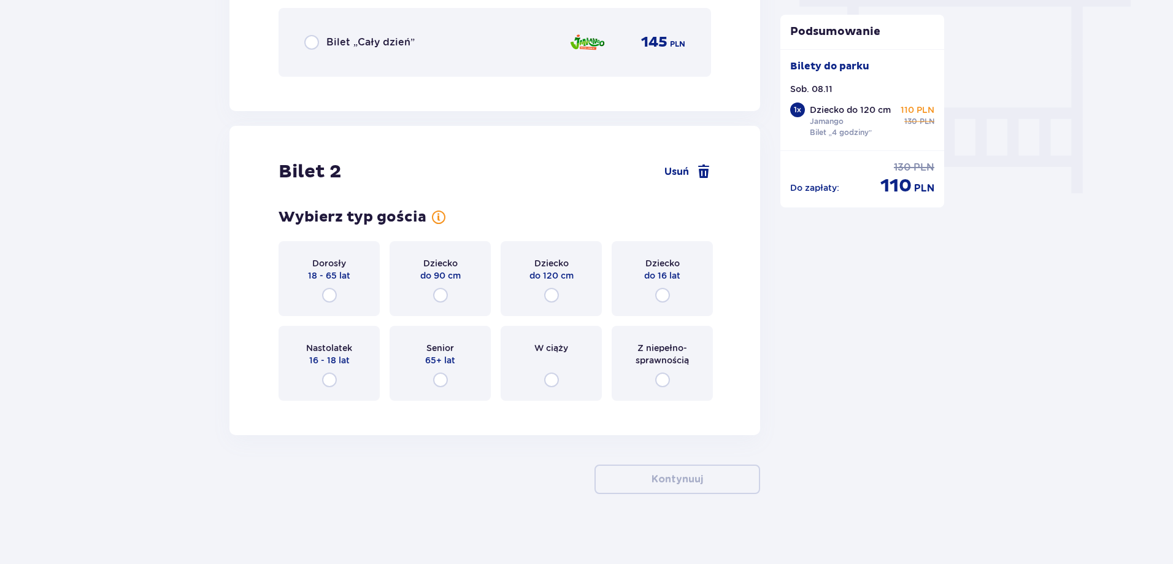
scroll to position [1134, 0]
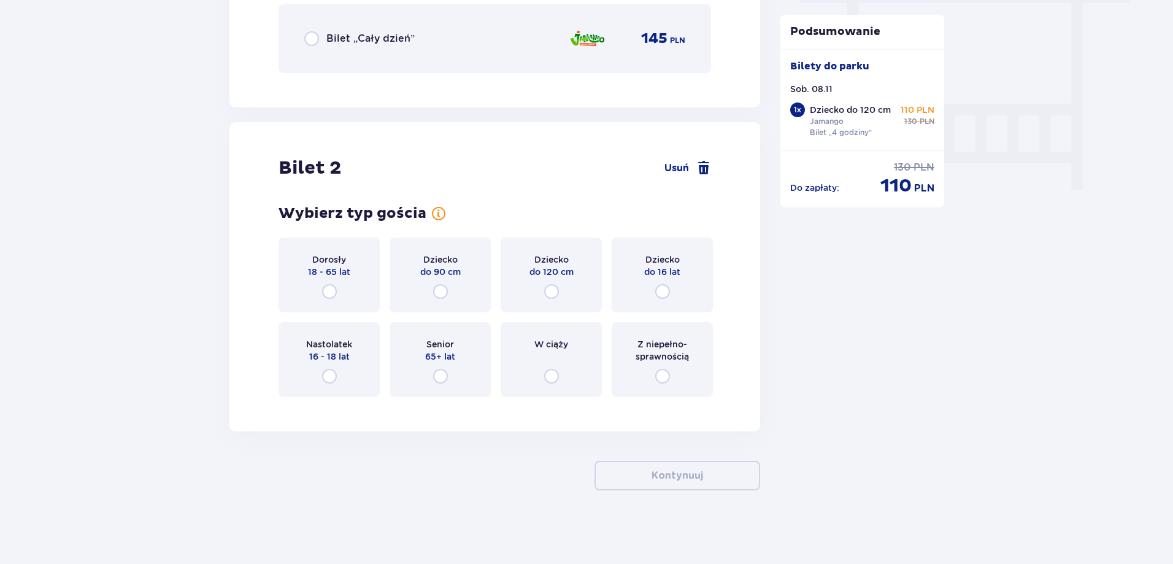
click at [663, 287] on input "radio" at bounding box center [662, 291] width 15 height 15
radio input "true"
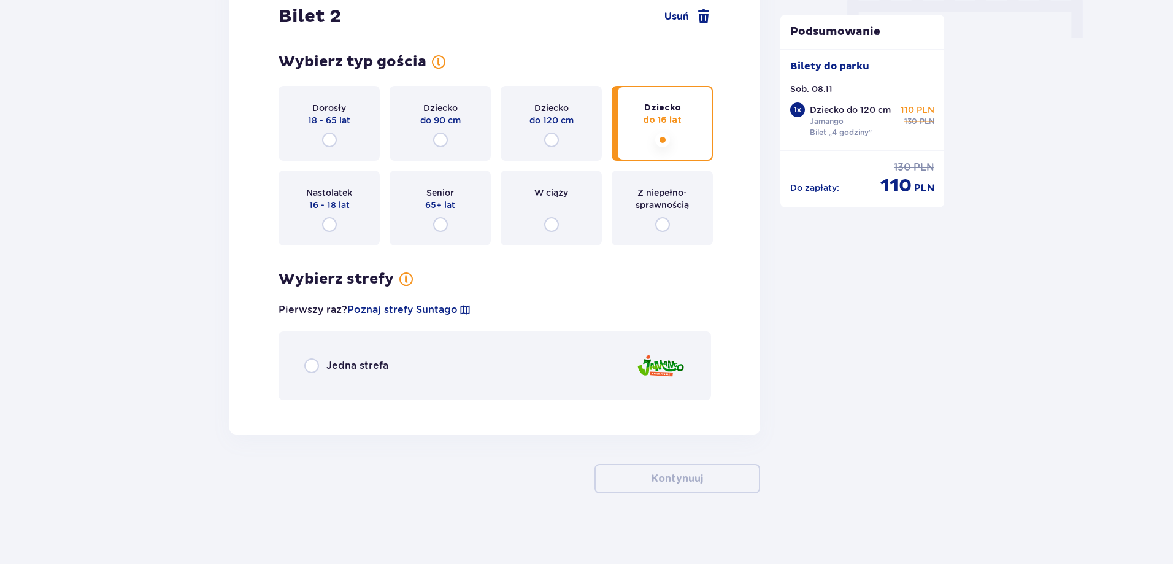
scroll to position [1289, 0]
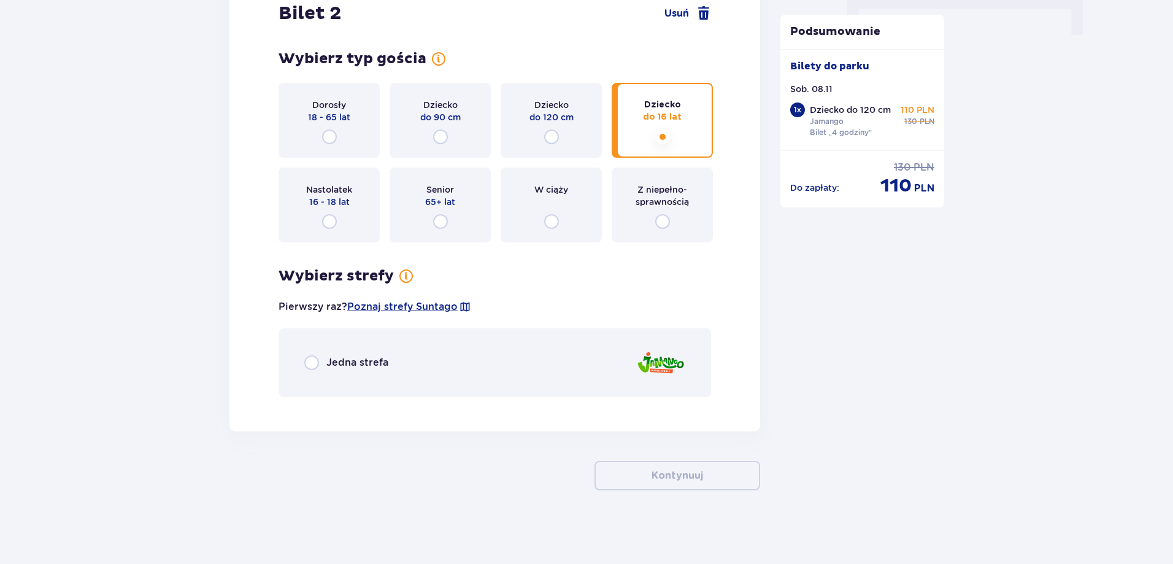
click at [334, 360] on span "Jedna strefa" at bounding box center [357, 362] width 62 height 13
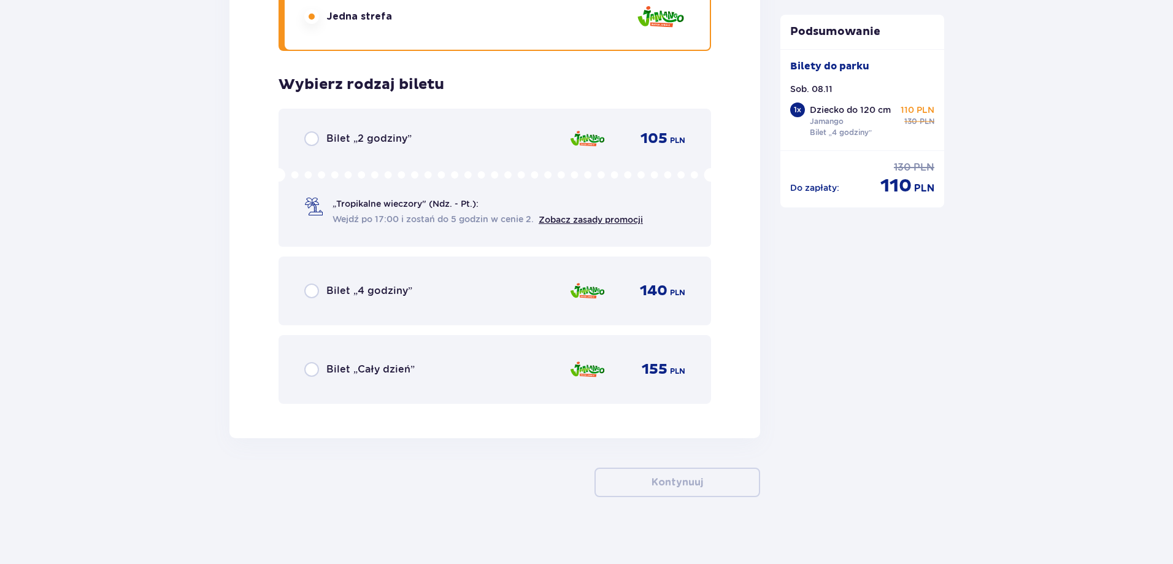
scroll to position [1641, 0]
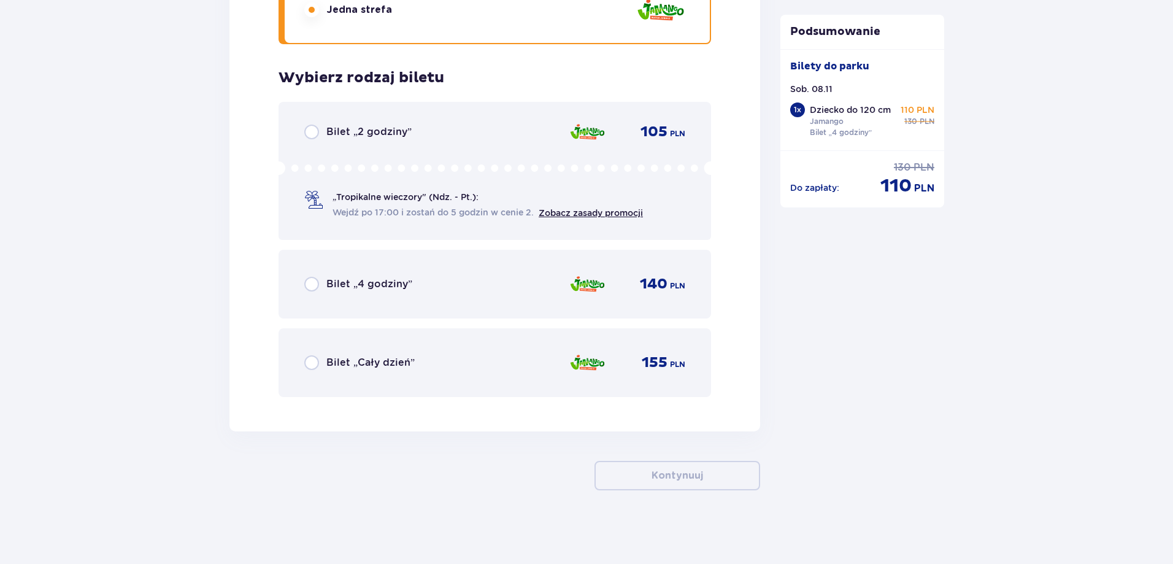
click at [380, 288] on span "Bilet „4 godziny”" at bounding box center [369, 283] width 86 height 13
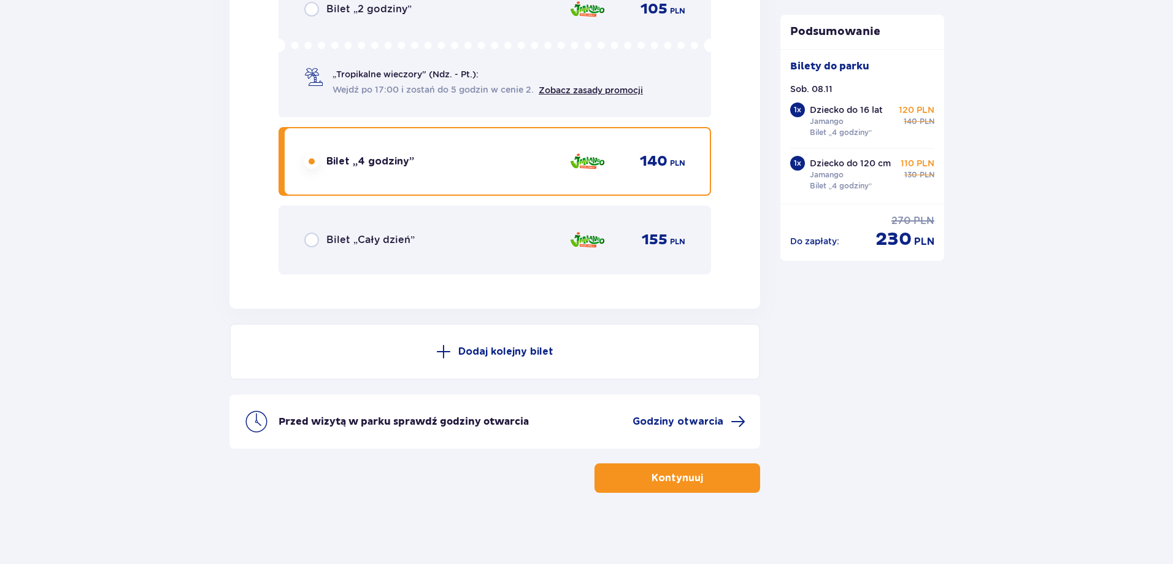
scroll to position [1767, 0]
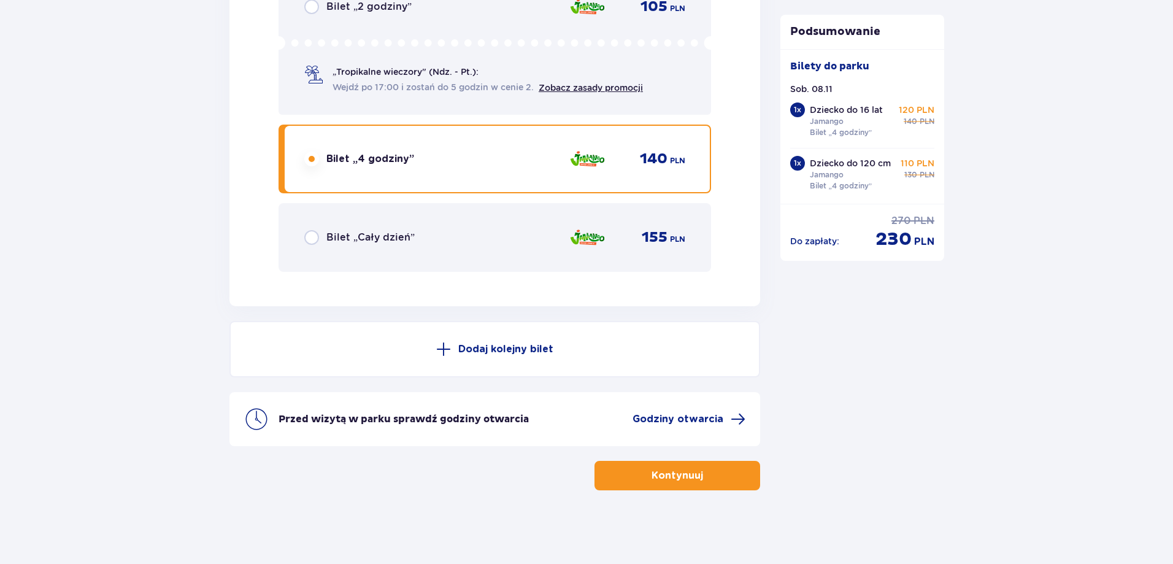
click at [486, 354] on p "Dodaj kolejny bilet" at bounding box center [505, 348] width 95 height 13
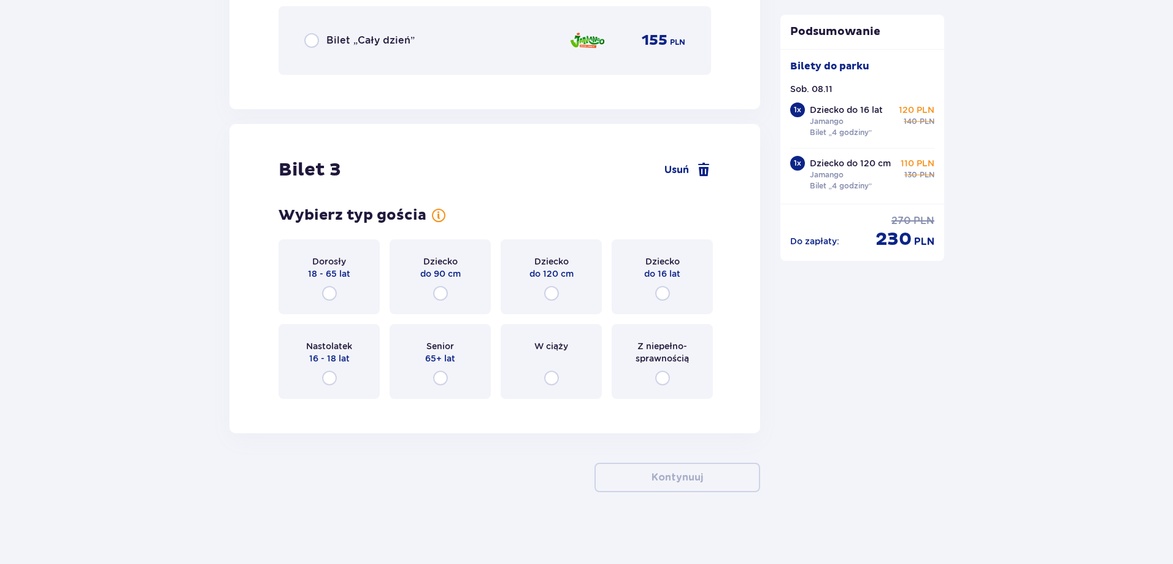
scroll to position [2114, 0]
click at [352, 286] on div "Dorosły 18 - 65 lat" at bounding box center [329, 274] width 101 height 75
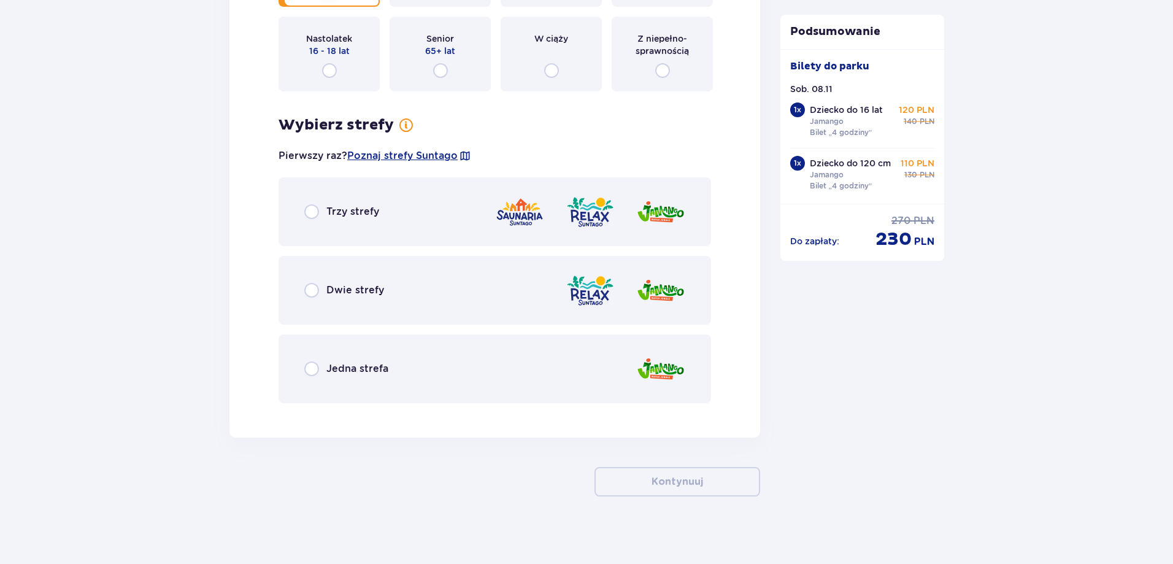
scroll to position [2426, 0]
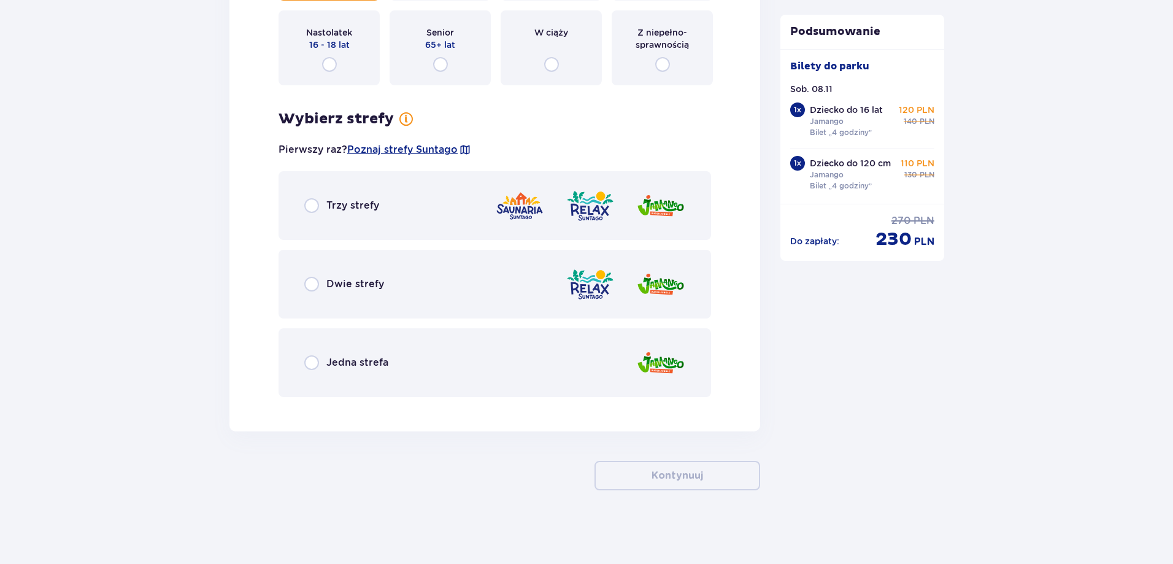
click at [311, 282] on input "radio" at bounding box center [311, 284] width 15 height 15
radio input "true"
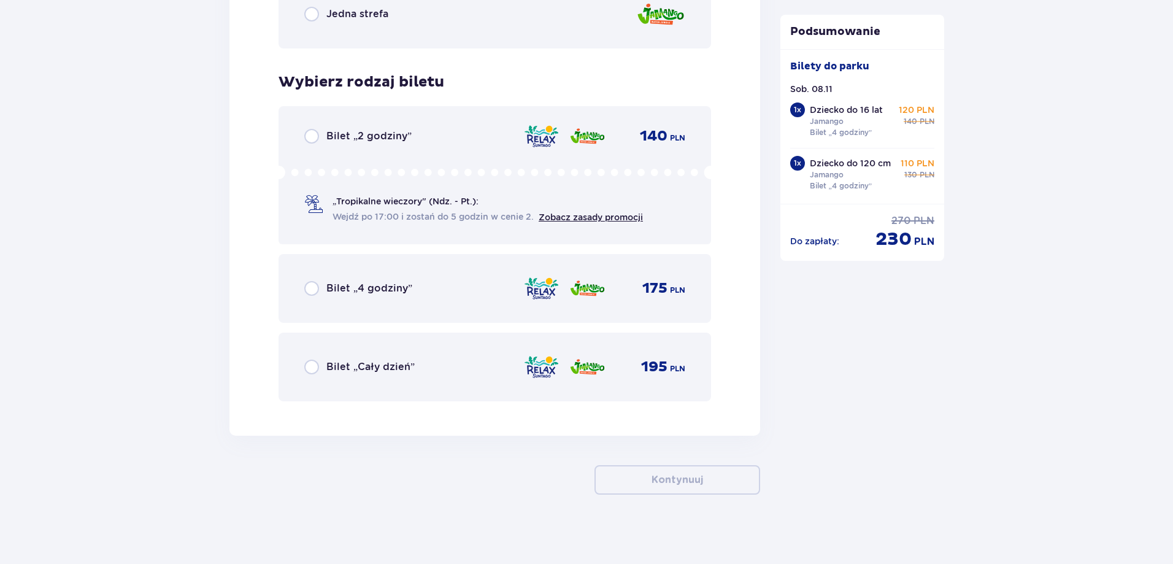
scroll to position [2778, 0]
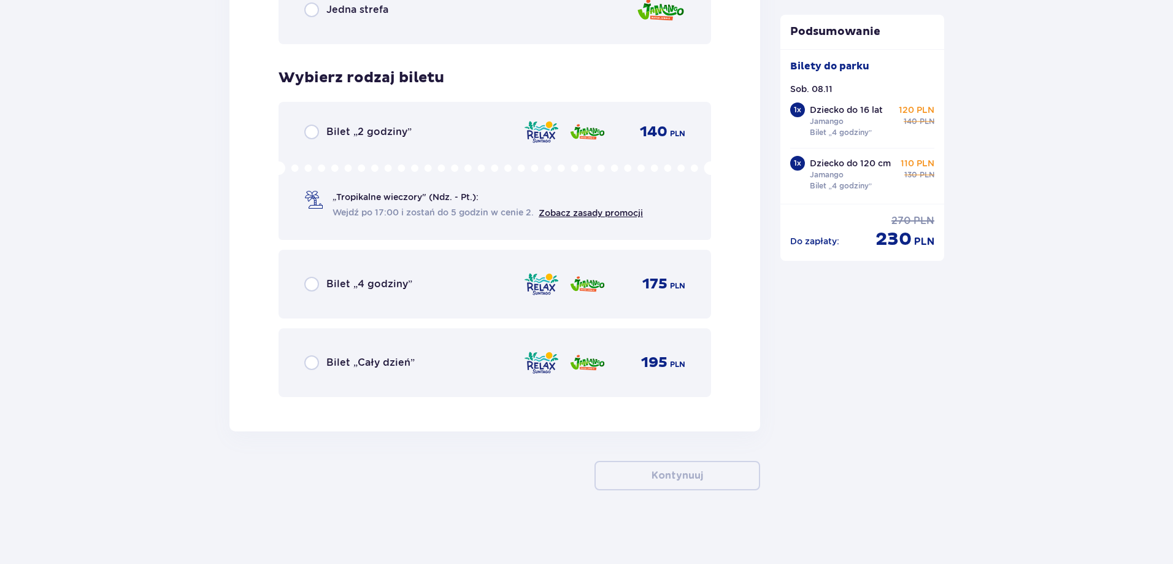
click at [312, 294] on div "Bilet „4 godziny” 175 PLN" at bounding box center [494, 284] width 381 height 26
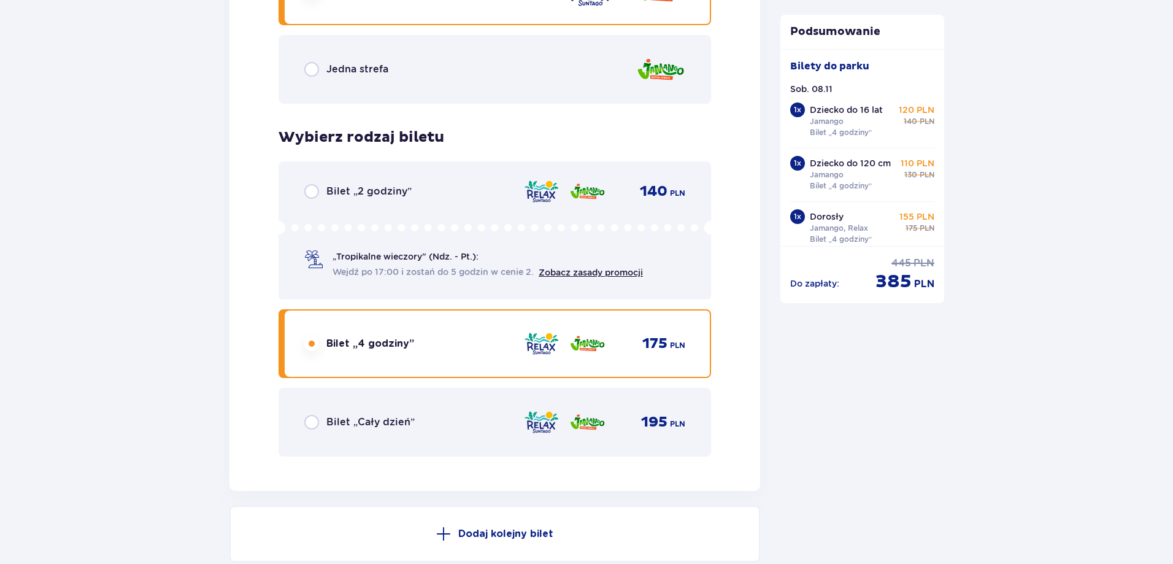
scroll to position [2720, 0]
click at [480, 535] on p "Dodaj kolejny bilet" at bounding box center [505, 532] width 95 height 13
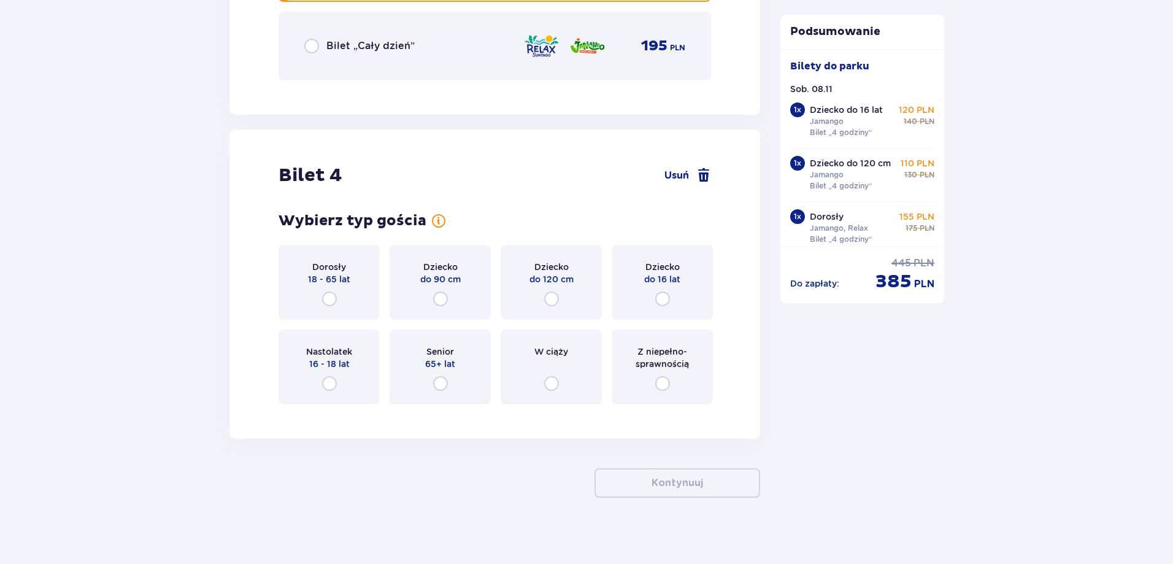
scroll to position [3102, 0]
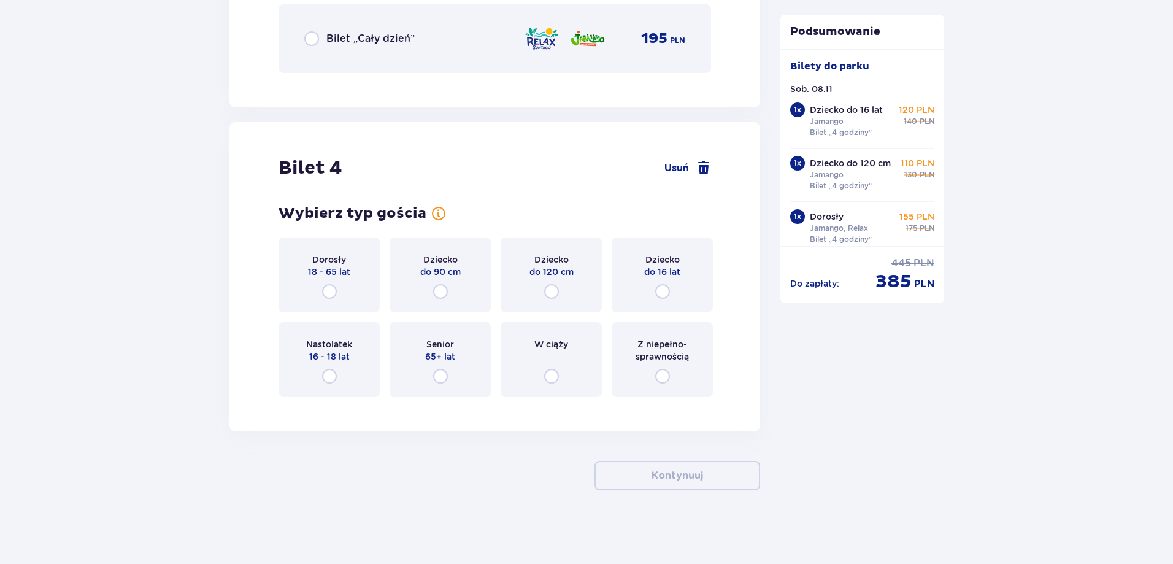
click at [326, 291] on input "radio" at bounding box center [329, 291] width 15 height 15
radio input "true"
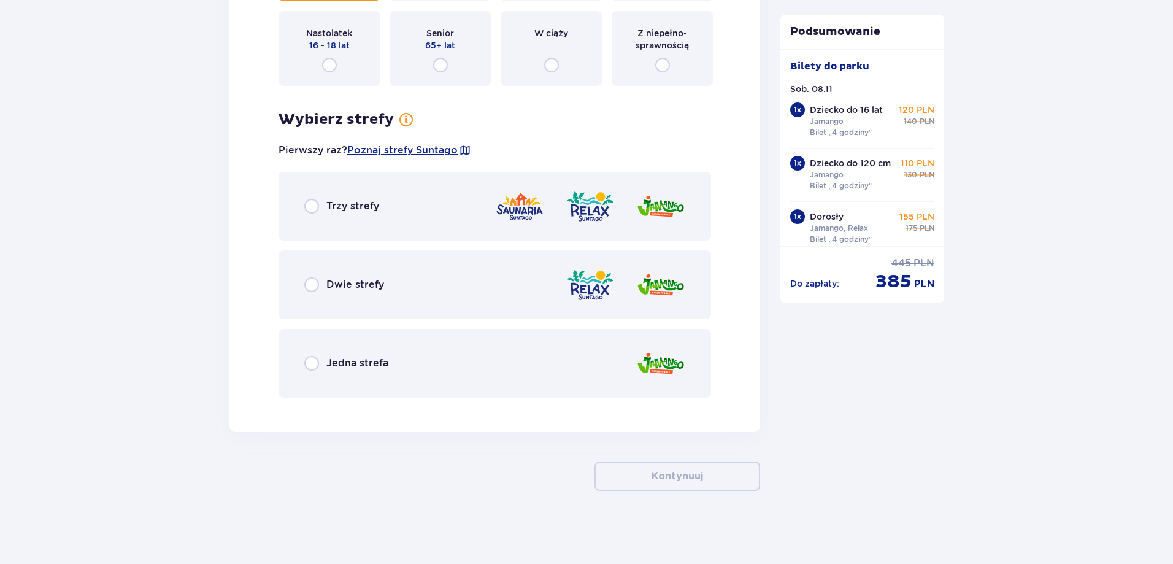
scroll to position [3414, 0]
click at [338, 290] on span "Dwie strefy" at bounding box center [355, 283] width 58 height 13
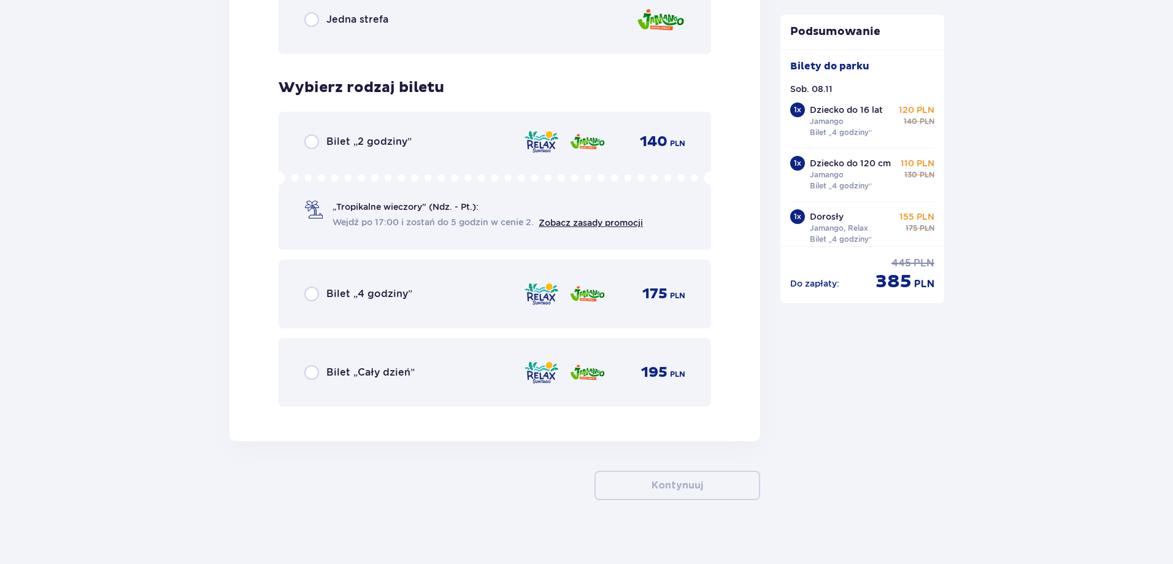
scroll to position [3767, 0]
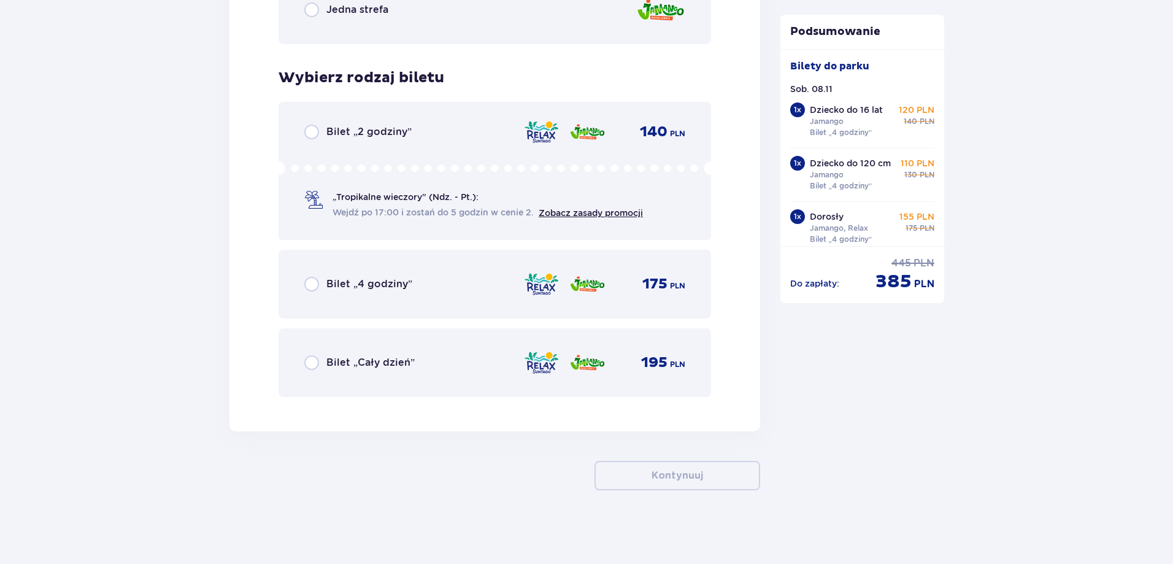
click at [338, 290] on span "Bilet „4 godziny”" at bounding box center [369, 283] width 86 height 13
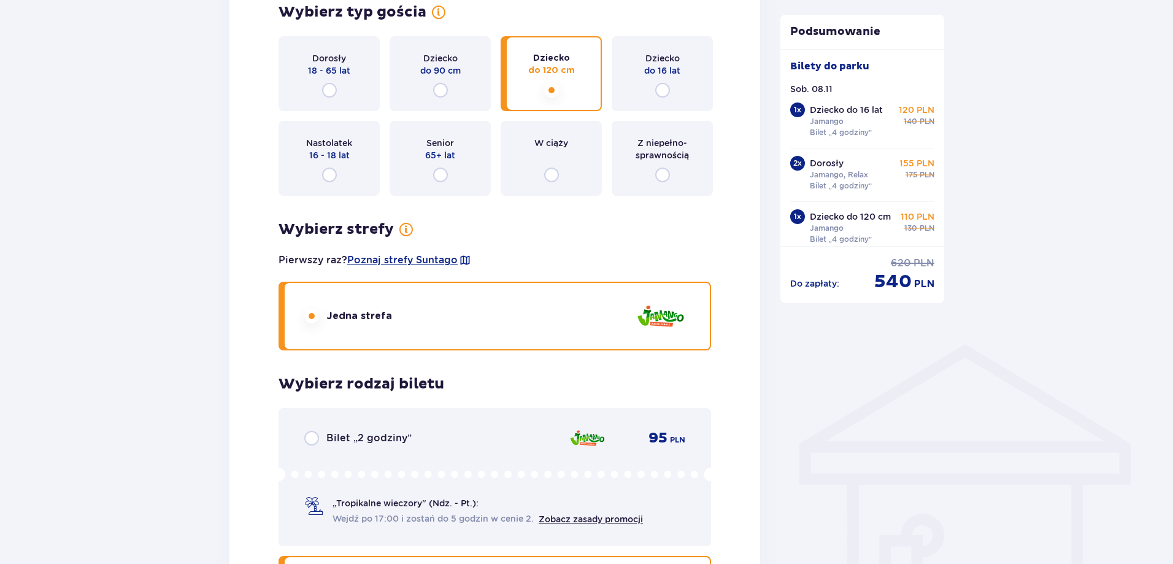
scroll to position [579, 0]
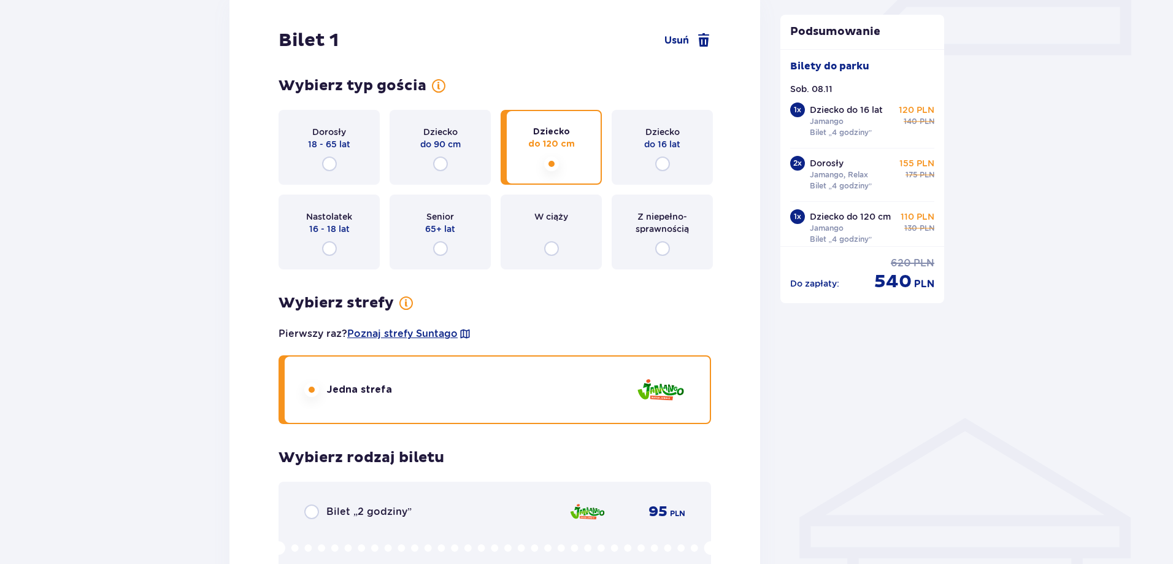
click at [665, 161] on input "radio" at bounding box center [662, 163] width 15 height 15
radio input "true"
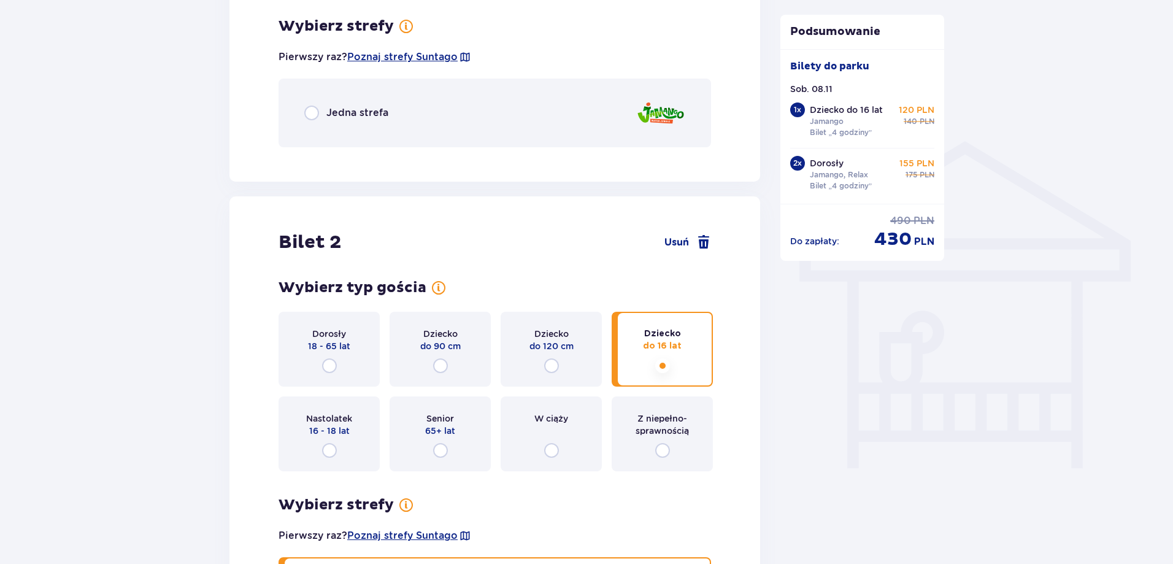
scroll to position [858, 0]
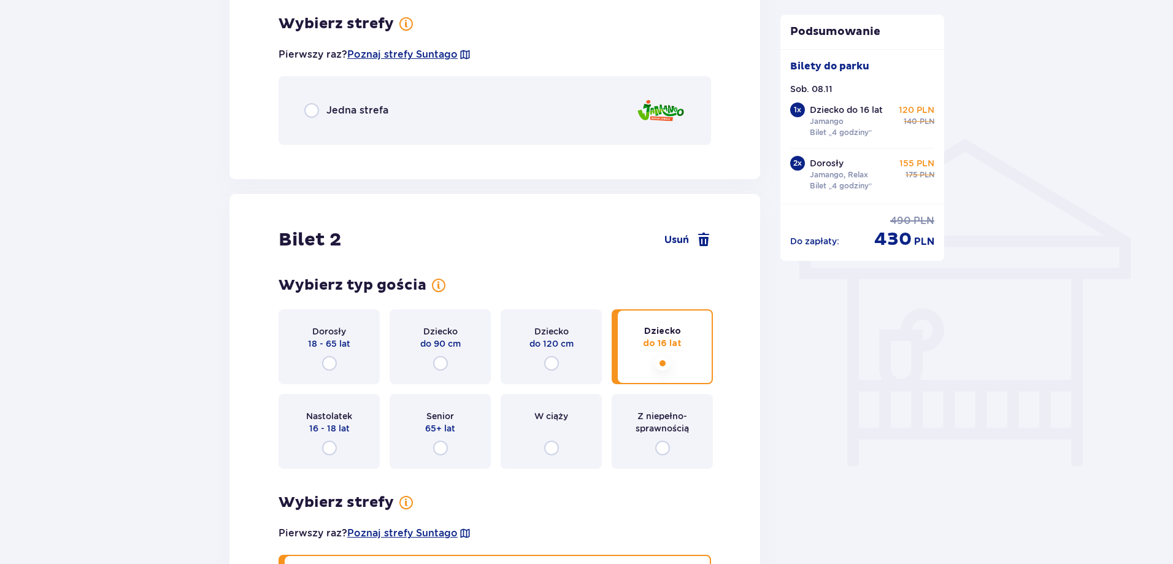
click at [315, 110] on input "radio" at bounding box center [311, 110] width 15 height 15
radio input "true"
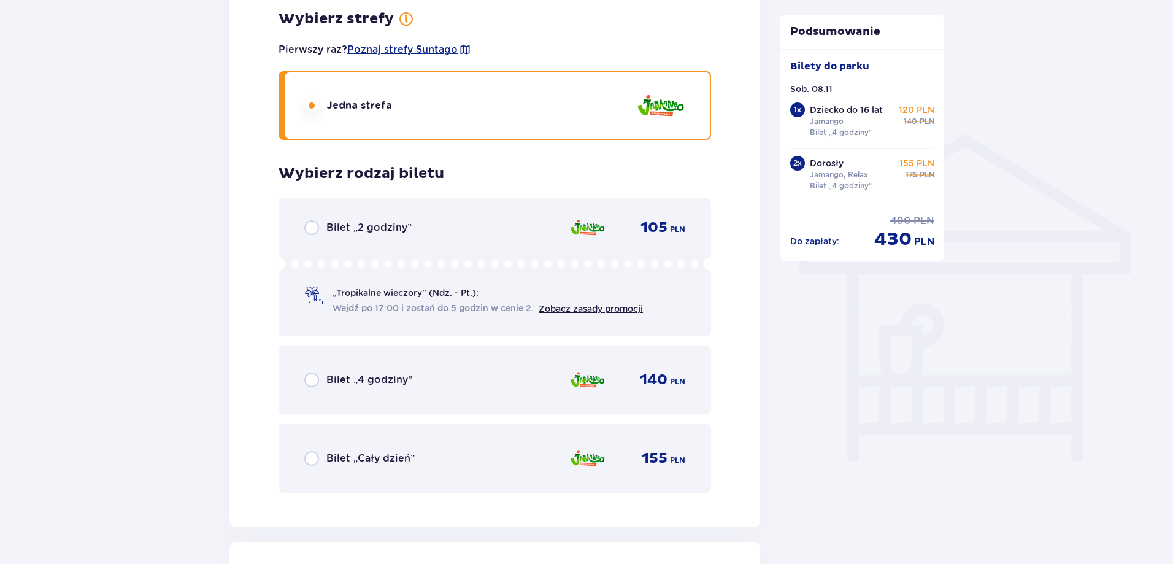
scroll to position [890, 0]
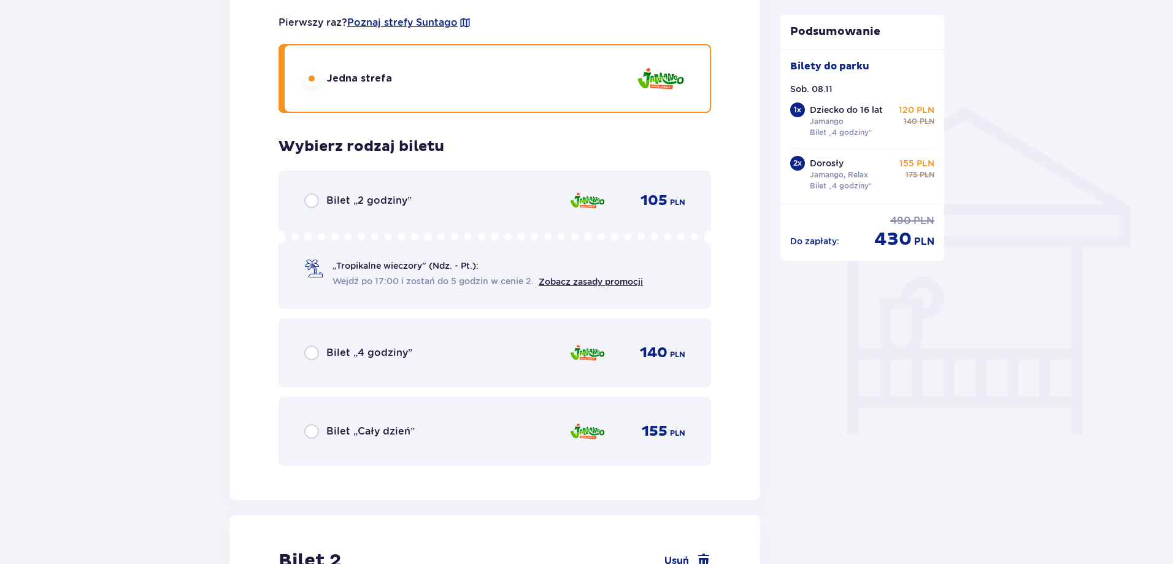
click at [346, 366] on div "Bilet „4 godziny” 140 PLN" at bounding box center [494, 353] width 381 height 26
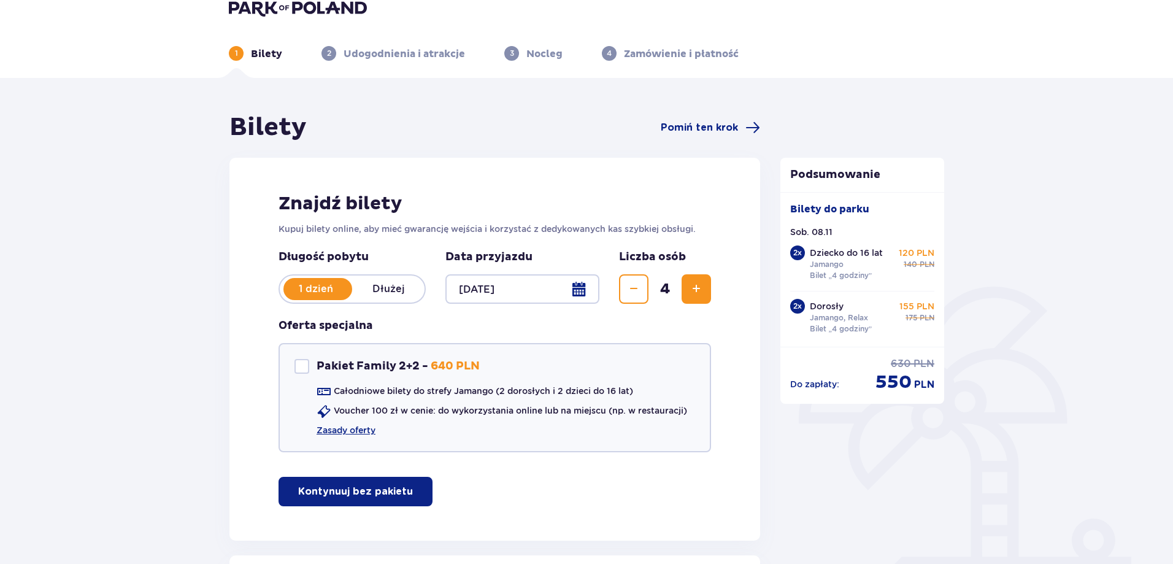
scroll to position [0, 0]
